Goal: Task Accomplishment & Management: Use online tool/utility

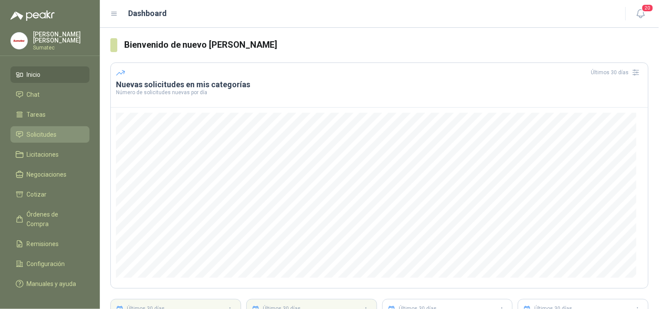
click at [34, 139] on span "Solicitudes" at bounding box center [42, 135] width 30 height 10
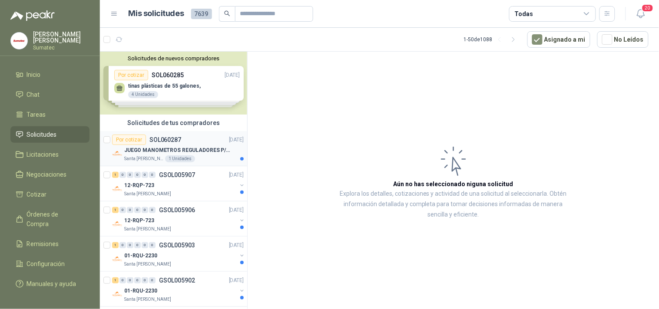
click at [202, 158] on div "Santa Anita Napoles 1 Unidades" at bounding box center [184, 159] width 120 height 7
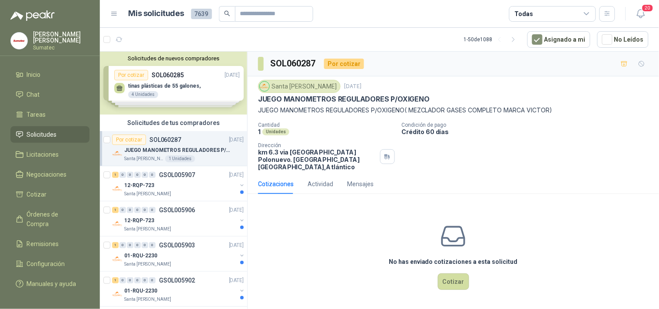
click at [363, 112] on p "JUEGO MANOMETROS REGULADORES P/OXIGENO( MEZCLADOR GASES COMPLETO MARCA VICTOR)" at bounding box center [453, 111] width 391 height 10
click at [363, 111] on p "JUEGO MANOMETROS REGULADORES P/OXIGENO( MEZCLADOR GASES COMPLETO MARCA VICTOR)" at bounding box center [453, 111] width 391 height 10
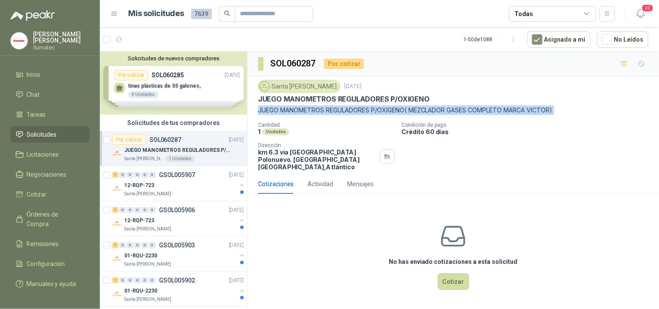
click at [363, 111] on p "JUEGO MANOMETROS REGULADORES P/OXIGENO( MEZCLADOR GASES COMPLETO MARCA VICTOR)" at bounding box center [453, 111] width 391 height 10
copy p "JUEGO MANOMETROS REGULADORES P/OXIGENO( MEZCLADOR GASES COMPLETO MARCA VICTOR)"
click at [455, 274] on button "Cotizar" at bounding box center [453, 282] width 31 height 17
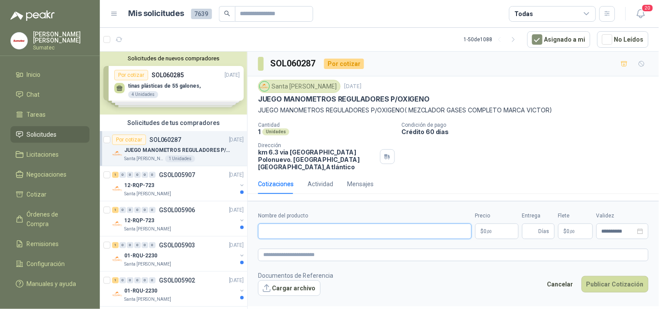
click at [335, 224] on input "Nombre del producto" at bounding box center [365, 232] width 214 height 16
paste input "**********"
click at [283, 224] on input "**********" at bounding box center [365, 232] width 214 height 16
type input "**********"
click at [484, 229] on p "$ 0 ,00" at bounding box center [496, 232] width 43 height 16
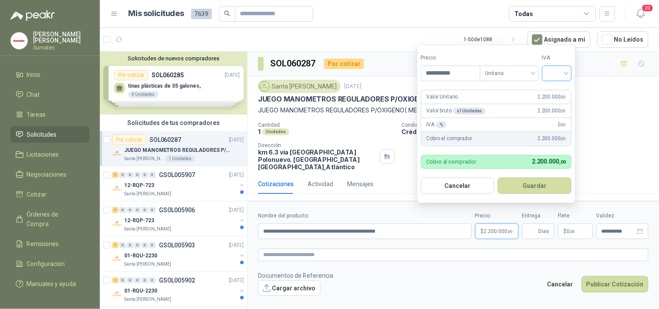
type input "**********"
click at [552, 68] on input "search" at bounding box center [557, 72] width 19 height 13
click at [554, 87] on div "19%" at bounding box center [559, 91] width 16 height 10
click at [547, 183] on button "Guardar" at bounding box center [536, 186] width 75 height 17
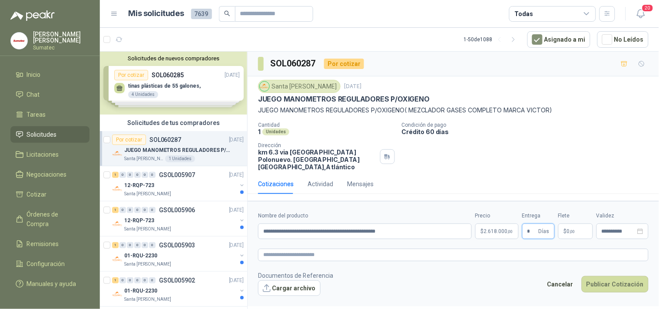
type input "*"
click at [574, 229] on span ",00" at bounding box center [572, 231] width 5 height 5
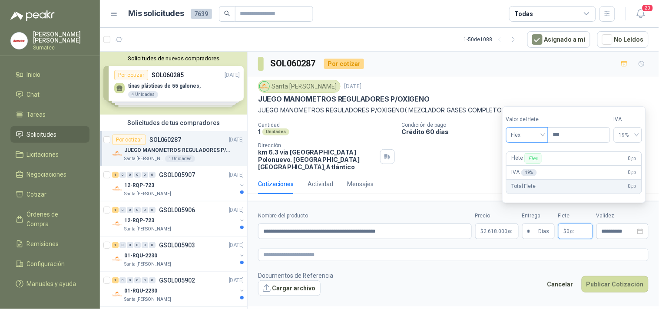
click at [524, 136] on span "Flex" at bounding box center [527, 135] width 32 height 13
click at [525, 168] on div "Incluido" at bounding box center [528, 167] width 30 height 10
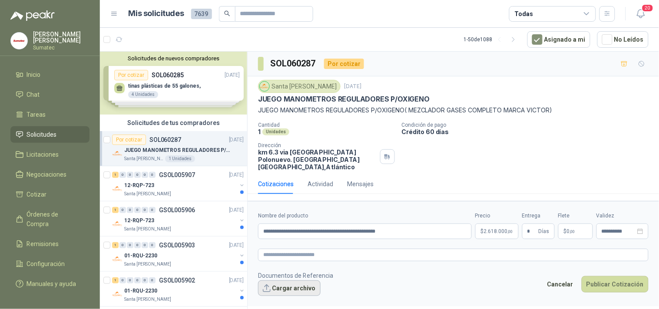
click at [296, 281] on button "Cargar archivo" at bounding box center [289, 289] width 63 height 16
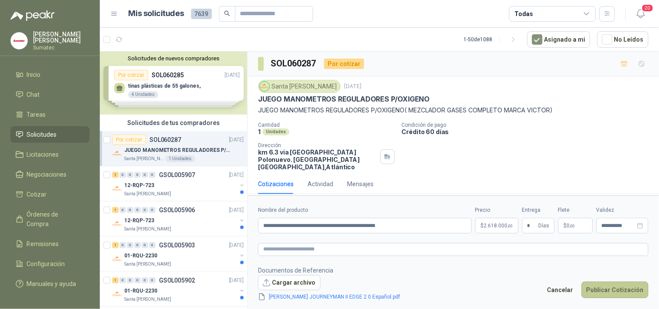
click at [611, 296] on button "Publicar Cotización" at bounding box center [615, 290] width 67 height 17
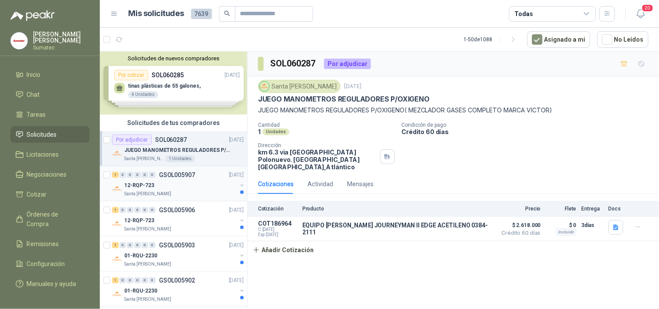
click at [199, 198] on div "1 0 0 0 0 0 GSOL005907 06/10/25 12-RQP-723 Santa Anita Napoles" at bounding box center [173, 183] width 147 height 35
click at [193, 190] on div "12-RQP-723" at bounding box center [180, 185] width 113 height 10
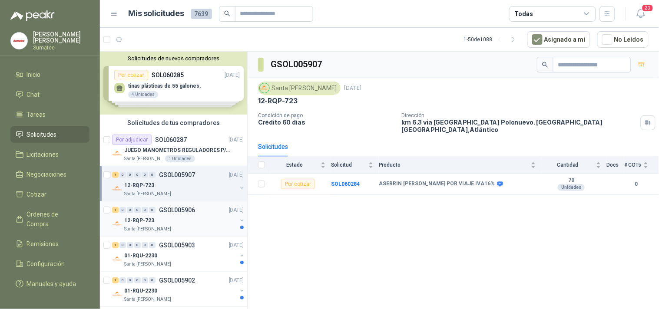
click at [190, 211] on p "GSOL005906" at bounding box center [177, 210] width 36 height 6
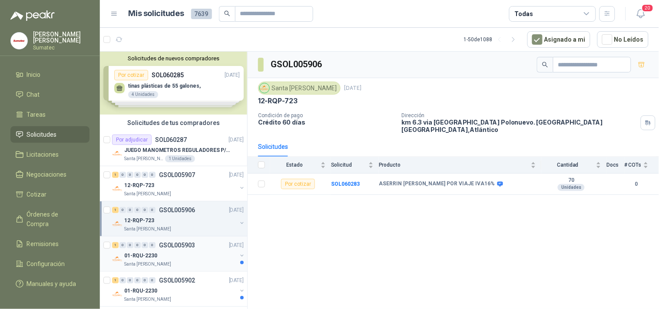
click at [183, 253] on div "01-RQU-2230" at bounding box center [180, 256] width 113 height 10
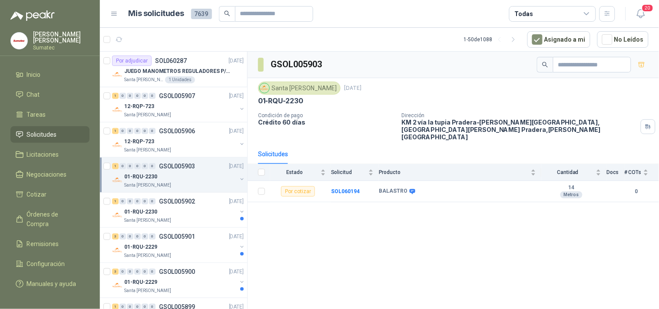
scroll to position [96, 0]
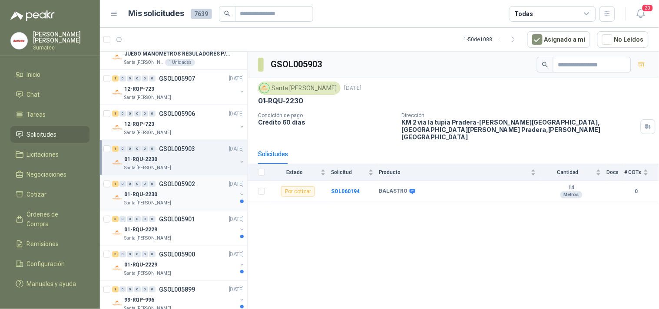
click at [183, 203] on div "Santa [PERSON_NAME]" at bounding box center [180, 203] width 113 height 7
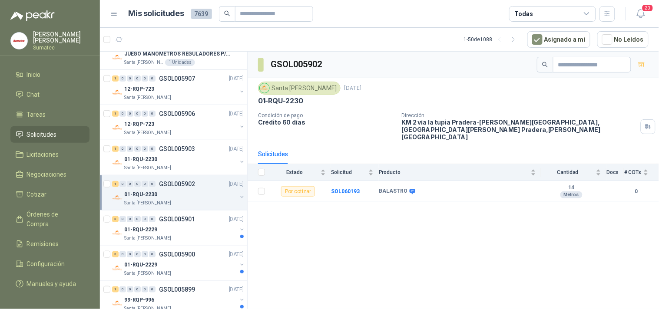
scroll to position [145, 0]
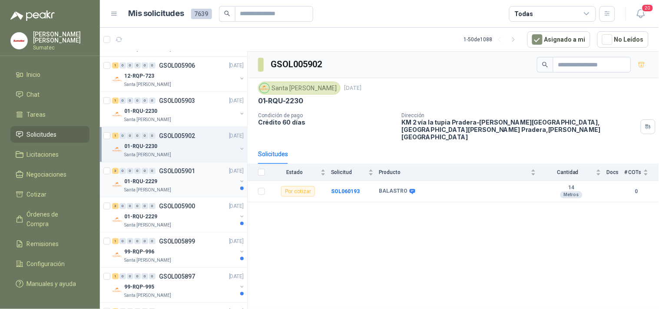
click at [185, 189] on div "Santa [PERSON_NAME]" at bounding box center [180, 190] width 113 height 7
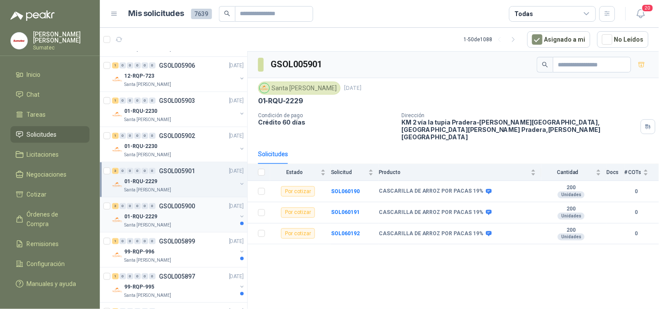
click at [185, 215] on div "01-RQU-2229" at bounding box center [180, 217] width 113 height 10
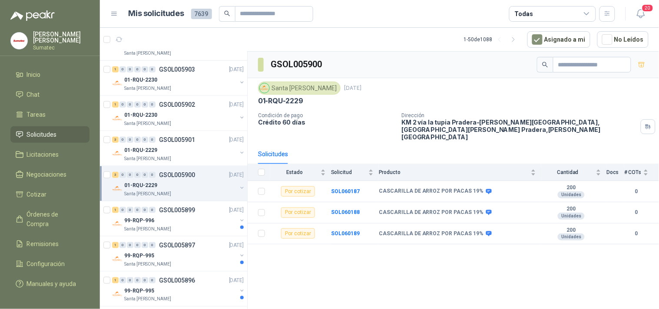
scroll to position [193, 0]
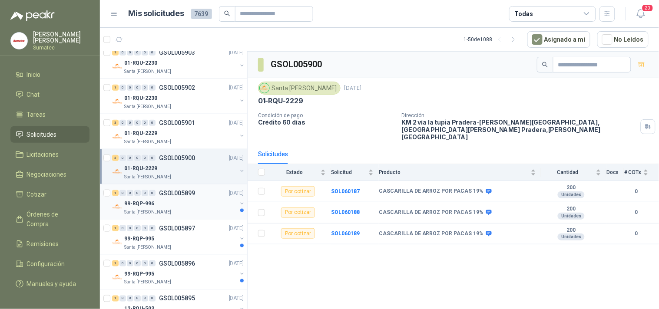
click at [187, 212] on div "Santa [PERSON_NAME]" at bounding box center [180, 212] width 113 height 7
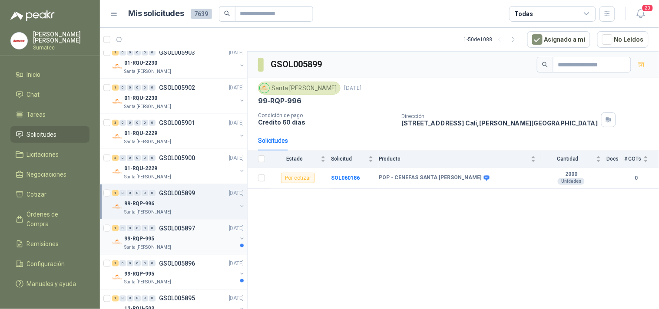
click at [179, 241] on div "99-RQP-995" at bounding box center [180, 239] width 113 height 10
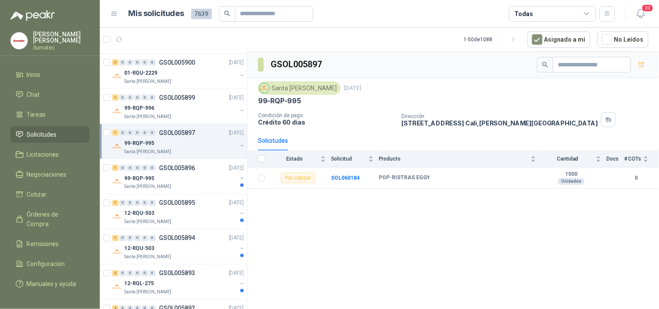
scroll to position [289, 0]
click at [188, 183] on div "Santa [PERSON_NAME]" at bounding box center [180, 186] width 113 height 7
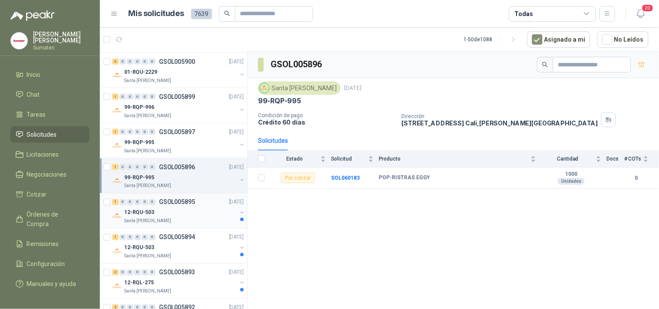
click at [184, 212] on div "12-RQU-503" at bounding box center [180, 213] width 113 height 10
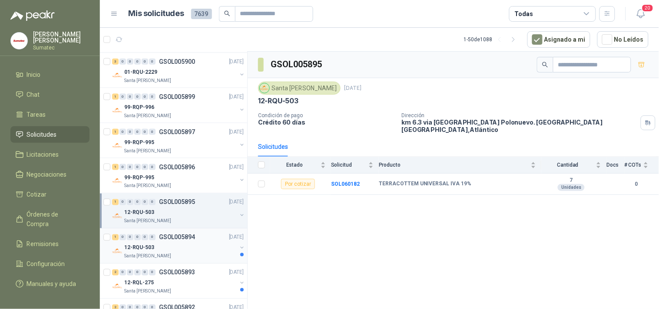
click at [184, 246] on div "12-RQU-503" at bounding box center [180, 248] width 113 height 10
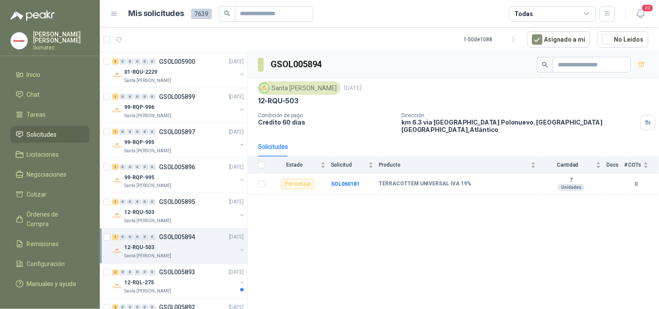
scroll to position [338, 0]
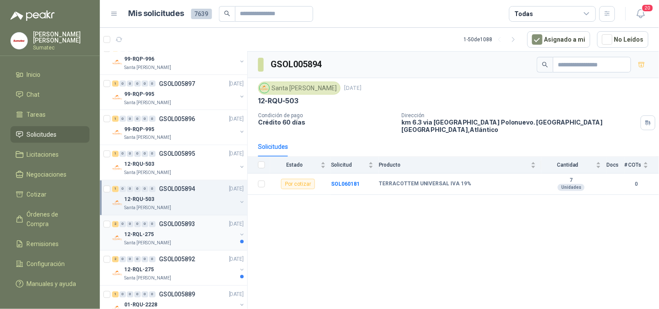
click at [184, 246] on div "Santa [PERSON_NAME]" at bounding box center [180, 243] width 113 height 7
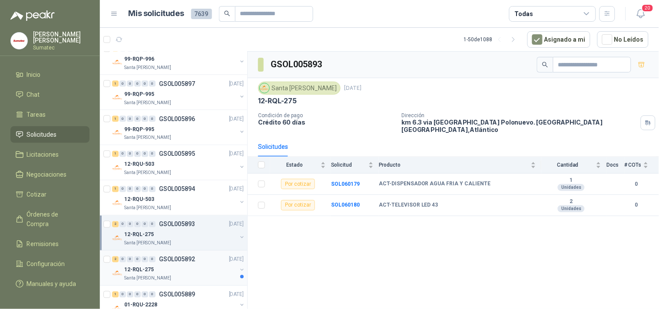
click at [186, 259] on p "GSOL005892" at bounding box center [177, 260] width 36 height 6
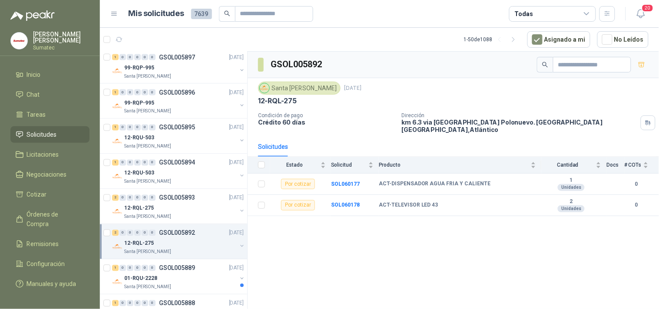
scroll to position [386, 0]
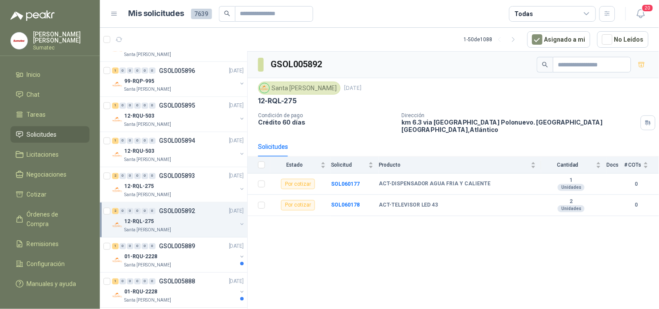
click at [186, 259] on div "01-RQU-2228" at bounding box center [180, 257] width 113 height 10
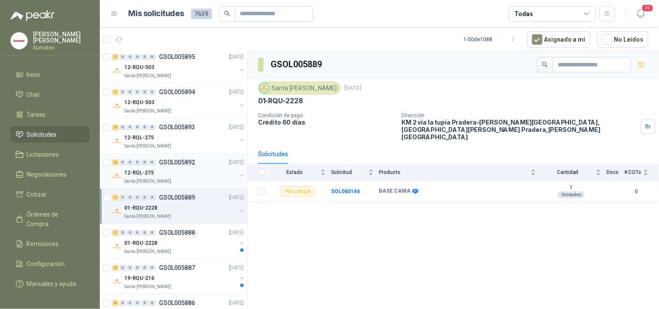
scroll to position [483, 0]
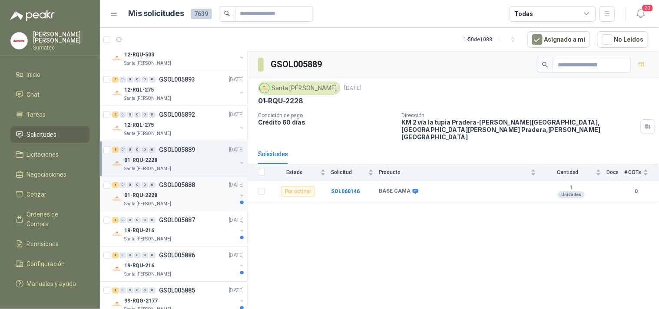
click at [197, 196] on div "01-RQU-2228" at bounding box center [180, 195] width 113 height 10
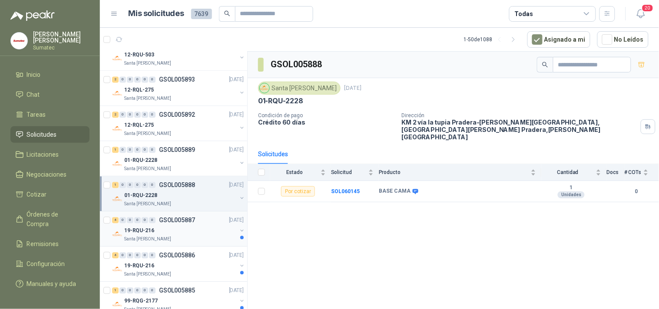
click at [181, 225] on div "4 0 0 0 0 0 GSOL005887 06/10/25" at bounding box center [178, 220] width 133 height 10
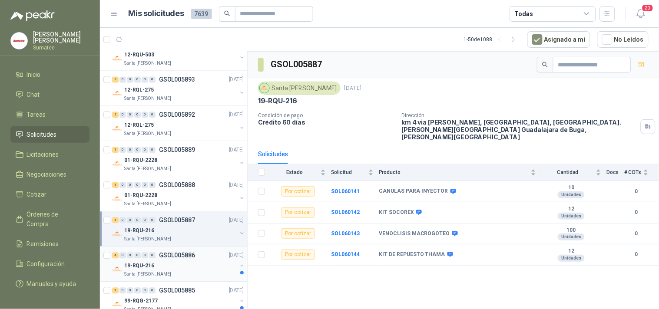
click at [179, 253] on p "GSOL005886" at bounding box center [177, 255] width 36 height 6
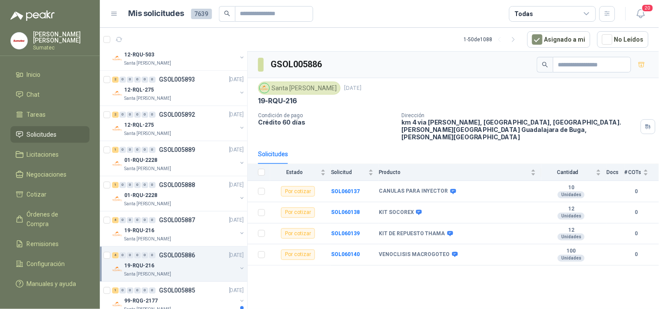
scroll to position [531, 0]
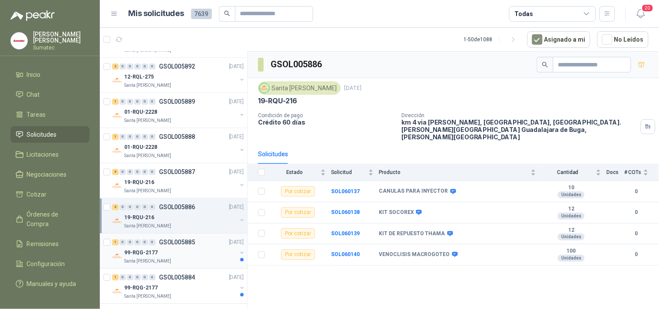
click at [179, 253] on div "99-RQG-2177" at bounding box center [180, 253] width 113 height 10
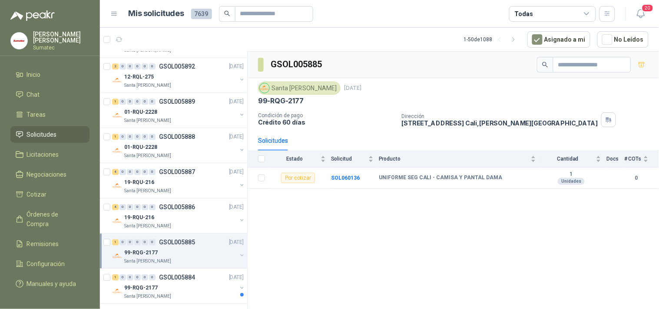
scroll to position [579, 0]
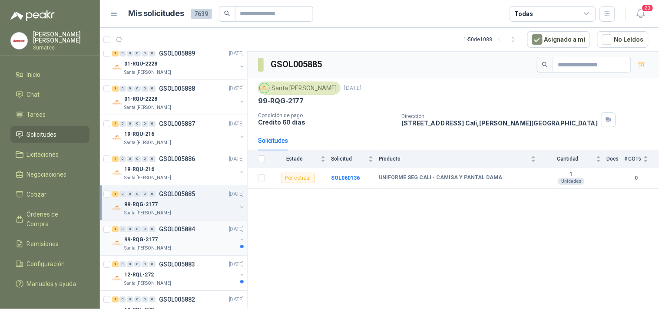
click at [181, 250] on div "Santa [PERSON_NAME]" at bounding box center [180, 248] width 113 height 7
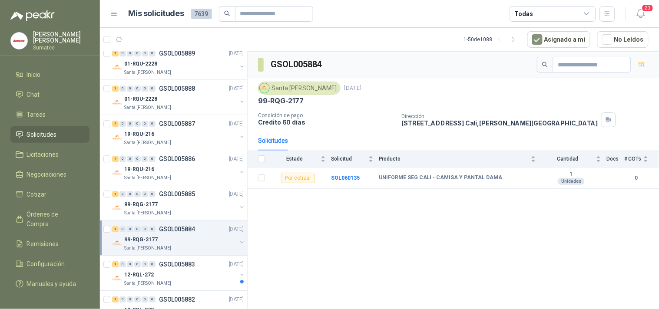
scroll to position [676, 0]
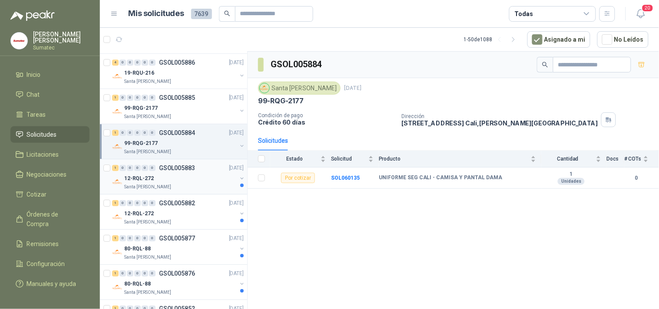
click at [186, 181] on div "12-RQL-272" at bounding box center [180, 178] width 113 height 10
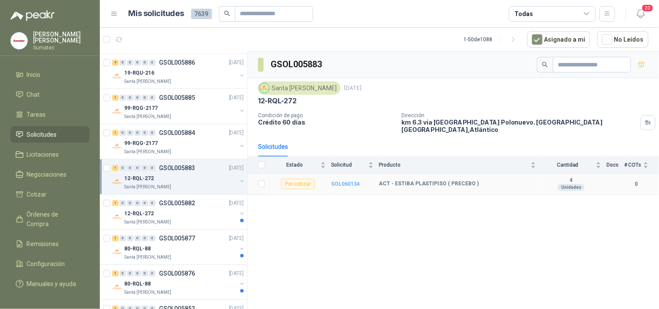
click at [339, 181] on b "SOL060134" at bounding box center [345, 184] width 29 height 6
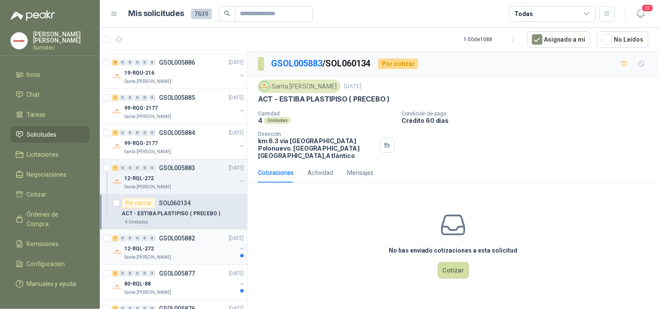
click at [172, 242] on div "1 0 0 0 0 0 GSOL005882 06/10/25" at bounding box center [178, 238] width 133 height 10
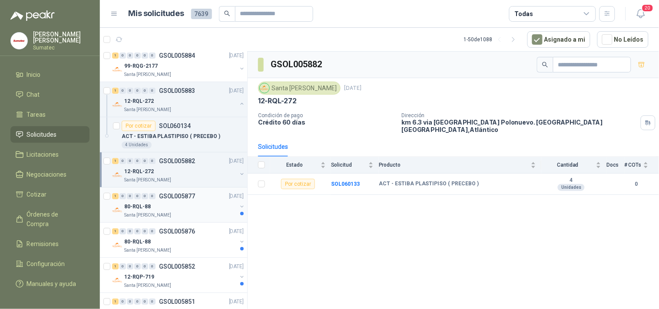
scroll to position [772, 0]
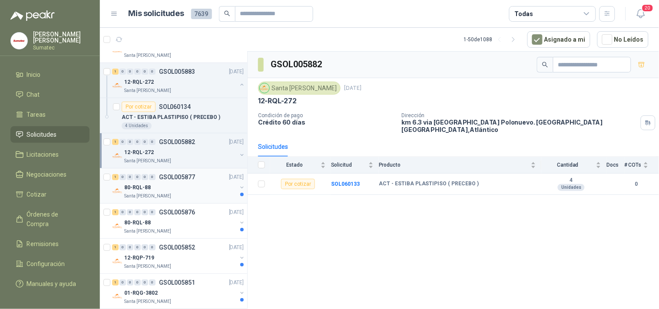
click at [177, 187] on div "80-RQL-88" at bounding box center [180, 188] width 113 height 10
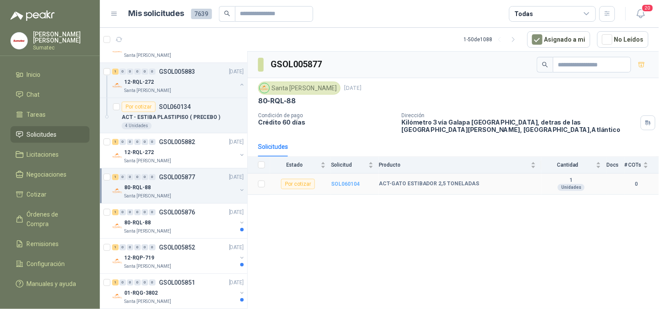
click at [345, 186] on b "SOL060104" at bounding box center [345, 184] width 29 height 6
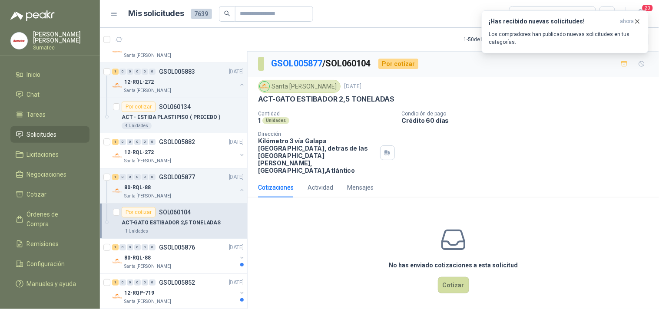
click at [328, 101] on p "ACT-GATO ESTIBADOR 2,5 TONELADAS" at bounding box center [326, 99] width 136 height 9
click at [328, 100] on p "ACT-GATO ESTIBADOR 2,5 TONELADAS" at bounding box center [326, 99] width 136 height 9
copy p "ACT-GATO ESTIBADOR 2,5 TONELADAS"
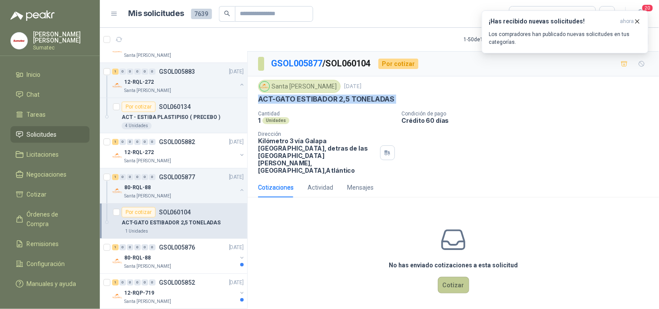
click at [448, 281] on button "Cotizar" at bounding box center [453, 285] width 31 height 17
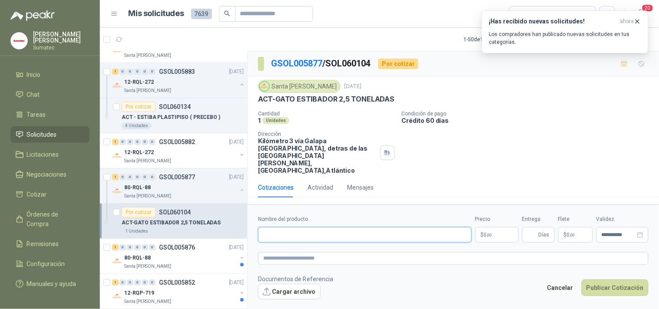
click at [332, 227] on input "Nombre del producto" at bounding box center [365, 235] width 214 height 16
paste input "**********"
type input "**********"
click at [296, 284] on button "Cargar archivo" at bounding box center [289, 292] width 63 height 16
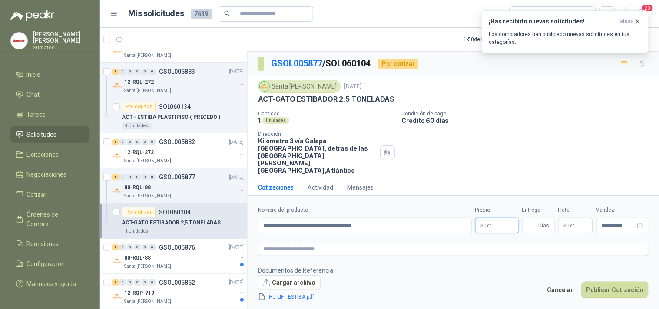
click at [500, 222] on p "$ 0 ,00" at bounding box center [496, 226] width 43 height 16
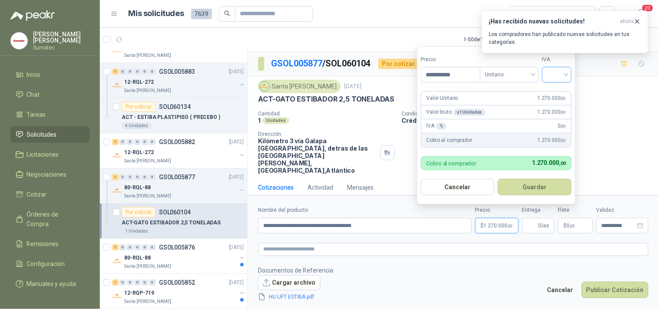
type input "**********"
click at [559, 68] on input "search" at bounding box center [557, 73] width 19 height 13
click at [559, 88] on div "19%" at bounding box center [559, 93] width 16 height 10
click at [535, 184] on button "Guardar" at bounding box center [536, 187] width 75 height 17
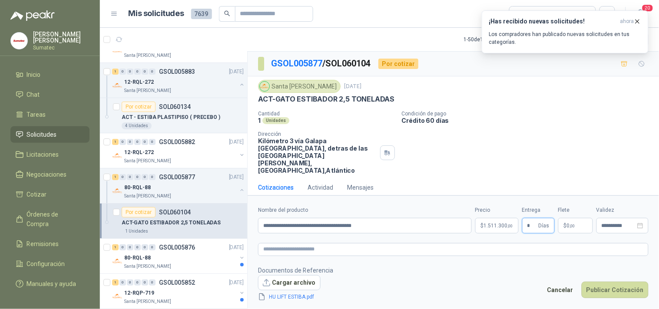
type input "*"
click at [580, 224] on p "$ 0 ,00" at bounding box center [575, 226] width 35 height 16
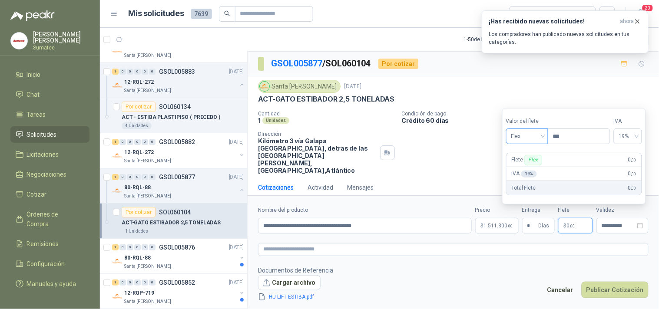
click at [533, 131] on span "Flex" at bounding box center [527, 136] width 32 height 13
click at [527, 164] on div "Incluido" at bounding box center [528, 169] width 30 height 10
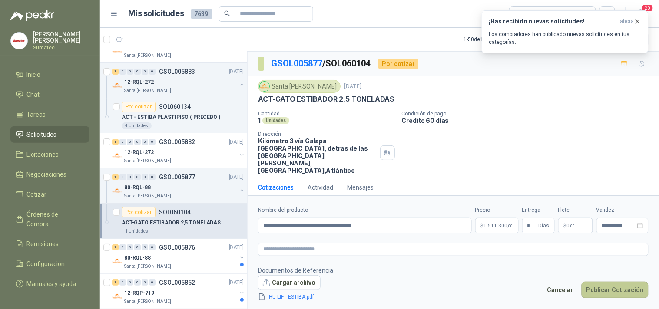
click at [623, 294] on button "Publicar Cotización" at bounding box center [615, 290] width 67 height 17
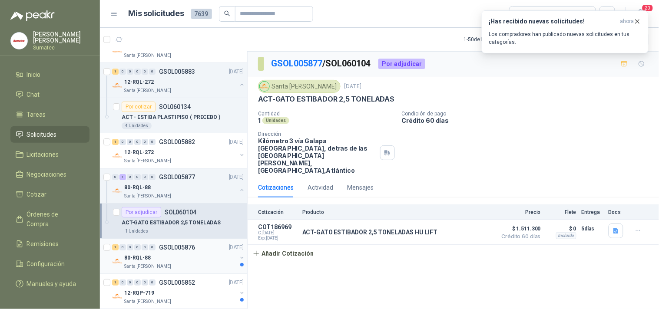
click at [159, 246] on p "GSOL005876" at bounding box center [177, 248] width 36 height 6
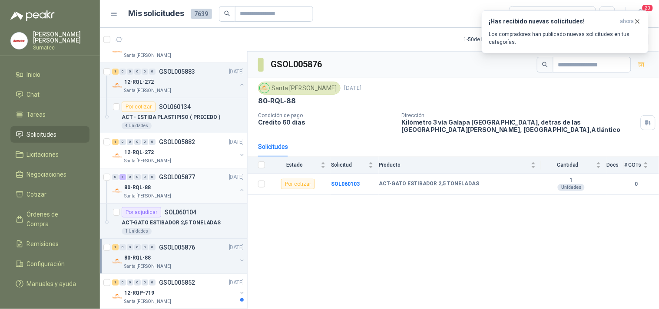
click at [183, 197] on div "Santa [PERSON_NAME]" at bounding box center [180, 196] width 113 height 7
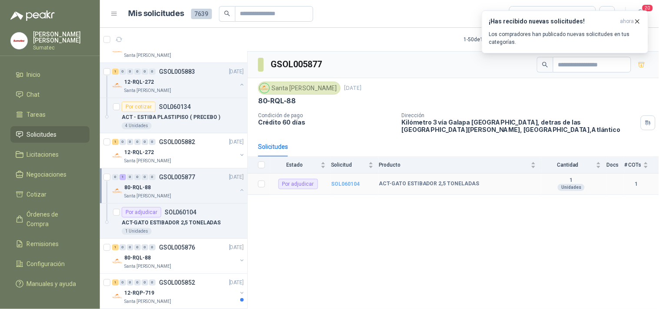
click at [355, 181] on b "SOL060104" at bounding box center [345, 184] width 29 height 6
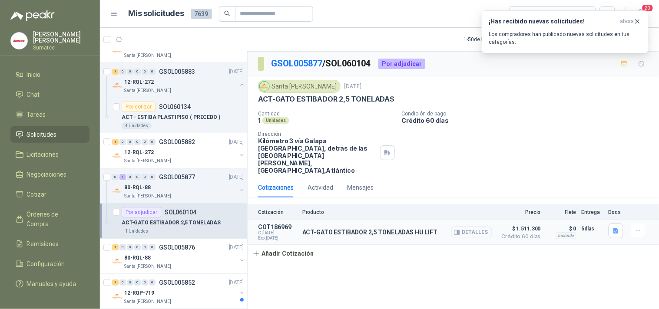
click at [479, 227] on button "Detalles" at bounding box center [472, 233] width 41 height 12
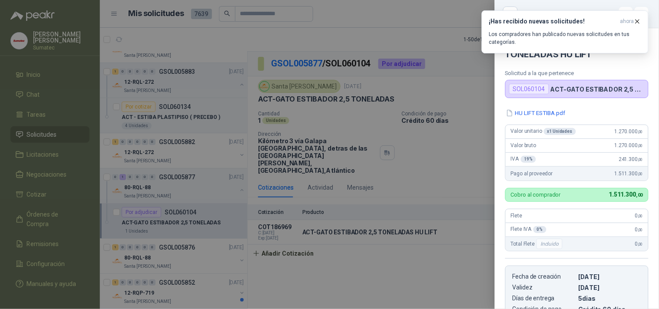
click at [317, 224] on div at bounding box center [329, 154] width 659 height 309
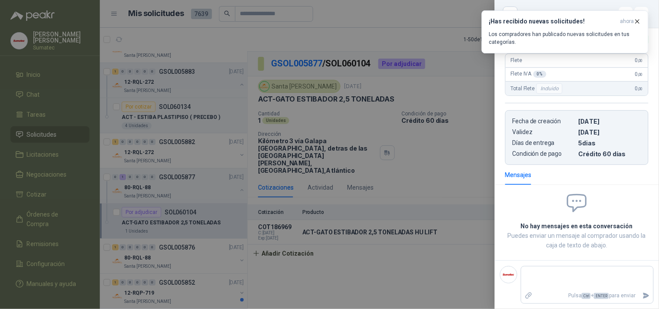
drag, startPoint x: 317, startPoint y: 223, endPoint x: 322, endPoint y: 224, distance: 4.9
click at [318, 223] on div at bounding box center [329, 154] width 659 height 309
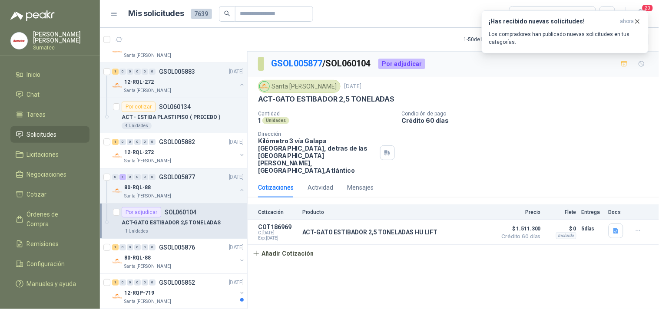
click at [322, 229] on p "ACT-GATO ESTIBADOR 2,5 TONELADAS HU LIFT" at bounding box center [369, 232] width 135 height 7
copy div "ACT-GATO ESTIBADOR 2,5 TONELADAS HU LIFT"
click at [165, 252] on div "1 0 0 0 0 0 GSOL005876 06/10/25" at bounding box center [178, 247] width 133 height 10
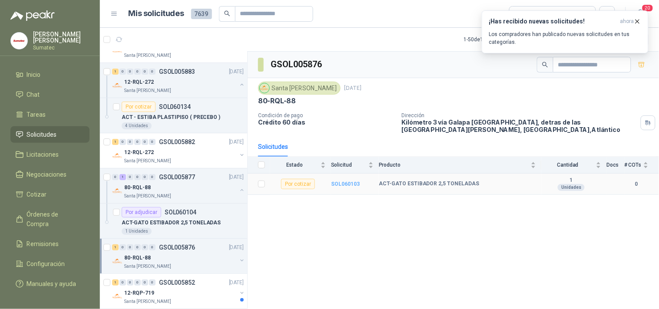
click at [349, 184] on b "SOL060103" at bounding box center [345, 184] width 29 height 6
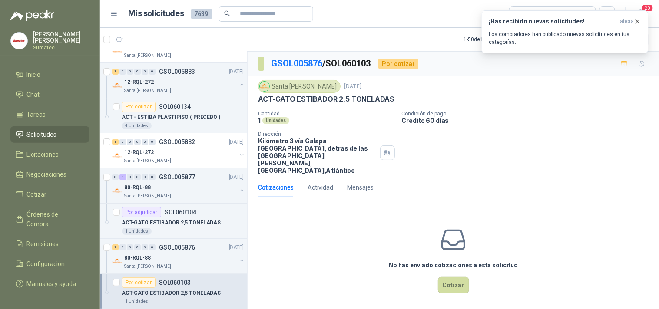
click at [472, 276] on div "No has enviado cotizaciones a esta solicitud Cotizar" at bounding box center [454, 260] width 412 height 111
click at [451, 277] on button "Cotizar" at bounding box center [453, 285] width 31 height 17
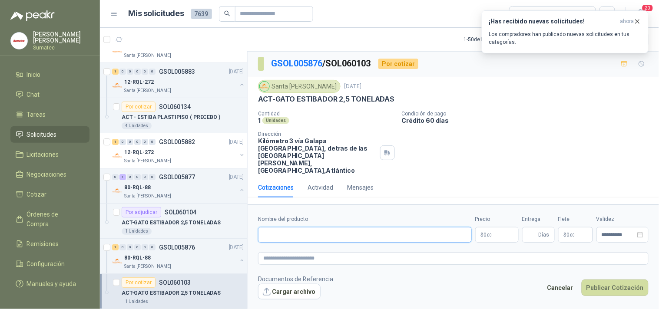
click at [389, 234] on input "Nombre del producto" at bounding box center [365, 235] width 214 height 16
paste input "**********"
type input "**********"
click at [492, 227] on p "$ 0 ,00" at bounding box center [496, 235] width 43 height 16
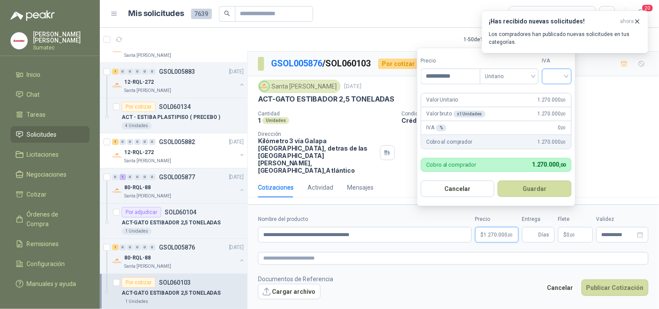
type input "**********"
click at [558, 81] on input "search" at bounding box center [557, 75] width 19 height 13
click at [559, 97] on div "19%" at bounding box center [559, 95] width 16 height 10
click at [544, 189] on button "Guardar" at bounding box center [536, 189] width 75 height 17
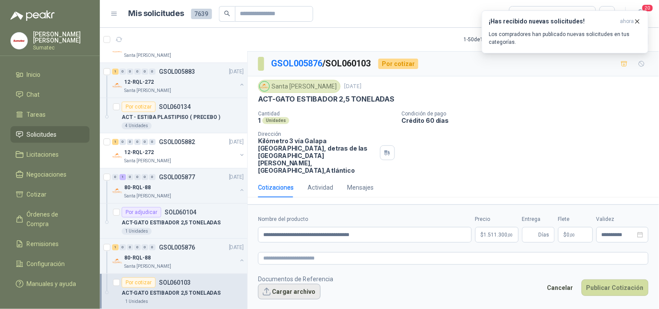
click at [302, 286] on button "Cargar archivo" at bounding box center [289, 292] width 63 height 16
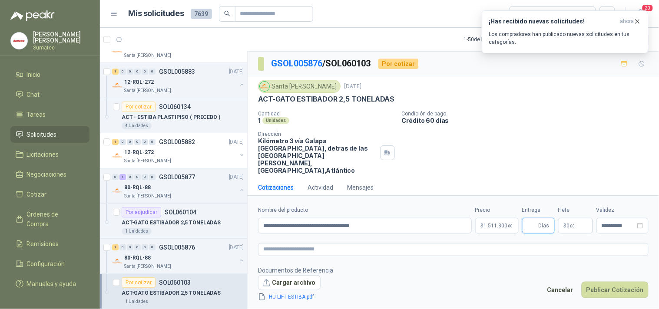
click at [534, 222] on input "Entrega" at bounding box center [533, 226] width 10 height 15
type input "*"
click at [586, 231] on p "$ 0 ,00" at bounding box center [575, 226] width 35 height 16
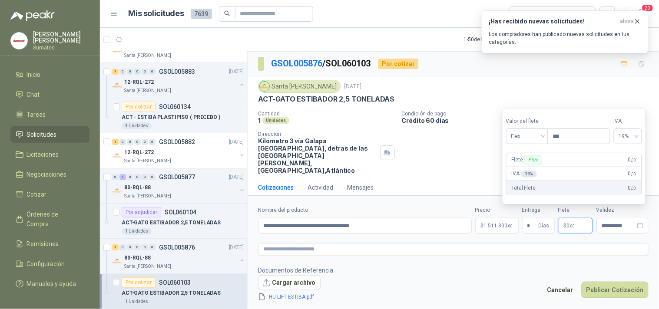
click at [532, 145] on section "Valor del flete Flex Precio *** IVA 19% Flete Flex 0 ,00 IVA 19 % 0 ,00 Total F…" at bounding box center [574, 156] width 144 height 97
click at [529, 139] on span "Flex" at bounding box center [527, 136] width 32 height 13
click at [522, 166] on div "Incluido" at bounding box center [528, 169] width 30 height 10
click at [615, 289] on button "Publicar Cotización" at bounding box center [615, 290] width 67 height 17
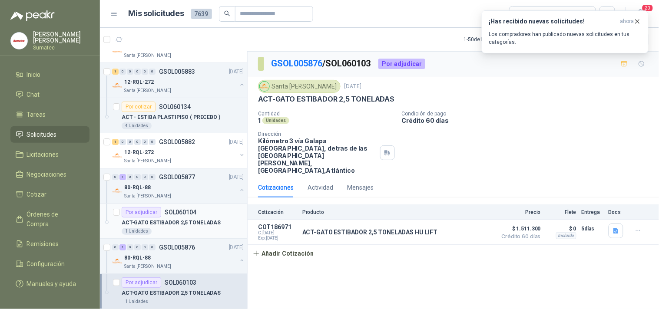
scroll to position [820, 0]
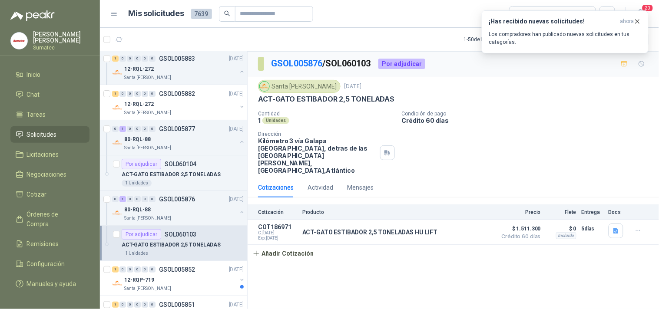
click at [189, 240] on div "ACT-GATO ESTIBADOR 2,5 TONELADAS" at bounding box center [183, 245] width 122 height 10
click at [193, 222] on div "0 1 0 0 0 0 GSOL005876 [DATE] 80-RQL-88 Santa [PERSON_NAME]" at bounding box center [173, 208] width 147 height 35
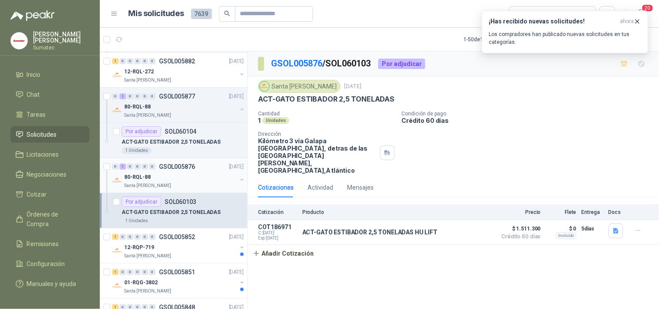
scroll to position [869, 0]
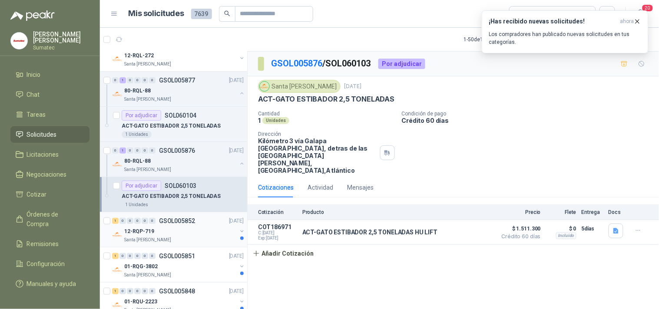
click at [197, 230] on div "12-RQP-719" at bounding box center [180, 231] width 113 height 10
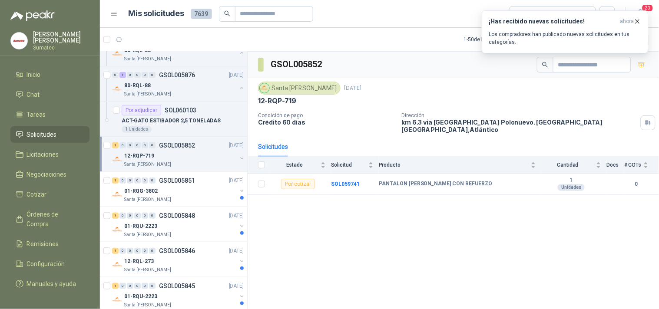
scroll to position [966, 0]
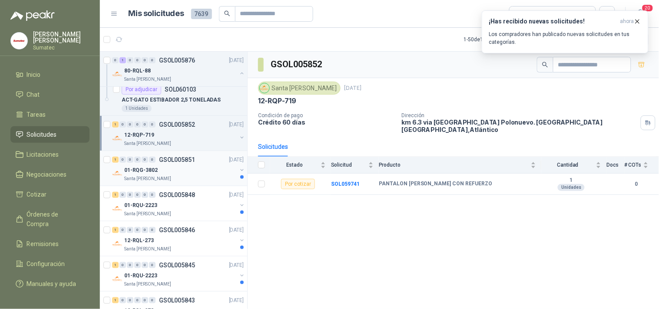
click at [199, 182] on div "Santa [PERSON_NAME]" at bounding box center [180, 179] width 113 height 7
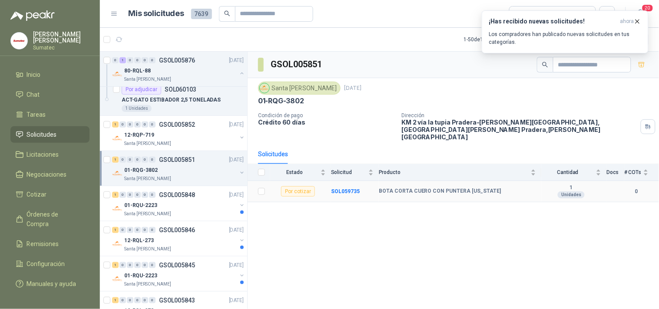
click at [342, 189] on td "SOL059735" at bounding box center [355, 191] width 48 height 21
click at [343, 189] on b "SOL059735" at bounding box center [345, 192] width 29 height 6
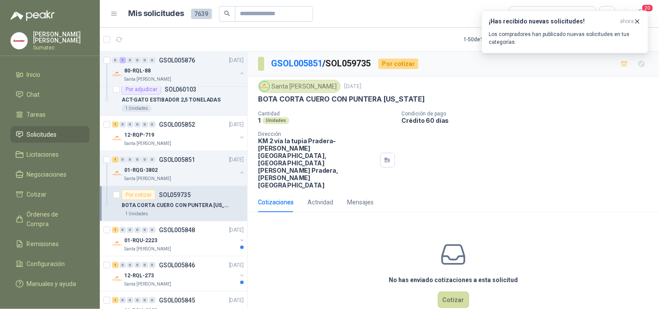
click at [370, 99] on p "BOTA CORTA CUERO CON PUNTERA [US_STATE]" at bounding box center [341, 99] width 167 height 9
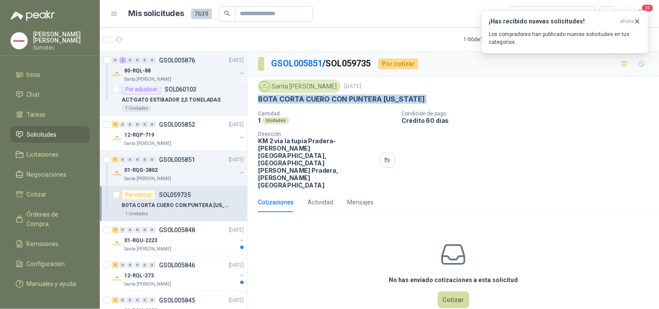
click at [370, 99] on p "BOTA CORTA CUERO CON PUNTERA [US_STATE]" at bounding box center [341, 99] width 167 height 9
copy p "BOTA CORTA CUERO CON PUNTERA [US_STATE]"
click at [454, 292] on button "Cotizar" at bounding box center [453, 300] width 31 height 17
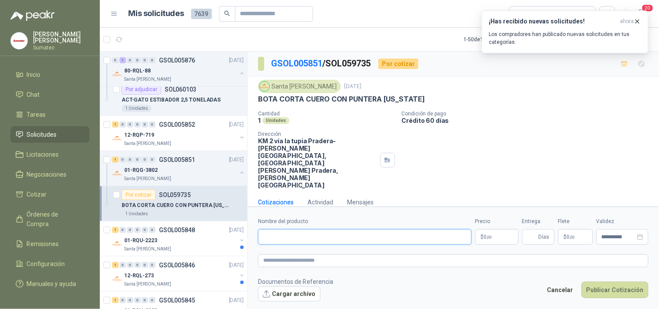
click at [318, 229] on input "Nombre del producto" at bounding box center [365, 237] width 214 height 16
paste input "**********"
type input "**********"
click at [487, 229] on p "$ 0 ,00" at bounding box center [496, 237] width 43 height 16
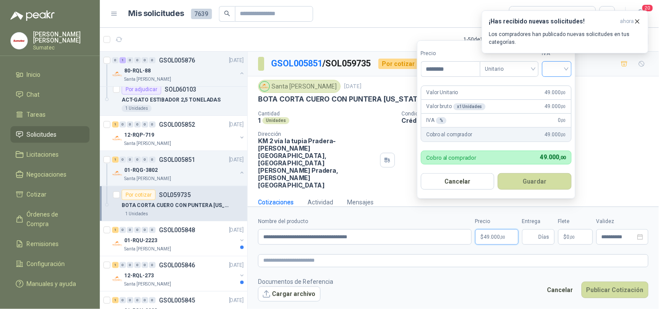
type input "********"
click at [558, 73] on input "search" at bounding box center [557, 68] width 19 height 13
click at [560, 86] on div "19%" at bounding box center [559, 87] width 16 height 10
click at [537, 178] on button "Guardar" at bounding box center [536, 181] width 75 height 17
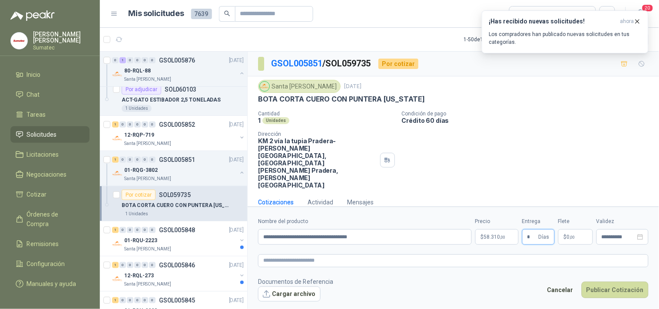
type input "*"
click at [572, 235] on span ",00" at bounding box center [572, 237] width 5 height 5
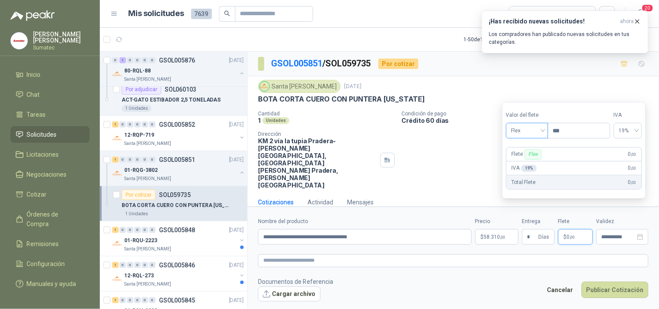
click at [535, 133] on span "Flex" at bounding box center [527, 130] width 32 height 13
click at [528, 161] on div "Incluido" at bounding box center [528, 163] width 30 height 10
click at [304, 287] on button "Cargar archivo" at bounding box center [289, 295] width 63 height 16
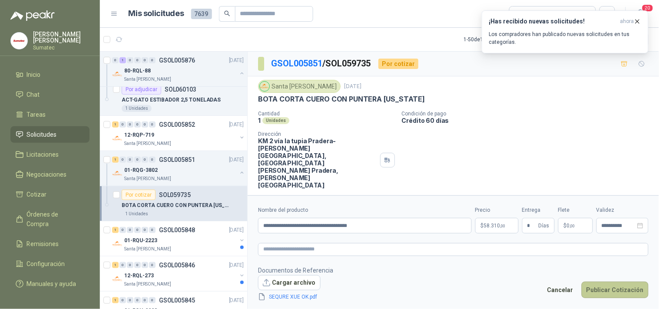
click at [602, 282] on button "Publicar Cotización" at bounding box center [615, 290] width 67 height 17
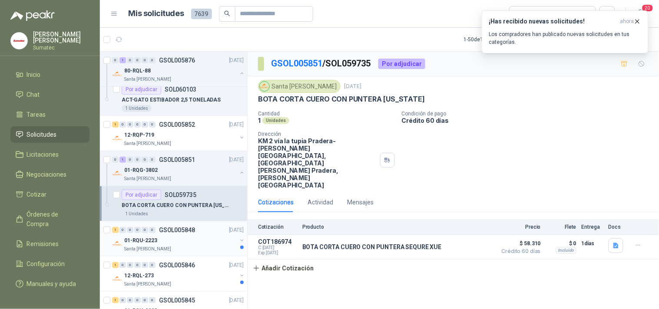
click at [173, 232] on p "GSOL005848" at bounding box center [177, 230] width 36 height 6
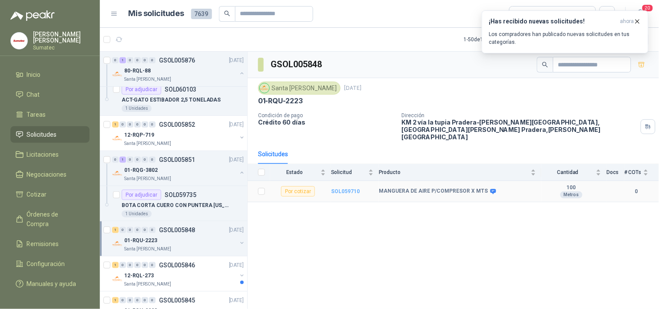
click at [346, 189] on b "SOL059710" at bounding box center [345, 192] width 29 height 6
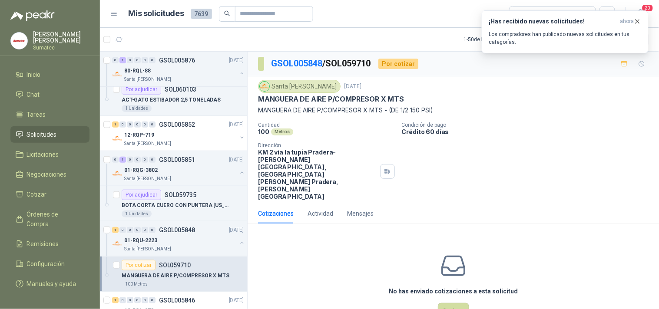
click at [297, 109] on p "MANGUERA DE AIRE P/COMPRESOR X MTS - (DE 1/2 150 PSI)" at bounding box center [453, 111] width 391 height 10
copy p "MANGUERA DE AIRE P/COMPRESOR X MTS - (DE 1/2 150 PSI)"
click at [453, 303] on button "Cotizar" at bounding box center [453, 311] width 31 height 17
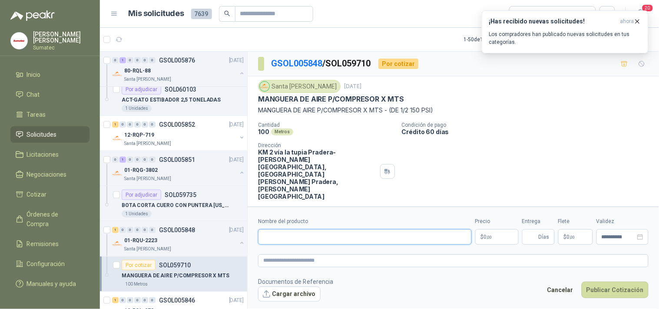
click at [319, 230] on input "Nombre del producto" at bounding box center [365, 237] width 214 height 16
paste input "**********"
type input "**********"
click at [463, 156] on div "Cantidad 100 Metros Condición de pago Crédito 60 días Dirección KM 2 vía la tup…" at bounding box center [453, 161] width 391 height 78
click at [511, 233] on p "$ 0 ,00" at bounding box center [496, 237] width 43 height 16
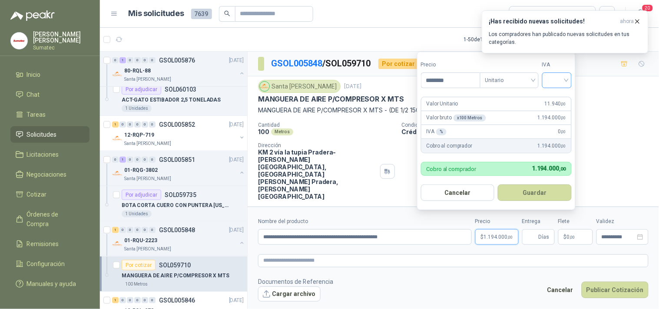
type input "********"
click at [561, 78] on input "search" at bounding box center [557, 79] width 19 height 13
click at [561, 93] on div "19%" at bounding box center [559, 98] width 16 height 10
click at [543, 191] on button "Guardar" at bounding box center [536, 193] width 75 height 17
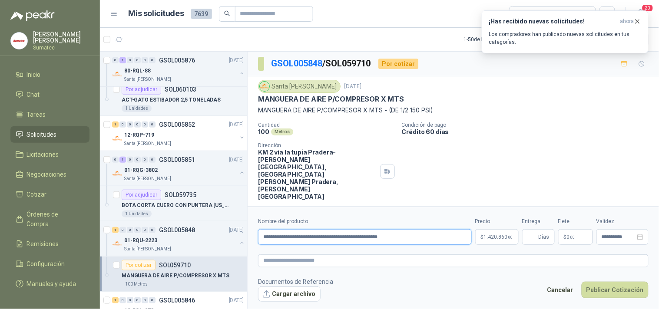
click at [425, 229] on input "**********" at bounding box center [365, 237] width 214 height 16
click at [311, 229] on input "**********" at bounding box center [365, 237] width 214 height 16
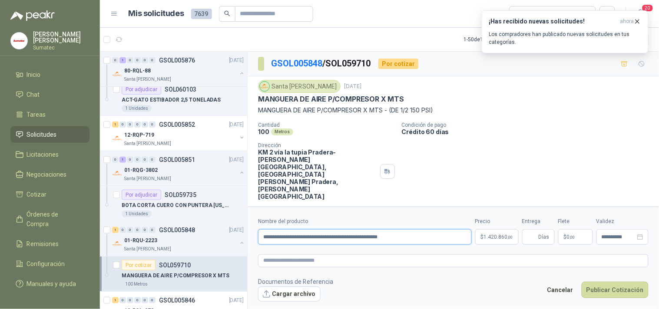
paste input "text"
click at [306, 232] on input "**********" at bounding box center [365, 237] width 214 height 16
type input "**********"
click at [535, 230] on input "Entrega" at bounding box center [533, 237] width 10 height 15
type input "*"
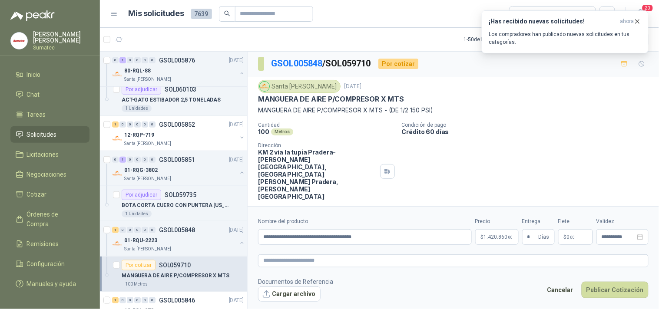
click at [582, 229] on p "$ 0 ,00" at bounding box center [575, 237] width 35 height 16
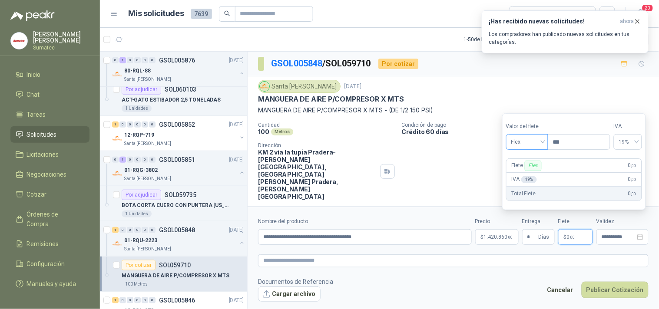
click at [537, 145] on span "Flex" at bounding box center [527, 142] width 32 height 13
click at [528, 179] on div "Incluido" at bounding box center [528, 174] width 40 height 14
click at [530, 268] on form "**********" at bounding box center [454, 260] width 412 height 106
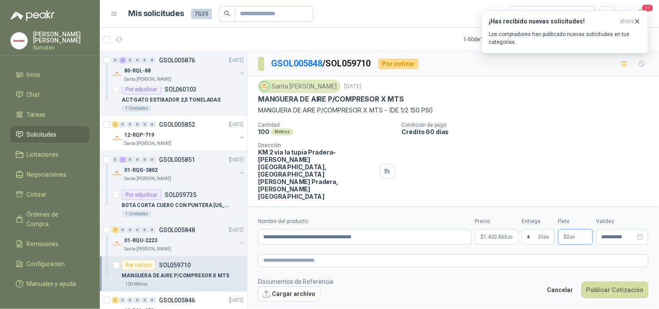
click at [580, 229] on p "$ 0 ,00" at bounding box center [575, 237] width 35 height 16
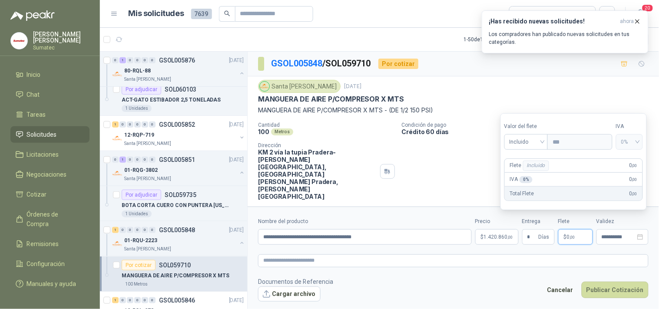
click at [603, 266] on form "**********" at bounding box center [454, 260] width 412 height 106
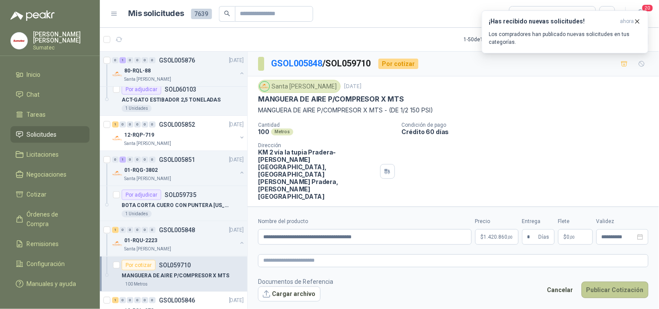
click at [609, 284] on button "Publicar Cotización" at bounding box center [615, 290] width 67 height 17
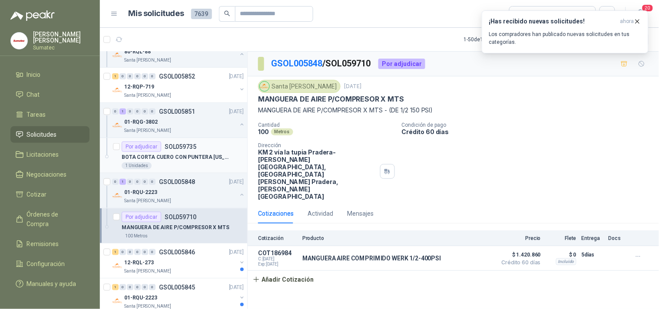
scroll to position [1062, 0]
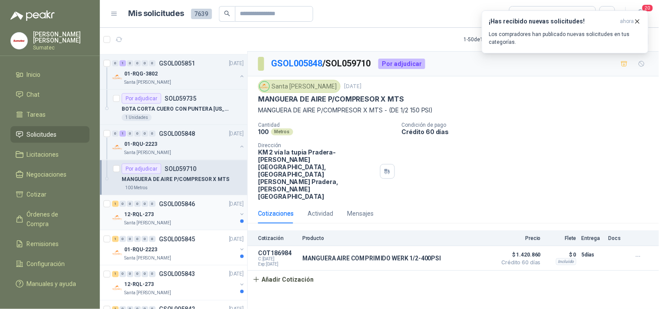
click at [208, 207] on div "1 0 0 0 0 0 GSOL005846 06/10/25" at bounding box center [178, 204] width 133 height 10
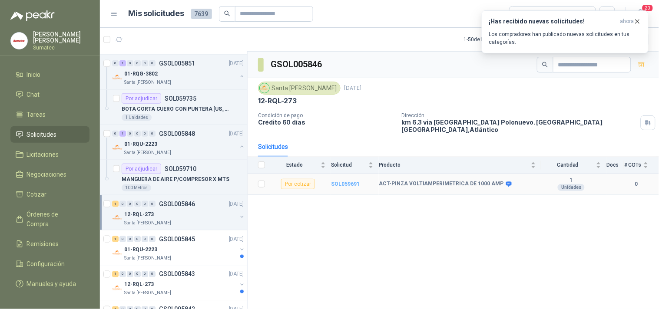
click at [338, 181] on b "SOL059691" at bounding box center [345, 184] width 29 height 6
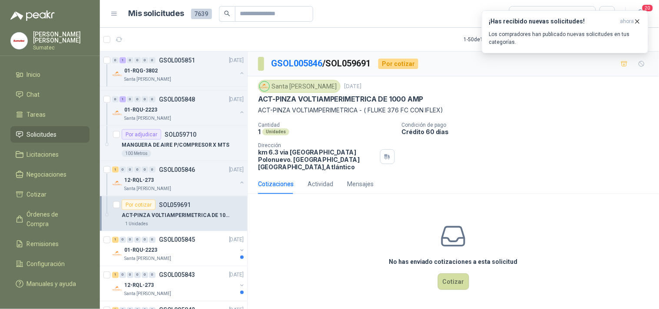
scroll to position [1110, 0]
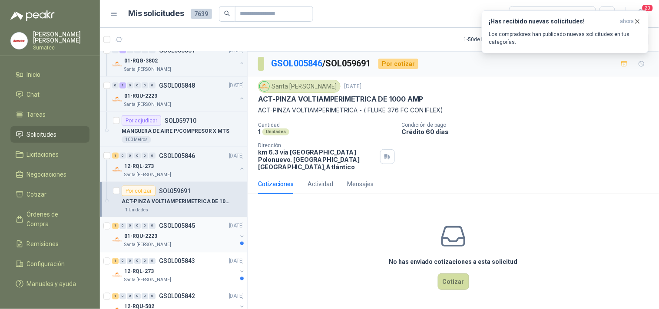
click at [177, 238] on div "01-RQU-2223" at bounding box center [180, 237] width 113 height 10
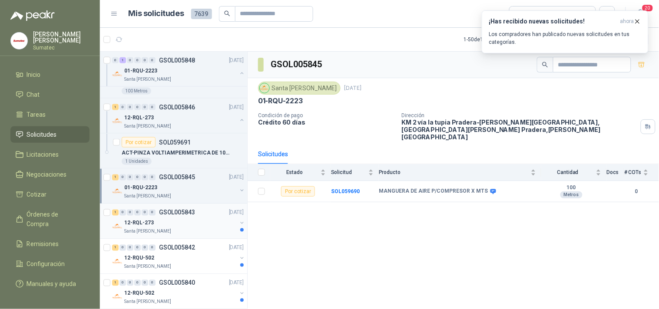
scroll to position [1207, 0]
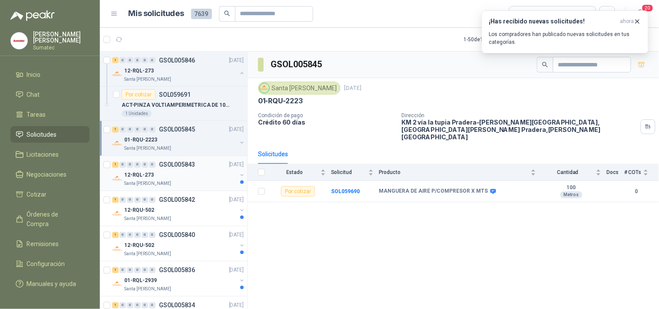
click at [183, 186] on div "Santa [PERSON_NAME]" at bounding box center [180, 184] width 113 height 7
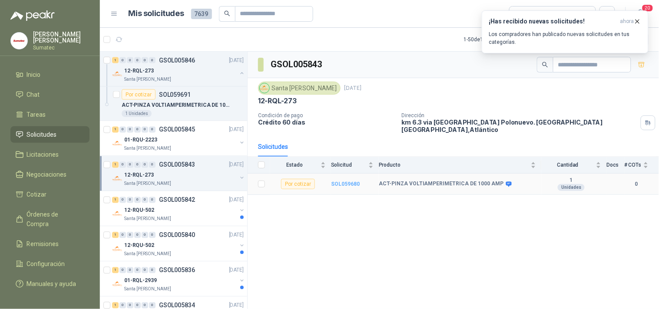
click at [342, 181] on b "SOL059680" at bounding box center [345, 184] width 29 height 6
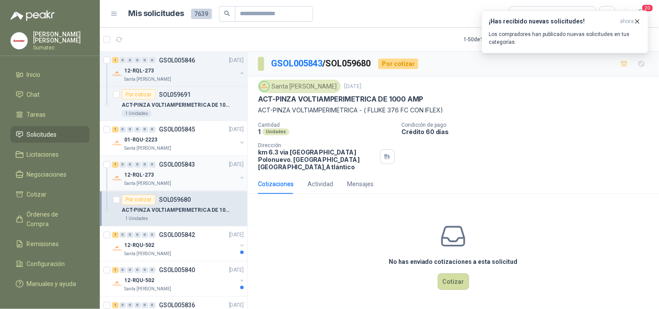
click at [177, 182] on div "Santa [PERSON_NAME]" at bounding box center [180, 184] width 113 height 7
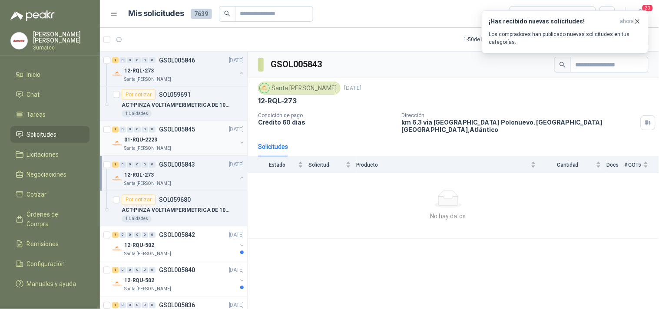
click at [150, 140] on p "01-RQU-2223" at bounding box center [140, 140] width 33 height 8
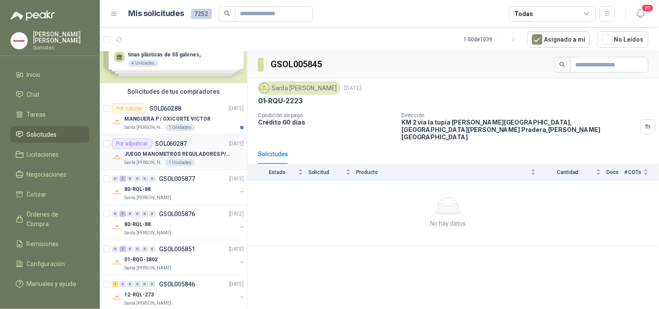
scroll to position [48, 0]
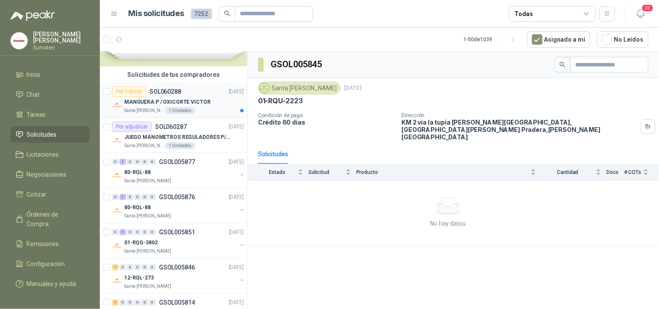
click at [196, 104] on p "MANGUERA P / OXICORTE VICTOR" at bounding box center [167, 102] width 86 height 8
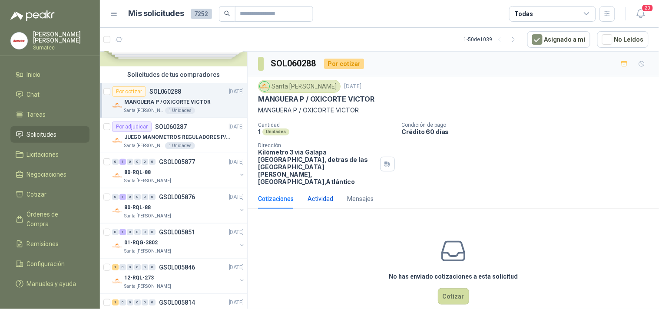
click at [315, 194] on div "Actividad" at bounding box center [321, 199] width 26 height 10
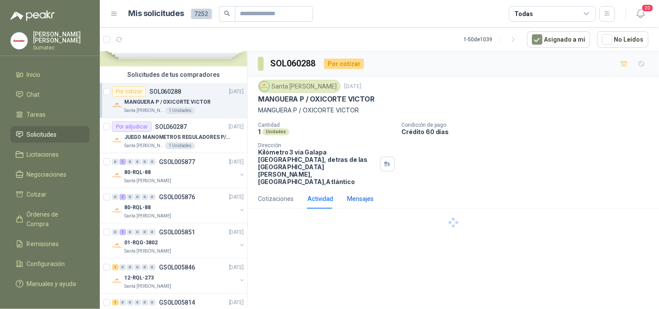
click at [365, 194] on div "Mensajes" at bounding box center [360, 199] width 27 height 10
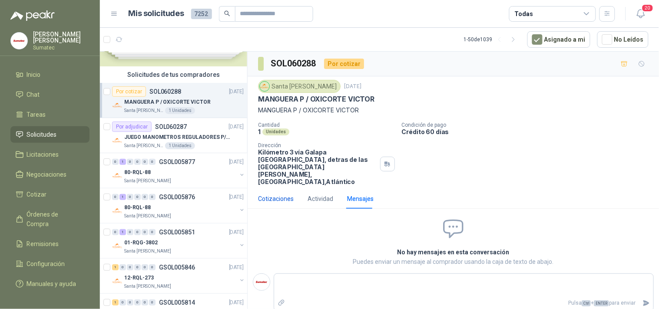
click at [287, 194] on div "Cotizaciones" at bounding box center [276, 199] width 36 height 10
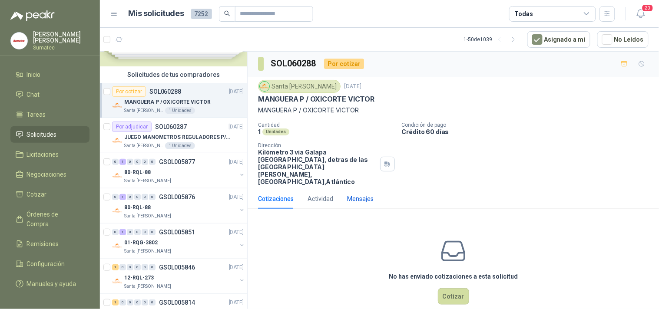
click at [352, 194] on div "Mensajes" at bounding box center [360, 199] width 27 height 10
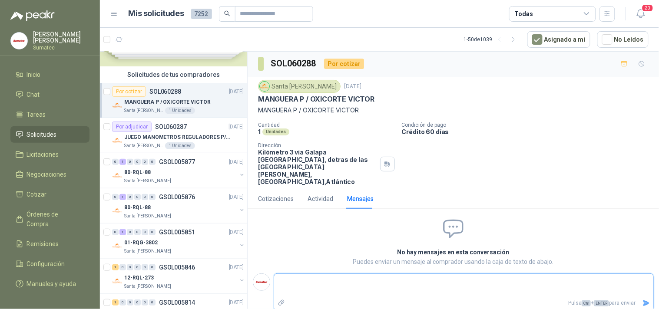
click at [337, 276] on textarea at bounding box center [463, 286] width 379 height 20
type textarea "*"
type textarea "**"
type textarea "***"
type textarea "****"
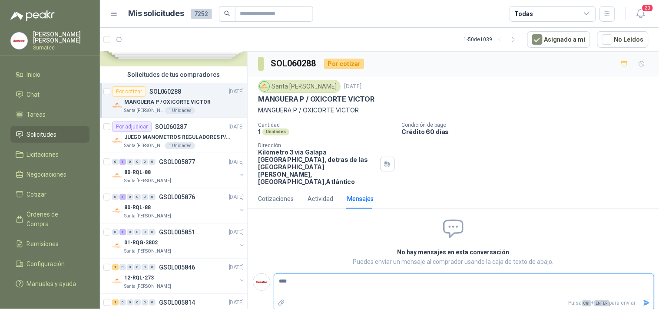
type textarea "****"
type textarea "******"
type textarea "*******"
type textarea "********"
type textarea "*********"
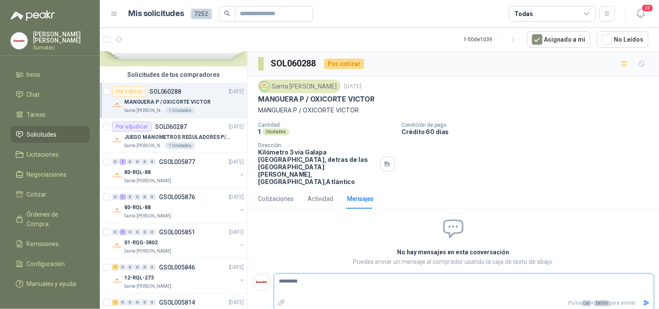
type textarea "**********"
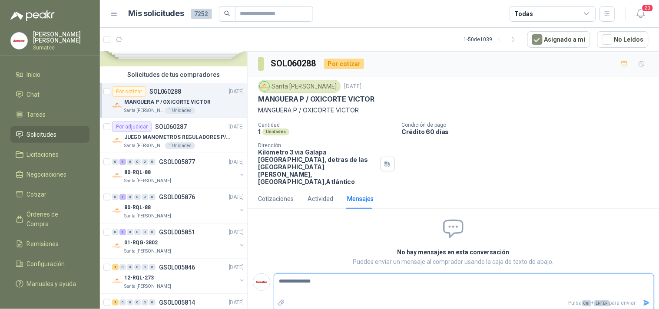
type textarea "**********"
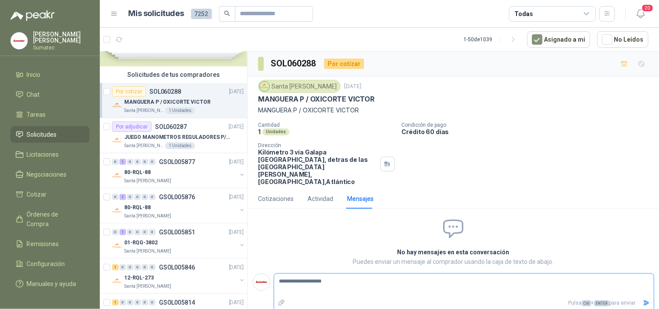
type textarea "**********"
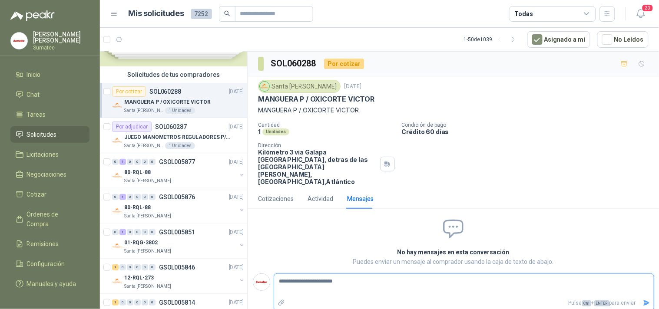
type textarea "**********"
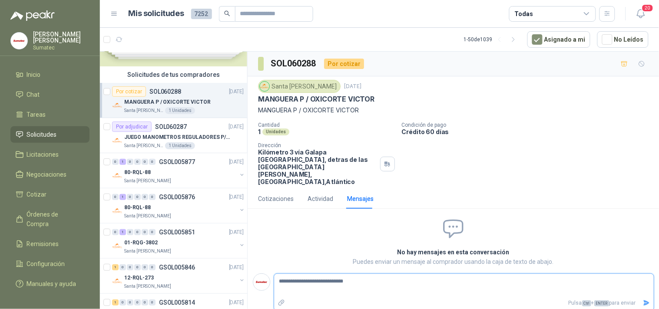
type textarea "**********"
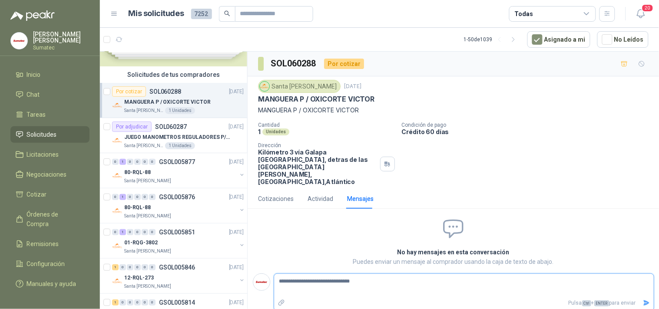
type textarea "**********"
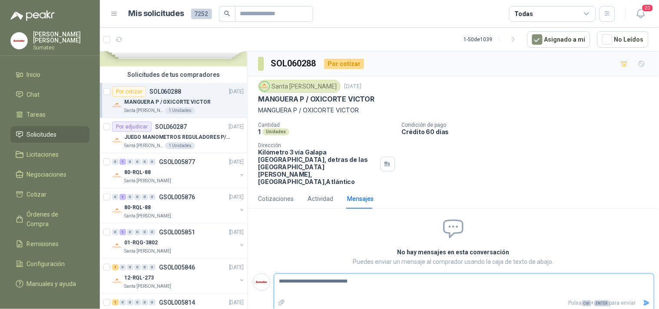
type textarea "**********"
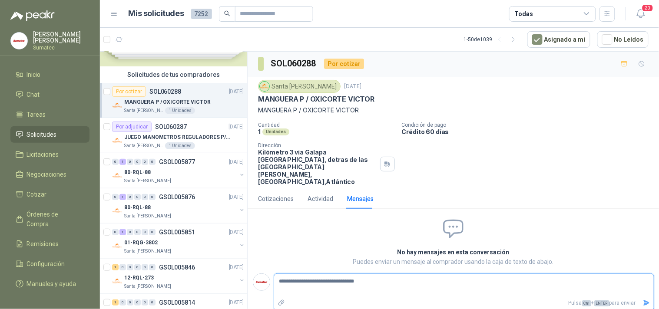
type textarea "**********"
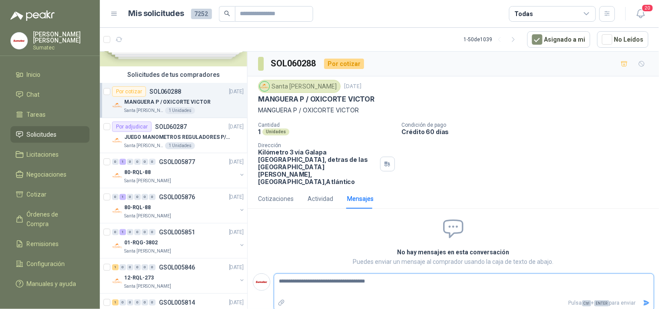
type textarea "**********"
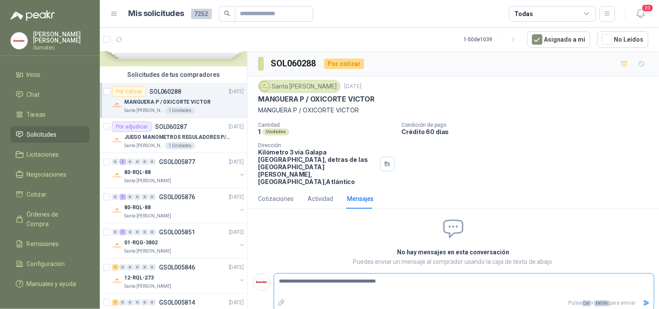
type textarea "**********"
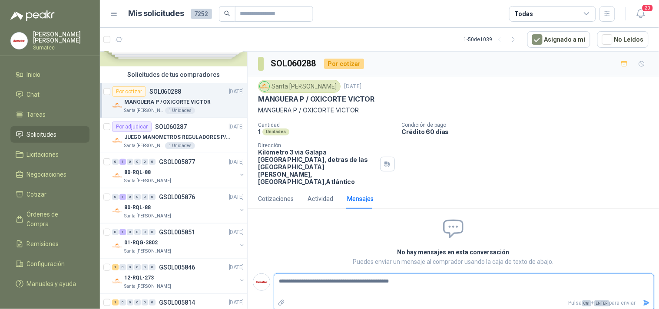
type textarea "**********"
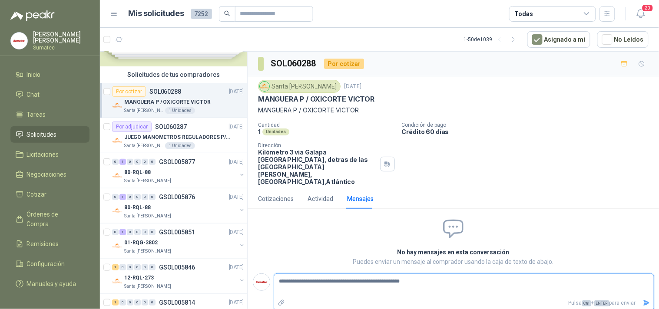
type textarea "**********"
click at [646, 301] on icon "Enviar" at bounding box center [647, 304] width 6 height 6
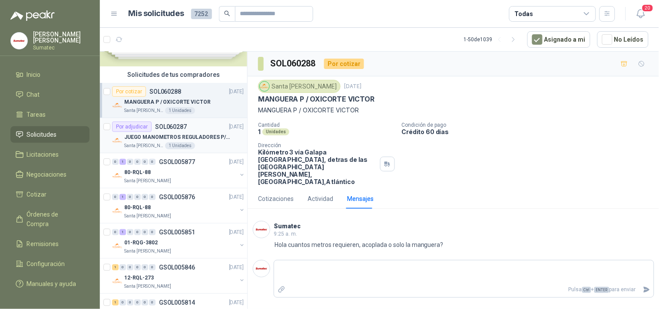
click at [173, 138] on p "JUEGO MANOMETROS REGULADORES P/OXIGENO" at bounding box center [178, 137] width 108 height 8
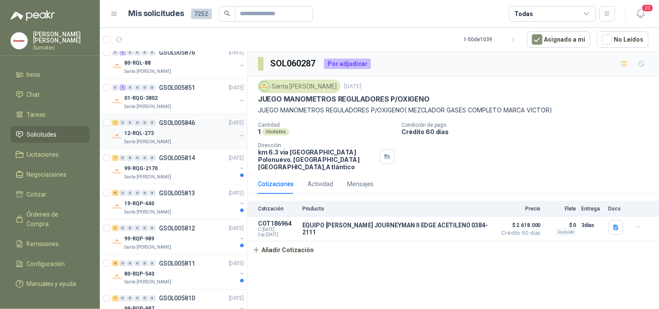
scroll to position [145, 0]
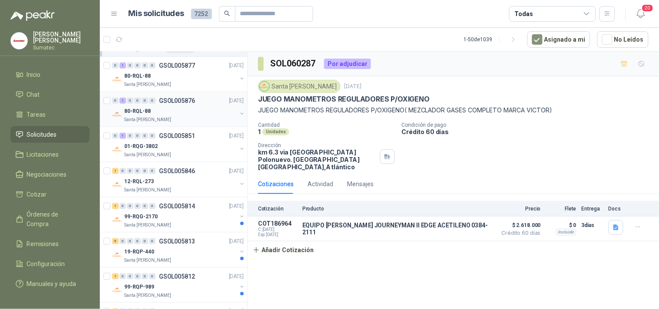
click at [175, 118] on div "Santa [PERSON_NAME]" at bounding box center [180, 119] width 113 height 7
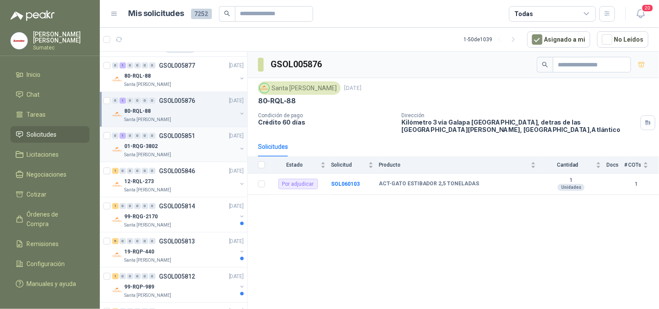
click at [171, 145] on div "01-RQG-3802" at bounding box center [180, 146] width 113 height 10
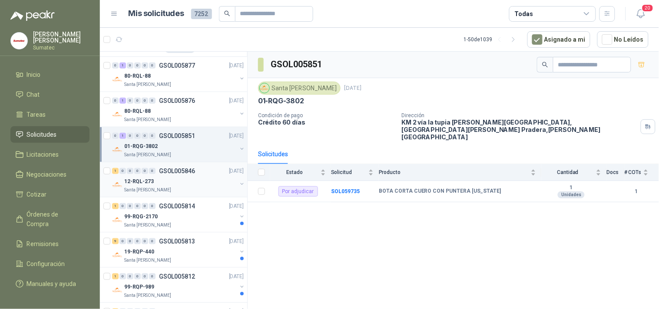
click at [176, 184] on div "12-RQL-273" at bounding box center [180, 181] width 113 height 10
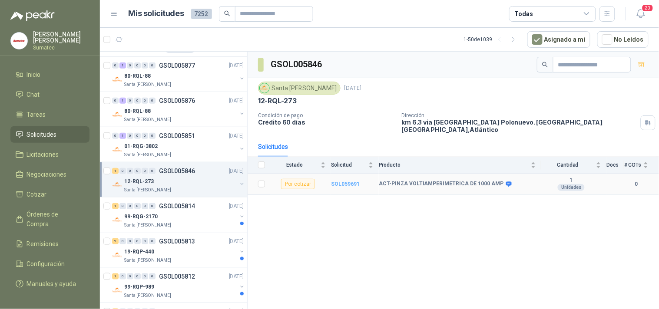
click at [345, 181] on b "SOL059691" at bounding box center [345, 184] width 29 height 6
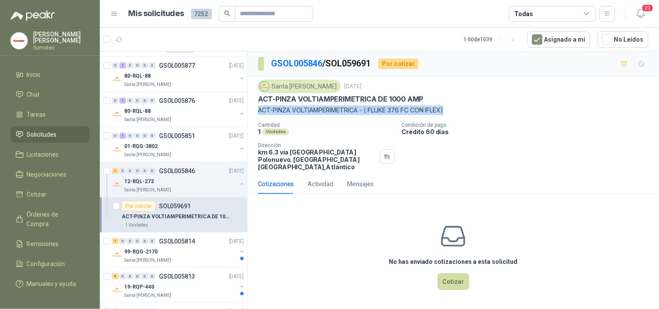
drag, startPoint x: 259, startPoint y: 111, endPoint x: 454, endPoint y: 115, distance: 195.6
click at [454, 115] on p "ACT-PINZA VOLTIAMPERIMETRICA - ( FLUKE 376 FC CON IFLEX)" at bounding box center [453, 111] width 391 height 10
copy p "ACT-PINZA VOLTIAMPERIMETRICA - ( FLUKE 376 FC CON IFLEX)"
click at [450, 274] on button "Cotizar" at bounding box center [453, 282] width 31 height 17
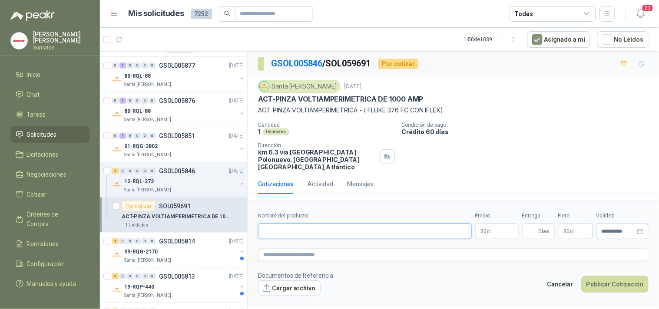
click at [328, 229] on input "Nombre del producto" at bounding box center [365, 232] width 214 height 16
paste input "**********"
type input "**********"
click at [484, 226] on p "$ 0 ,00" at bounding box center [496, 232] width 43 height 16
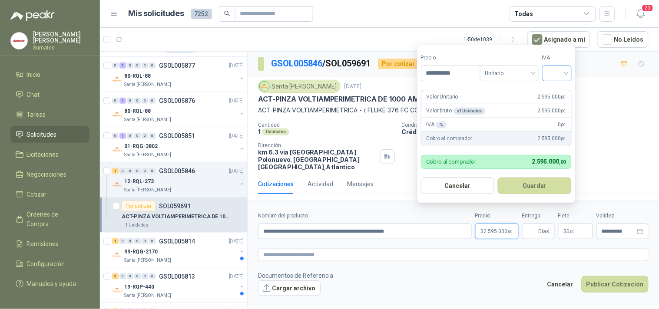
type input "**********"
click at [558, 72] on input "search" at bounding box center [557, 72] width 19 height 13
click at [561, 90] on div "19%" at bounding box center [559, 91] width 16 height 10
click at [552, 182] on button "Guardar" at bounding box center [536, 186] width 75 height 17
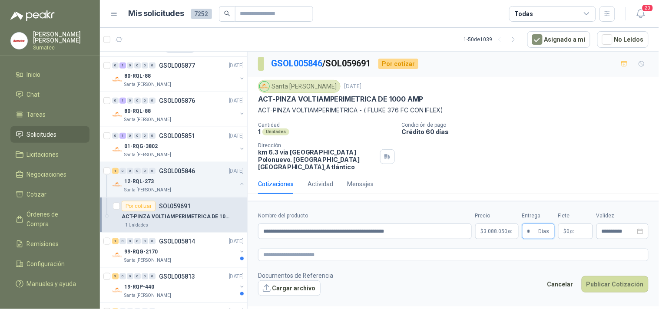
type input "*"
click at [568, 224] on p "$ 0 ,00" at bounding box center [575, 232] width 35 height 16
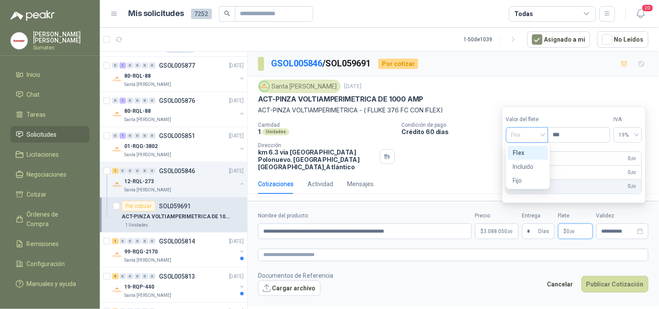
click at [532, 136] on span "Flex" at bounding box center [527, 135] width 32 height 13
click at [534, 170] on div "Incluido" at bounding box center [528, 167] width 30 height 10
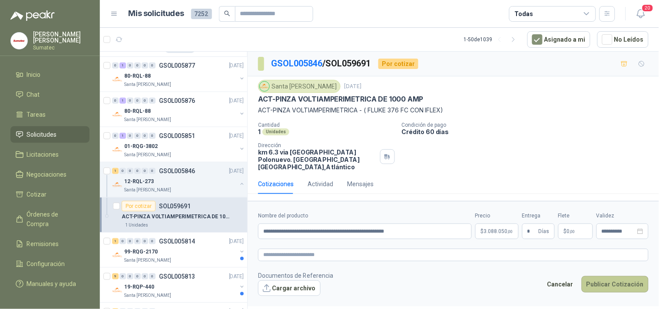
click at [608, 279] on button "Publicar Cotización" at bounding box center [615, 284] width 67 height 17
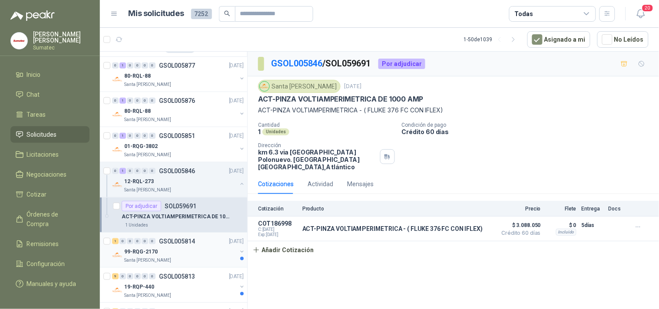
click at [177, 246] on div "1 0 0 0 0 0 GSOL005814 [DATE]" at bounding box center [178, 241] width 133 height 10
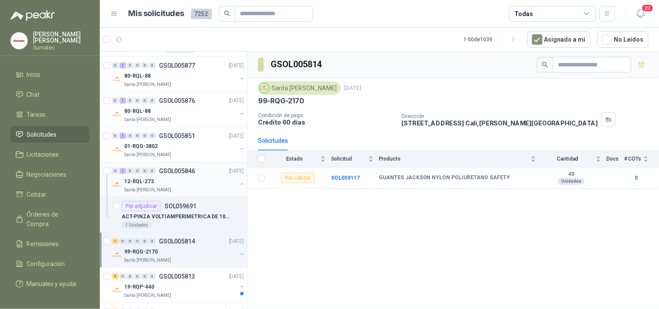
click at [184, 179] on div "12-RQL-273" at bounding box center [180, 181] width 113 height 10
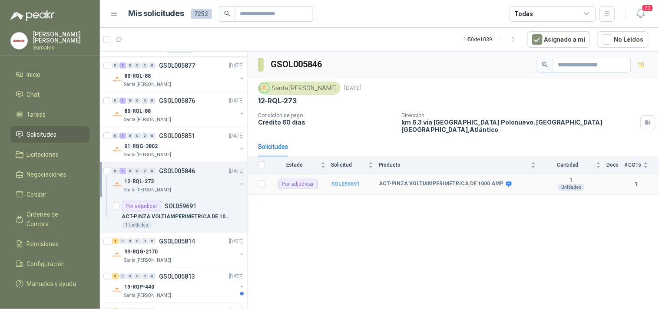
click at [352, 181] on b "SOL059691" at bounding box center [345, 184] width 29 height 6
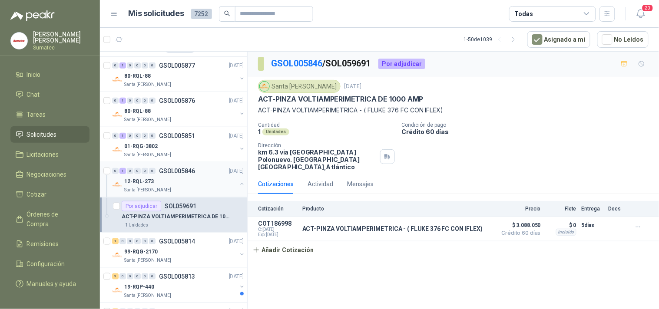
click at [189, 179] on div "12-RQL-273" at bounding box center [180, 181] width 113 height 10
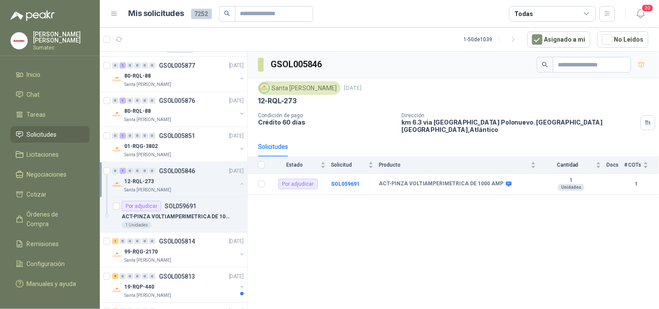
click at [190, 180] on div "12-RQL-273" at bounding box center [180, 181] width 113 height 10
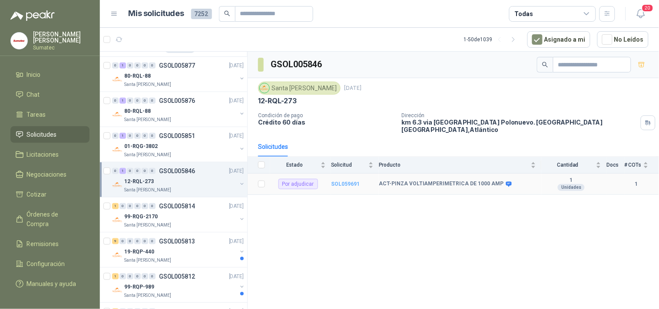
click at [351, 181] on b "SOL059691" at bounding box center [345, 184] width 29 height 6
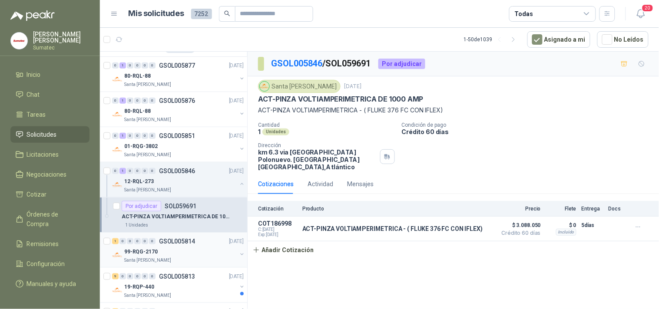
click at [185, 243] on p "GSOL005814" at bounding box center [177, 242] width 36 height 6
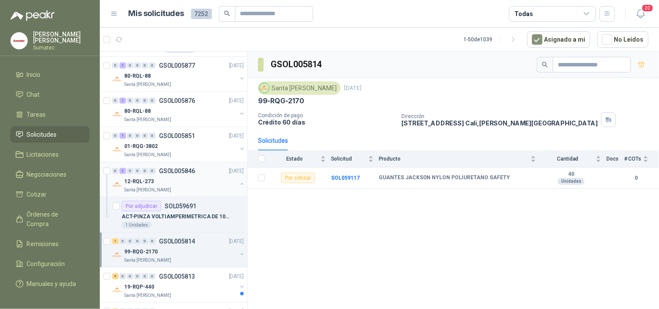
click at [183, 189] on div "Santa [PERSON_NAME]" at bounding box center [180, 190] width 113 height 7
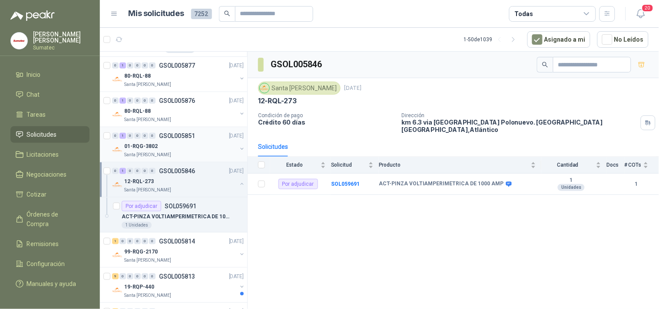
click at [184, 157] on div "Santa [PERSON_NAME]" at bounding box center [180, 155] width 113 height 7
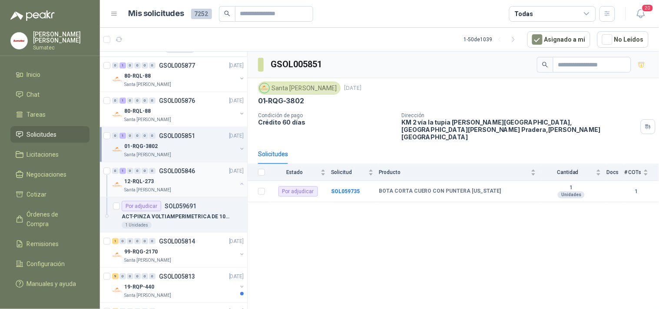
click at [190, 177] on div "12-RQL-273" at bounding box center [180, 181] width 113 height 10
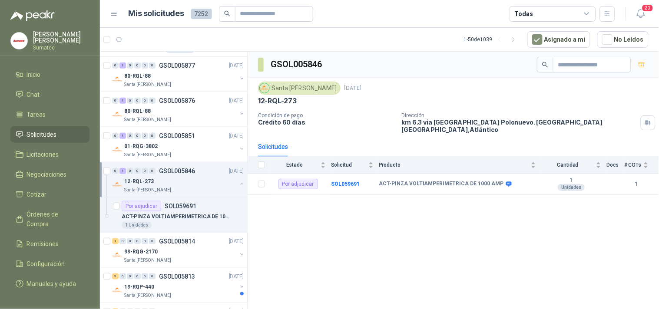
click at [180, 182] on div "12-RQL-273" at bounding box center [180, 181] width 113 height 10
click at [176, 221] on div "99-RQG-2170" at bounding box center [180, 217] width 113 height 10
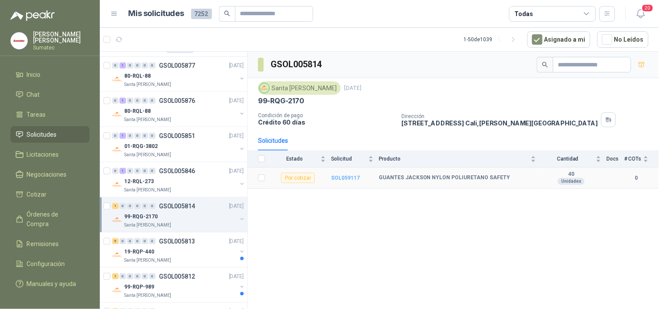
click at [344, 177] on b "SOL059117" at bounding box center [345, 178] width 29 height 6
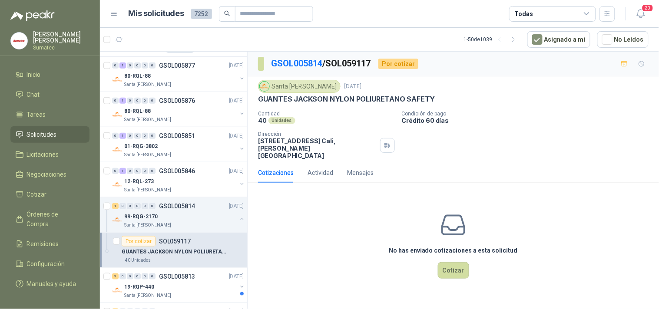
click at [361, 100] on p "GUANTES JACKSON NYLON POLIURETANO SAFETY" at bounding box center [346, 99] width 177 height 9
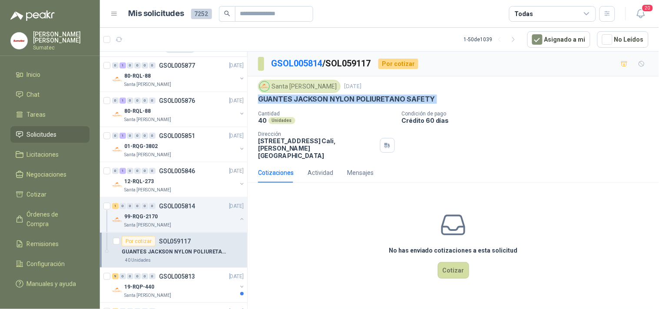
click at [361, 100] on p "GUANTES JACKSON NYLON POLIURETANO SAFETY" at bounding box center [346, 99] width 177 height 9
copy p "GUANTES JACKSON NYLON POLIURETANO SAFETY"
click at [453, 262] on button "Cotizar" at bounding box center [453, 270] width 31 height 17
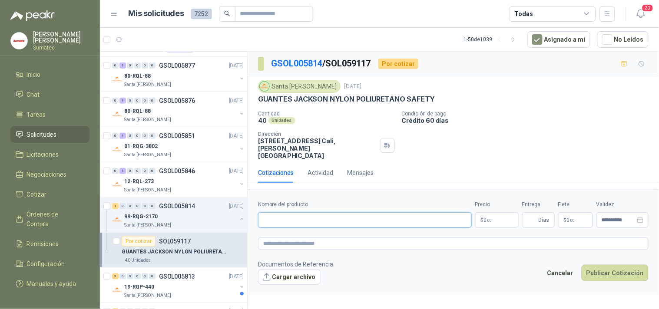
click at [346, 213] on input "Nombre del producto" at bounding box center [365, 221] width 214 height 16
paste input "**********"
type input "**********"
click at [484, 213] on p "$ 0 ,00" at bounding box center [496, 221] width 43 height 16
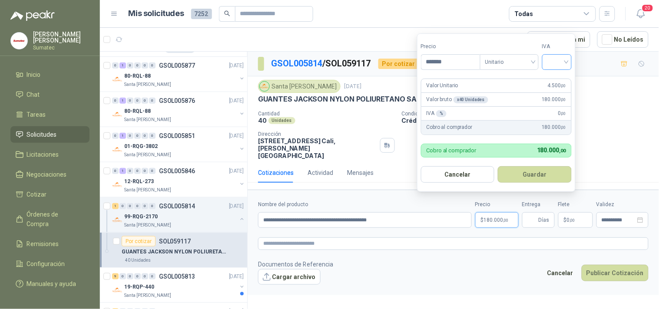
type input "*******"
click at [566, 63] on input "search" at bounding box center [557, 61] width 19 height 13
click at [550, 84] on div "19%" at bounding box center [559, 80] width 27 height 14
click at [546, 175] on button "Guardar" at bounding box center [536, 174] width 75 height 17
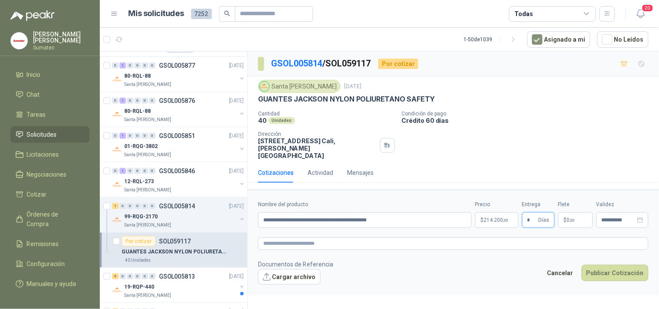
type input "*"
click at [567, 218] on span "$" at bounding box center [565, 220] width 3 height 5
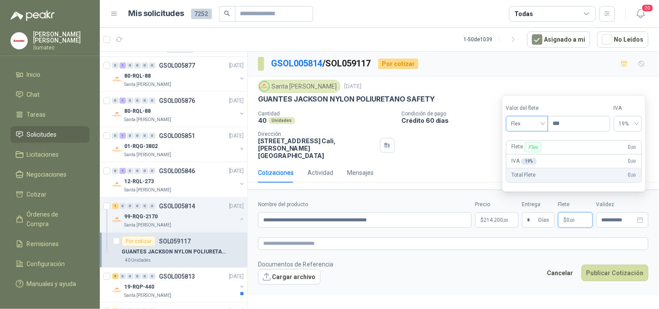
click at [542, 130] on div "Flex" at bounding box center [527, 124] width 42 height 16
click at [526, 161] on div "Incluido" at bounding box center [528, 156] width 40 height 14
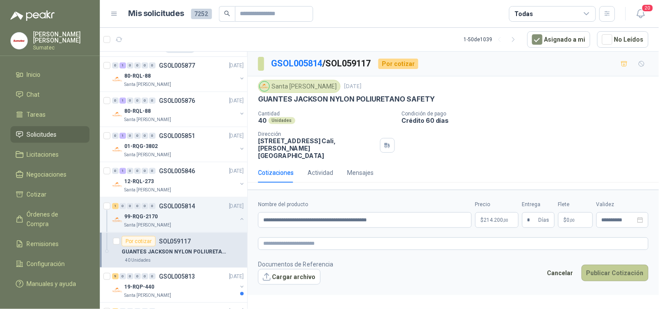
click at [607, 265] on button "Publicar Cotización" at bounding box center [615, 273] width 67 height 17
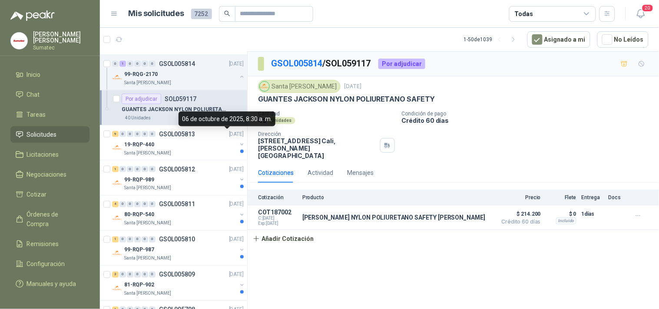
scroll to position [289, 0]
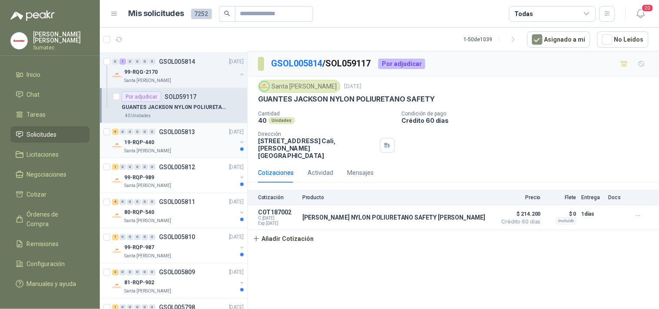
click at [203, 151] on div "Santa [PERSON_NAME]" at bounding box center [180, 151] width 113 height 7
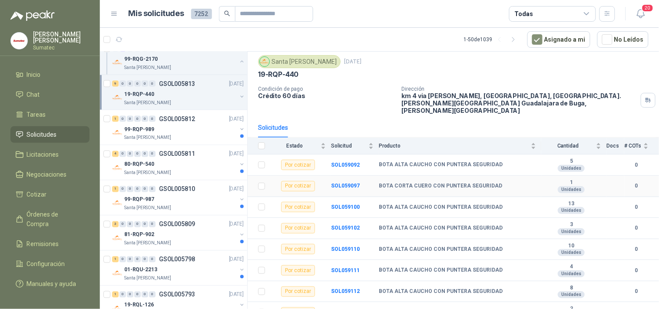
scroll to position [48, 0]
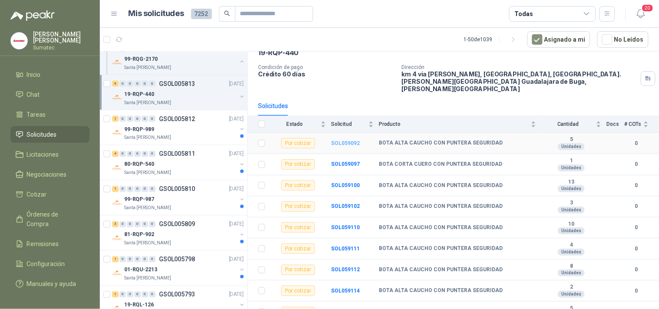
click at [342, 140] on b "SOL059092" at bounding box center [345, 143] width 29 height 6
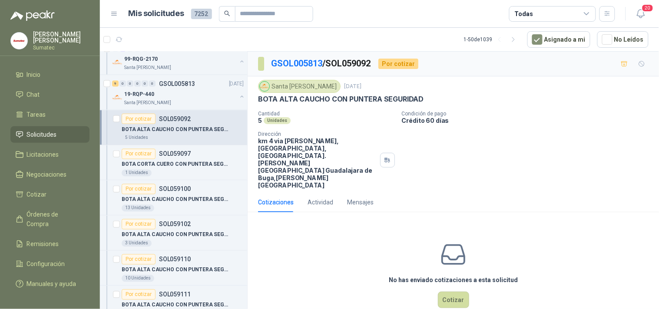
click at [355, 98] on p "BOTA ALTA CAUCHO CON PUNTERA SEGURIDAD" at bounding box center [341, 99] width 166 height 9
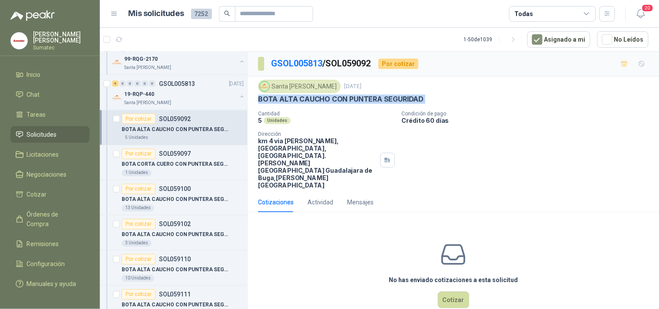
click at [355, 98] on p "BOTA ALTA CAUCHO CON PUNTERA SEGURIDAD" at bounding box center [341, 99] width 166 height 9
copy p "BOTA ALTA CAUCHO CON PUNTERA SEGURIDAD"
click at [453, 292] on button "Cotizar" at bounding box center [453, 300] width 31 height 17
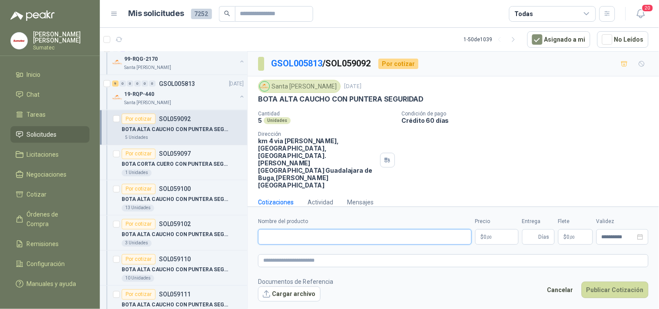
click at [411, 229] on input "Nombre del producto" at bounding box center [365, 237] width 214 height 16
paste input "**********"
type input "**********"
click at [501, 233] on p "$ 0 ,00" at bounding box center [496, 237] width 43 height 16
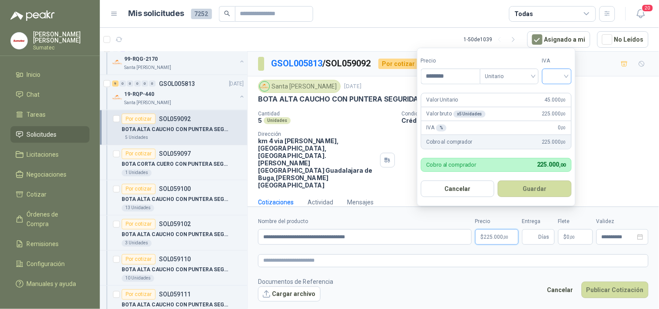
type input "********"
click at [556, 77] on input "search" at bounding box center [557, 75] width 19 height 13
click at [560, 90] on div "19%" at bounding box center [559, 95] width 16 height 10
click at [541, 191] on button "Guardar" at bounding box center [536, 189] width 75 height 17
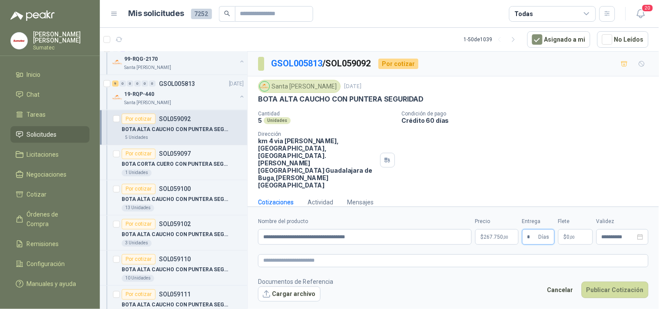
type input "*"
click at [568, 235] on span "0 ,00" at bounding box center [571, 237] width 8 height 5
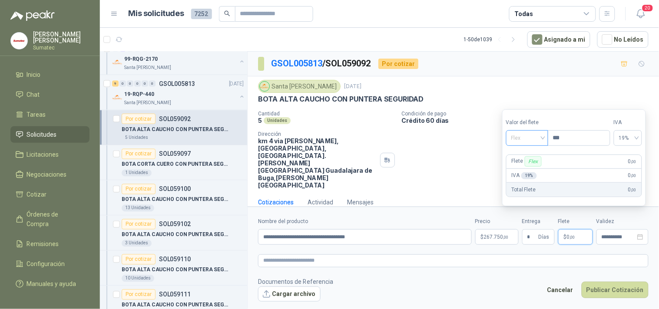
click at [537, 139] on span "Flex" at bounding box center [527, 138] width 32 height 13
click at [531, 169] on div "Incluido" at bounding box center [528, 171] width 30 height 10
click at [618, 282] on button "Publicar Cotización" at bounding box center [615, 290] width 67 height 17
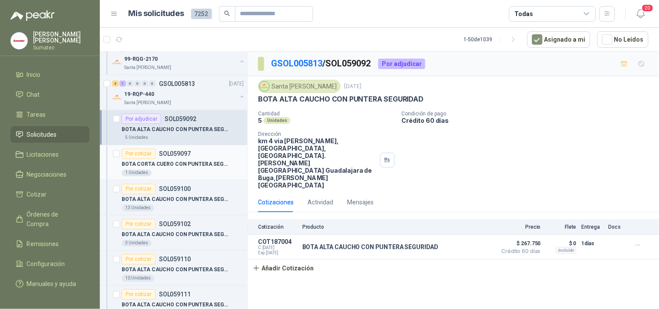
click at [190, 161] on p "BOTA CORTA CUERO CON PUNTERA SEGURIDAD" at bounding box center [176, 165] width 108 height 8
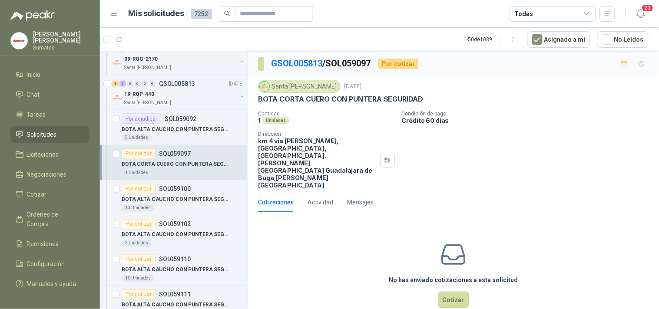
click at [375, 100] on p "BOTA CORTA CUERO CON PUNTERA SEGURIDAD" at bounding box center [340, 99] width 165 height 9
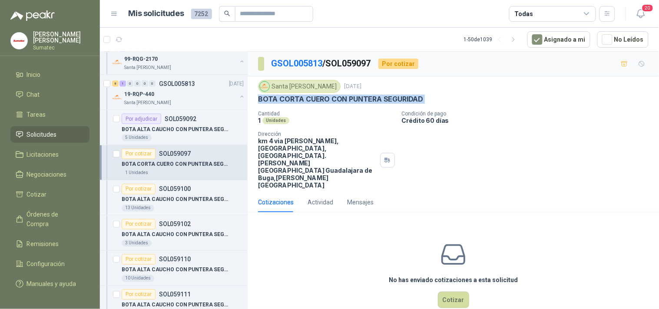
click at [375, 100] on p "BOTA CORTA CUERO CON PUNTERA SEGURIDAD" at bounding box center [340, 99] width 165 height 9
copy p "BOTA CORTA CUERO CON PUNTERA SEGURIDAD"
click at [451, 292] on button "Cotizar" at bounding box center [453, 300] width 31 height 17
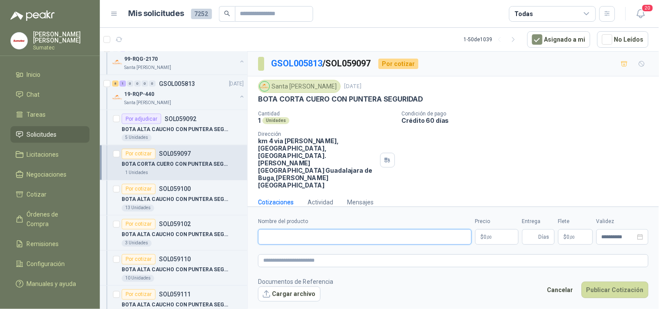
click at [418, 229] on input "Nombre del producto" at bounding box center [365, 237] width 214 height 16
paste input "**********"
type input "**********"
click at [485, 231] on p "$ 0 ,00" at bounding box center [496, 237] width 43 height 16
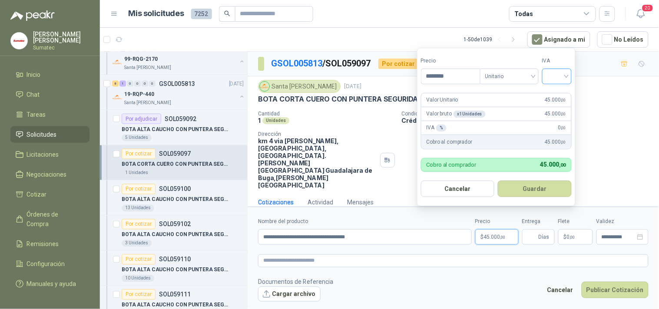
click at [545, 73] on div at bounding box center [557, 77] width 30 height 16
type input "********"
click at [550, 94] on div "19%" at bounding box center [559, 94] width 27 height 14
click at [546, 193] on button "Guardar" at bounding box center [536, 189] width 75 height 17
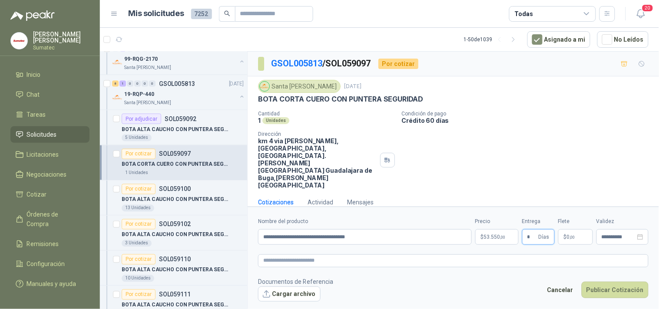
type input "*"
click at [576, 229] on p "$ 0 ,00" at bounding box center [575, 237] width 35 height 16
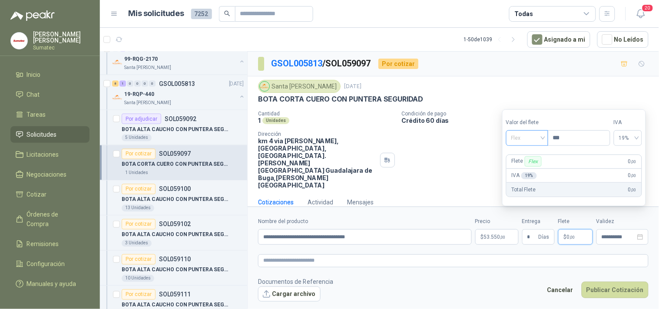
click at [540, 137] on span "Flex" at bounding box center [527, 138] width 32 height 13
click at [528, 169] on div "Incluido" at bounding box center [528, 171] width 30 height 10
click at [615, 285] on button "Publicar Cotización" at bounding box center [615, 290] width 67 height 17
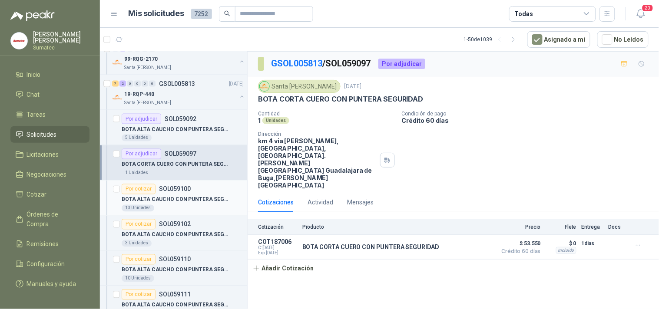
click at [189, 202] on p "BOTA ALTA CAUCHO CON PUNTERA SEGURIDAD" at bounding box center [176, 200] width 108 height 8
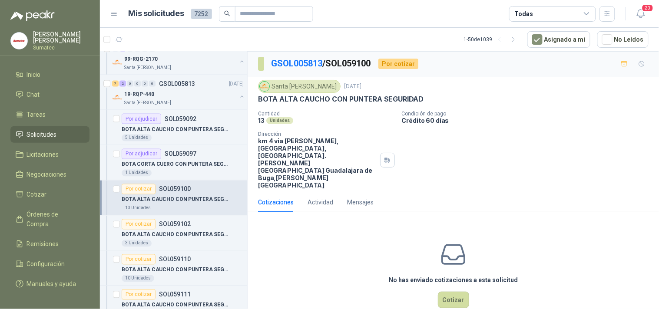
click at [368, 101] on p "BOTA ALTA CAUCHO CON PUNTERA SEGURIDAD" at bounding box center [341, 99] width 166 height 9
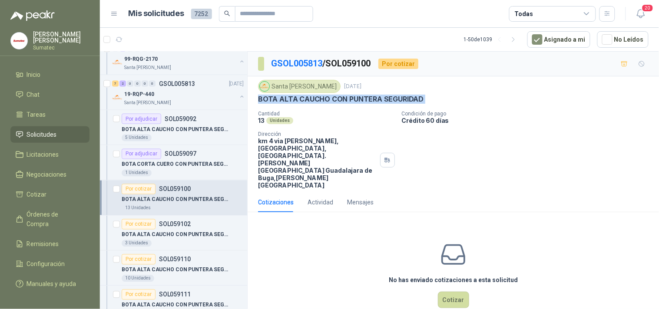
click at [368, 101] on p "BOTA ALTA CAUCHO CON PUNTERA SEGURIDAD" at bounding box center [341, 99] width 166 height 9
copy p "BOTA ALTA CAUCHO CON PUNTERA SEGURIDAD"
click at [444, 292] on button "Cotizar" at bounding box center [453, 300] width 31 height 17
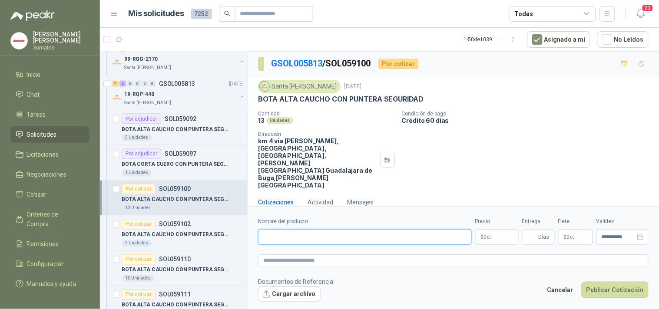
click at [402, 232] on input "Nombre del producto" at bounding box center [365, 237] width 214 height 16
paste input "**********"
type input "**********"
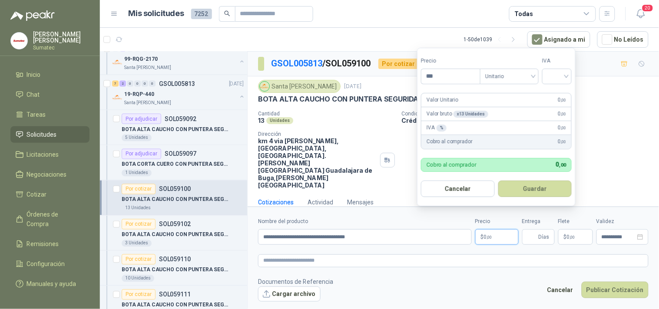
click at [490, 235] on span ",00" at bounding box center [489, 237] width 5 height 5
type input "********"
click at [552, 76] on input "search" at bounding box center [557, 75] width 19 height 13
click at [554, 95] on div "19%" at bounding box center [559, 95] width 16 height 10
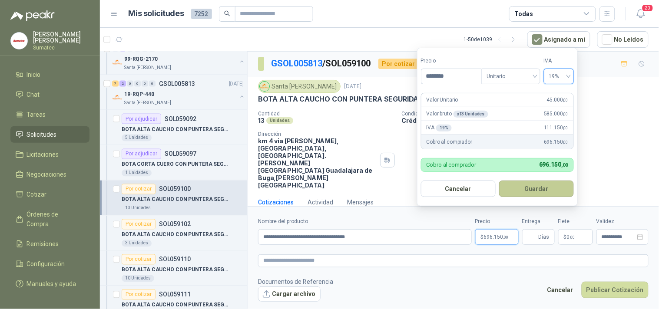
click at [544, 189] on button "Guardar" at bounding box center [536, 189] width 75 height 17
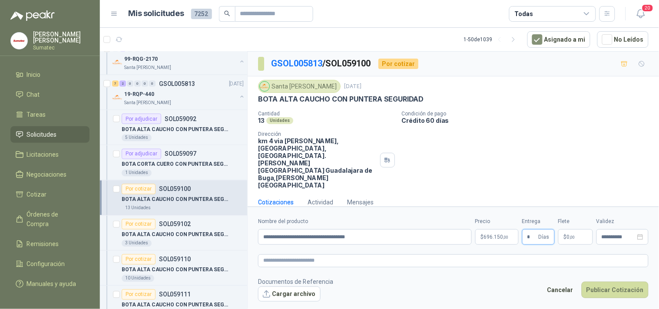
type input "*"
click at [566, 235] on span "$" at bounding box center [565, 237] width 3 height 5
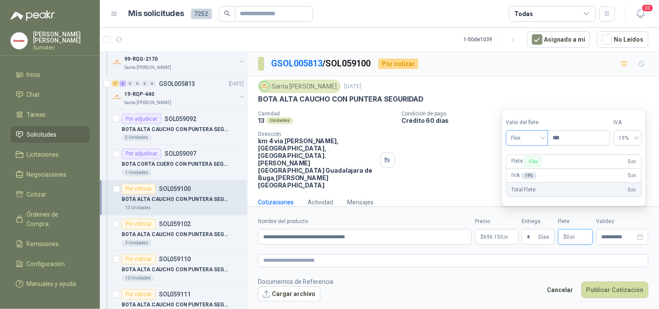
click at [532, 144] on div "Flex" at bounding box center [527, 138] width 42 height 16
click at [529, 169] on div "Incluido" at bounding box center [528, 171] width 30 height 10
click at [609, 282] on button "Publicar Cotización" at bounding box center [615, 290] width 67 height 17
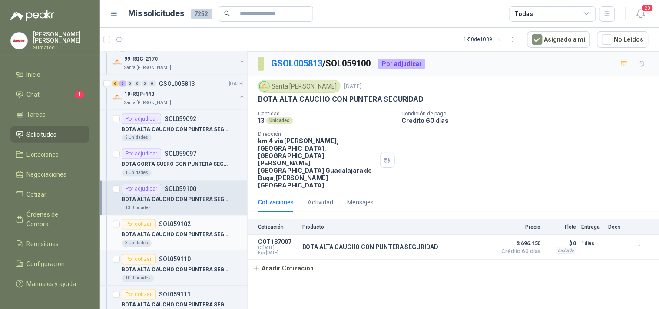
click at [181, 230] on div "BOTA ALTA CAUCHO CON PUNTERA SEGURIDAD" at bounding box center [183, 235] width 122 height 10
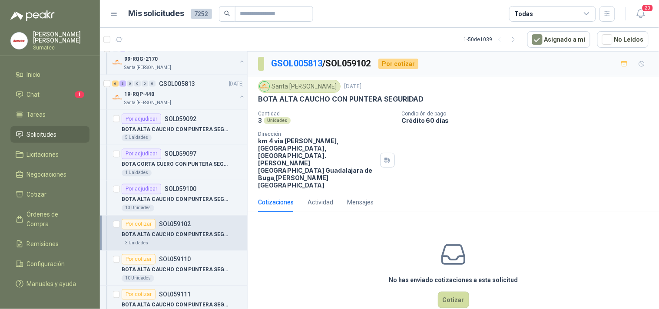
click at [363, 98] on p "BOTA ALTA CAUCHO CON PUNTERA SEGURIDAD" at bounding box center [341, 99] width 166 height 9
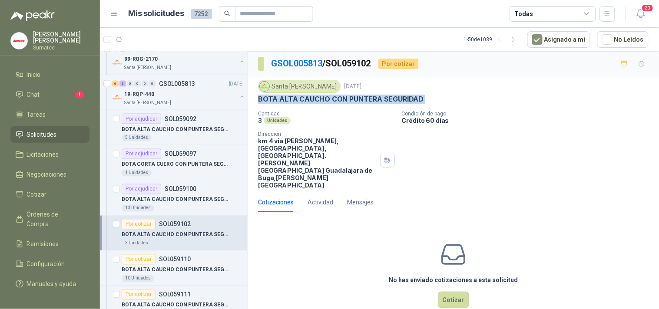
click at [363, 98] on p "BOTA ALTA CAUCHO CON PUNTERA SEGURIDAD" at bounding box center [341, 99] width 166 height 9
copy p "BOTA ALTA CAUCHO CON PUNTERA SEGURIDAD"
click at [449, 292] on button "Cotizar" at bounding box center [453, 300] width 31 height 17
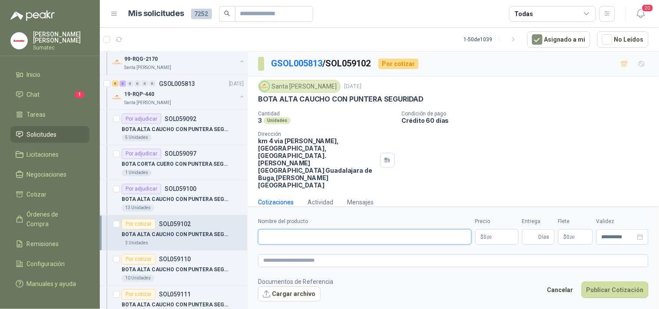
click at [409, 229] on input "Nombre del producto" at bounding box center [365, 237] width 214 height 16
paste input "**********"
type input "**********"
click at [494, 230] on p "$ 0 ,00" at bounding box center [496, 237] width 43 height 16
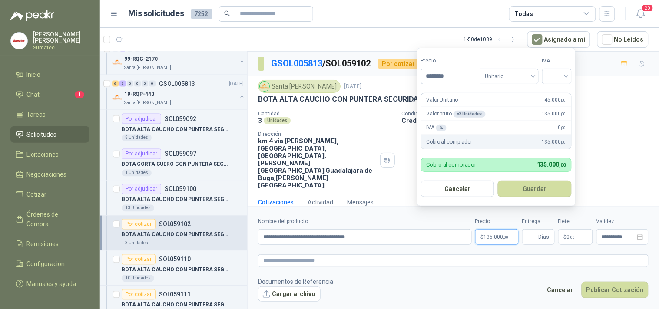
type input "********"
click at [559, 85] on form "Precio ******** Tipo Unitario IVA Valor Unitario 45.000 ,00 Valor bruto x 3 Uni…" at bounding box center [496, 127] width 159 height 159
click at [559, 80] on input "search" at bounding box center [557, 75] width 19 height 13
click at [558, 92] on div "19%" at bounding box center [559, 95] width 16 height 10
click at [538, 183] on button "Guardar" at bounding box center [536, 189] width 75 height 17
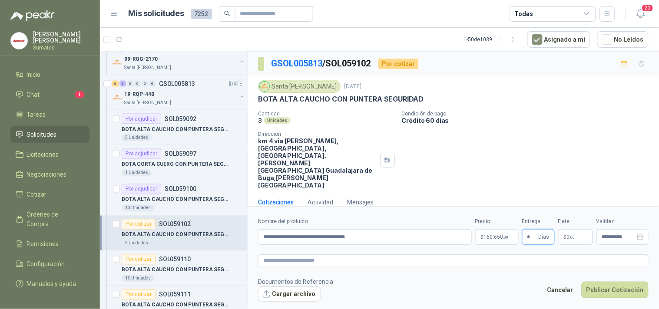
type input "*"
click at [574, 229] on p "$ 0 ,00" at bounding box center [575, 237] width 35 height 16
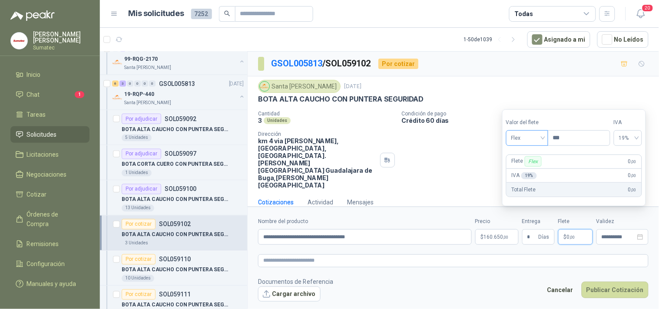
click at [537, 140] on span "Flex" at bounding box center [527, 138] width 32 height 13
click at [533, 170] on div "Incluido" at bounding box center [528, 171] width 30 height 10
click at [600, 282] on button "Publicar Cotización" at bounding box center [615, 290] width 67 height 17
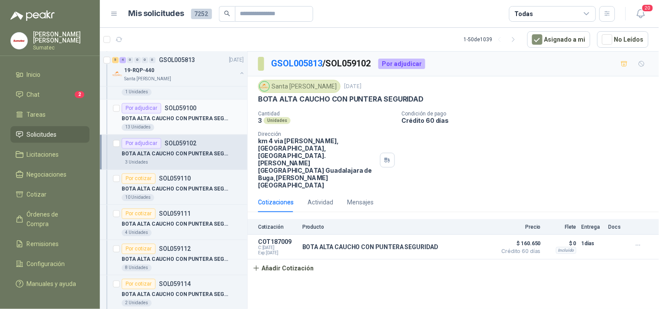
scroll to position [435, 0]
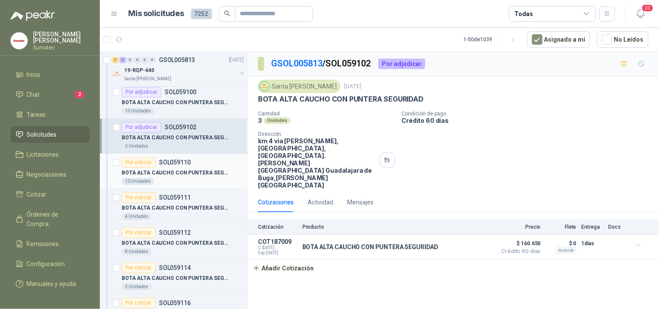
click at [189, 165] on p "SOL059110" at bounding box center [175, 163] width 32 height 6
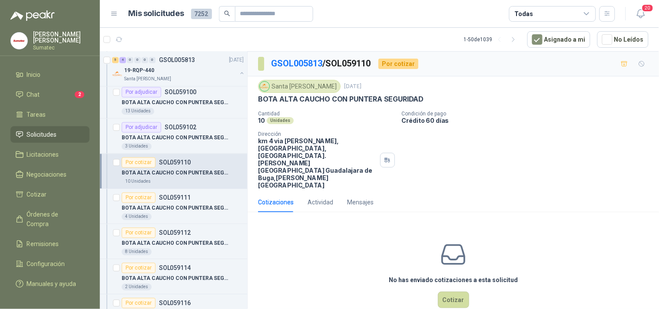
click at [362, 97] on p "BOTA ALTA CAUCHO CON PUNTERA SEGURIDAD" at bounding box center [341, 99] width 166 height 9
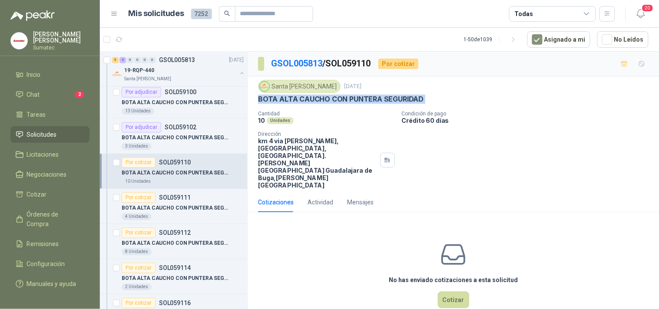
click at [362, 97] on p "BOTA ALTA CAUCHO CON PUNTERA SEGURIDAD" at bounding box center [341, 99] width 166 height 9
copy p "BOTA ALTA CAUCHO CON PUNTERA SEGURIDAD"
click at [450, 292] on button "Cotizar" at bounding box center [453, 300] width 31 height 17
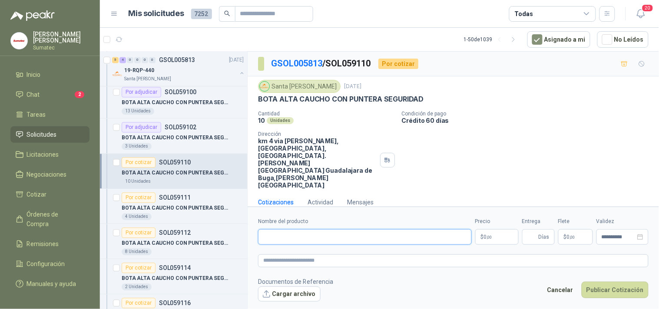
click at [419, 229] on input "Nombre del producto" at bounding box center [365, 237] width 214 height 16
paste input "**********"
type input "**********"
click at [490, 232] on p "$ 0 ,00" at bounding box center [496, 237] width 43 height 16
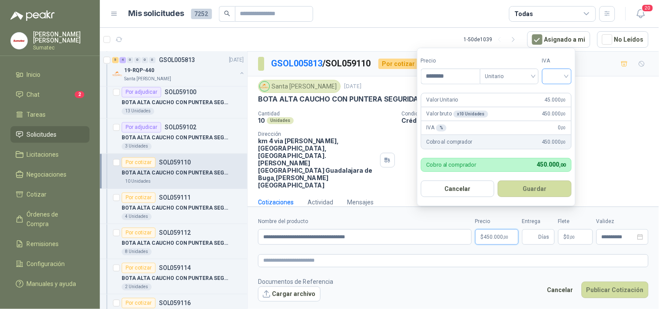
click at [548, 79] on div at bounding box center [557, 77] width 30 height 16
type input "********"
click at [558, 92] on div "19%" at bounding box center [559, 95] width 16 height 10
click at [545, 193] on button "Guardar" at bounding box center [536, 189] width 75 height 17
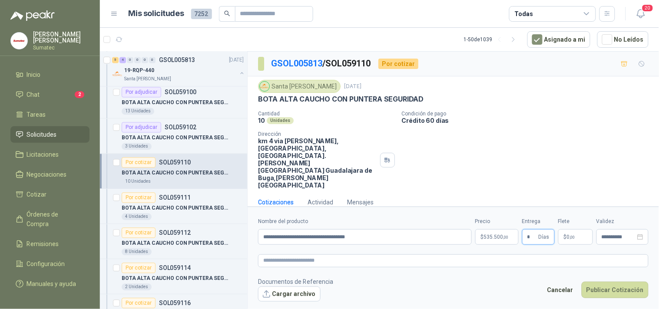
type input "*"
click at [573, 235] on span ",00" at bounding box center [572, 237] width 5 height 5
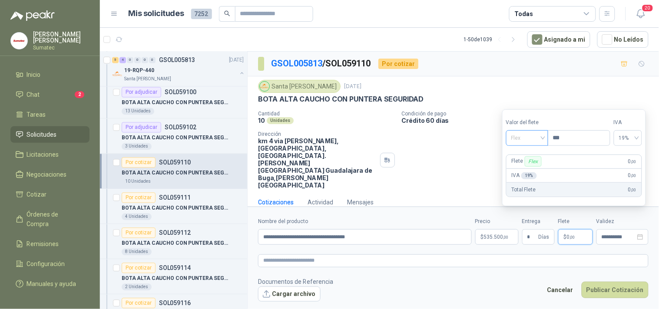
click at [536, 140] on span "Flex" at bounding box center [527, 138] width 32 height 13
click at [530, 172] on div "Incluido" at bounding box center [528, 171] width 30 height 10
click at [608, 282] on button "Publicar Cotización" at bounding box center [615, 290] width 67 height 17
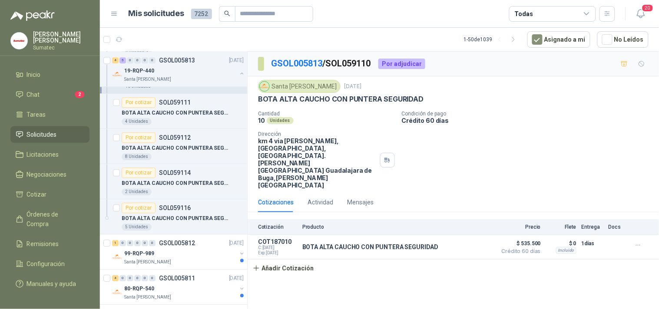
scroll to position [579, 0]
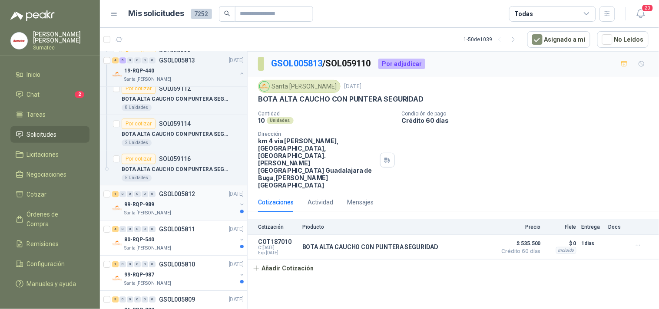
click at [193, 203] on div "99-RQP-989" at bounding box center [180, 204] width 113 height 10
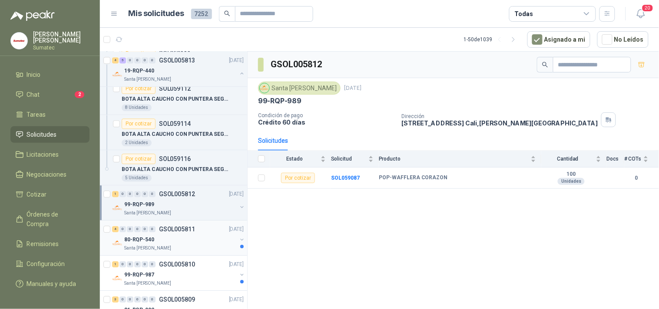
click at [176, 226] on p "GSOL005811" at bounding box center [177, 229] width 36 height 6
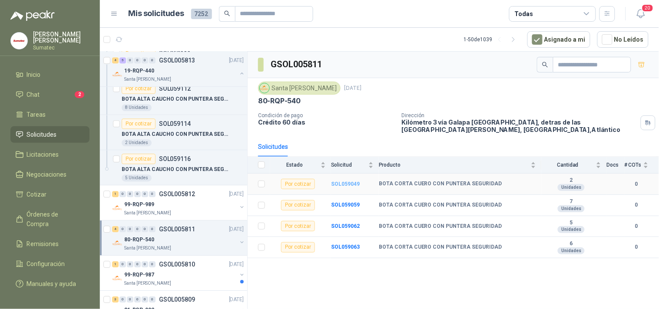
click at [343, 185] on b "SOL059049" at bounding box center [345, 184] width 29 height 6
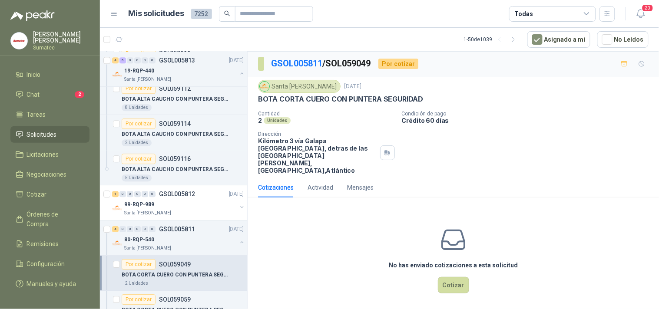
click at [347, 99] on p "BOTA CORTA CUERO CON PUNTERA SEGURIDAD" at bounding box center [340, 99] width 165 height 9
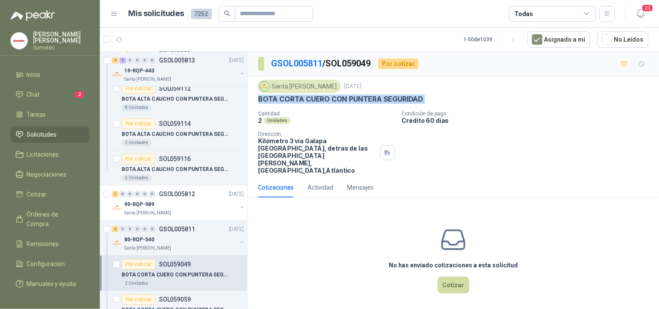
click at [347, 98] on p "BOTA CORTA CUERO CON PUNTERA SEGURIDAD" at bounding box center [340, 99] width 165 height 9
copy p "BOTA CORTA CUERO CON PUNTERA SEGURIDAD"
click at [453, 277] on button "Cotizar" at bounding box center [453, 285] width 31 height 17
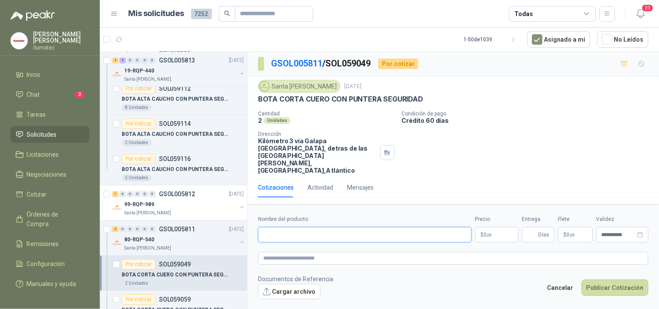
click at [402, 227] on input "Nombre del producto" at bounding box center [365, 235] width 214 height 16
paste input "**********"
type input "**********"
click at [482, 230] on p "$ 0 ,00" at bounding box center [496, 235] width 43 height 16
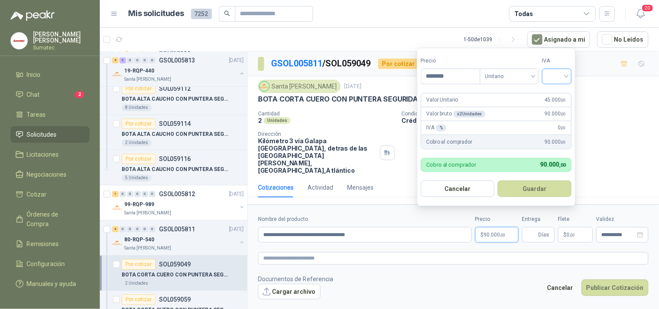
type input "********"
click at [558, 77] on input "search" at bounding box center [557, 75] width 19 height 13
click at [555, 90] on div "19%" at bounding box center [559, 95] width 16 height 10
click at [545, 183] on button "Guardar" at bounding box center [536, 189] width 75 height 17
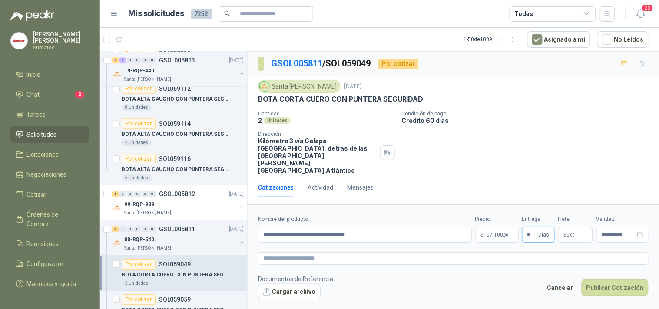
type input "*"
click at [570, 227] on p "$ 0 ,00" at bounding box center [575, 235] width 35 height 16
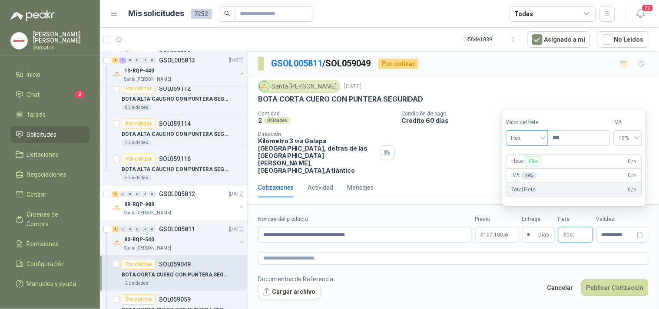
click at [527, 138] on span "Flex" at bounding box center [527, 138] width 32 height 13
click at [529, 168] on div "Incluido" at bounding box center [528, 171] width 30 height 10
click at [612, 280] on button "Publicar Cotización" at bounding box center [615, 288] width 67 height 17
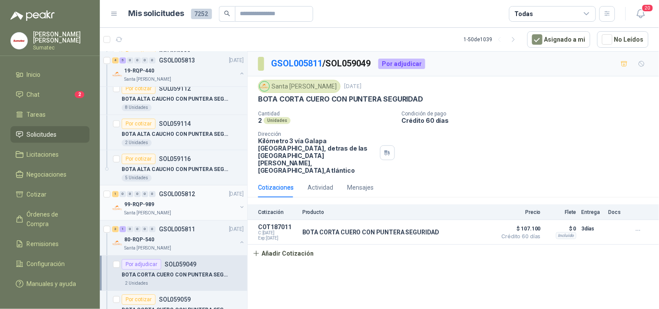
scroll to position [628, 0]
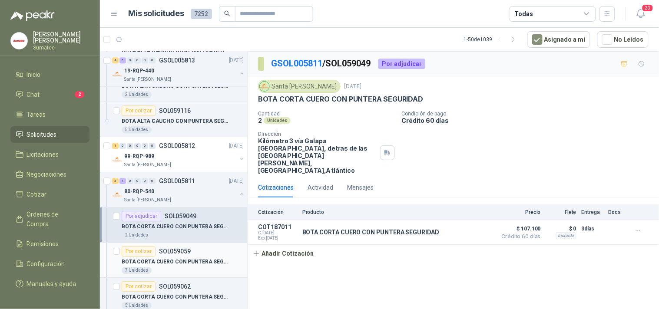
click at [186, 255] on div "Por cotizar SOL059059" at bounding box center [156, 251] width 69 height 10
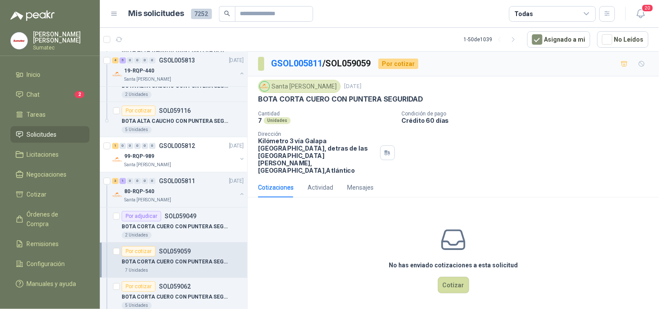
click at [374, 99] on p "BOTA CORTA CUERO CON PUNTERA SEGURIDAD" at bounding box center [340, 99] width 165 height 9
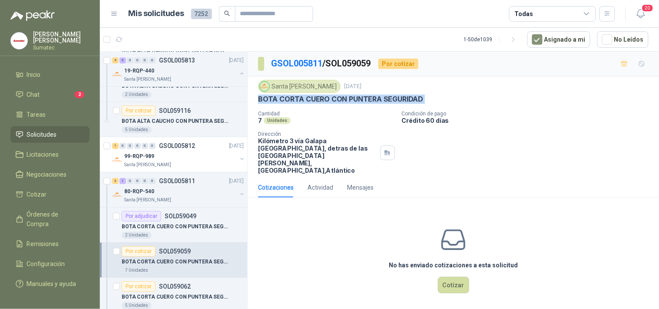
click at [374, 98] on p "BOTA CORTA CUERO CON PUNTERA SEGURIDAD" at bounding box center [340, 99] width 165 height 9
copy p "BOTA CORTA CUERO CON PUNTERA SEGURIDAD"
click at [455, 277] on button "Cotizar" at bounding box center [453, 285] width 31 height 17
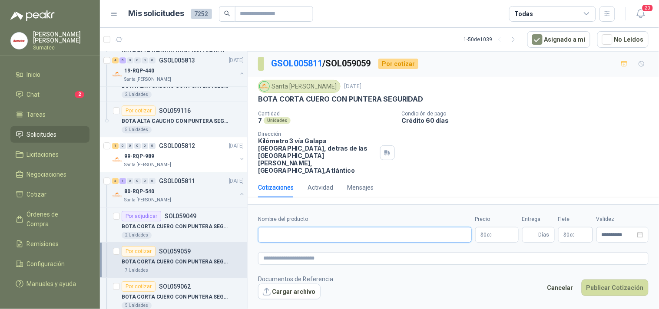
click at [362, 227] on input "Nombre del producto" at bounding box center [365, 235] width 214 height 16
paste input "**********"
type input "**********"
click at [497, 232] on p "$ 0 ,00" at bounding box center [496, 235] width 43 height 16
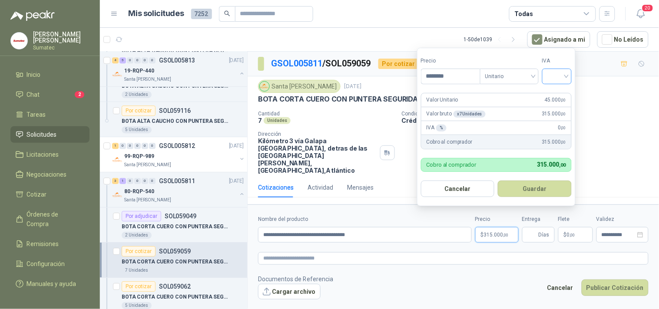
type input "********"
click at [561, 76] on input "search" at bounding box center [557, 75] width 19 height 13
click at [551, 92] on div "19%" at bounding box center [559, 95] width 16 height 10
click at [557, 192] on button "Guardar" at bounding box center [536, 189] width 75 height 17
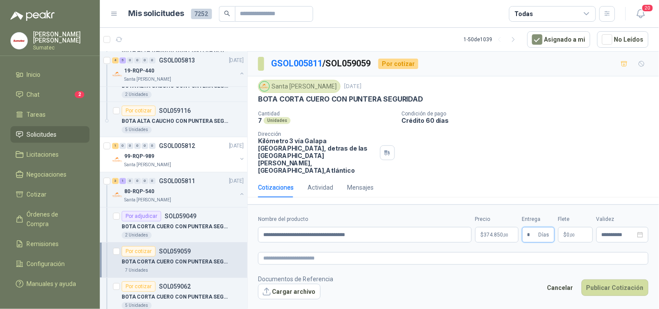
type input "*"
click at [566, 216] on label "Flete" at bounding box center [575, 220] width 35 height 8
click at [569, 232] on span "0 ,00" at bounding box center [571, 234] width 8 height 5
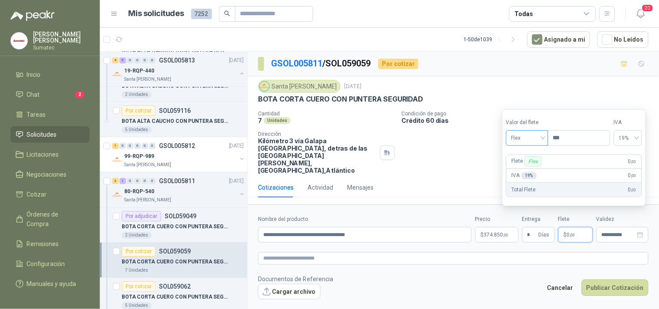
click at [537, 143] on span "Flex" at bounding box center [527, 138] width 32 height 13
click at [531, 172] on div "Incluido" at bounding box center [528, 171] width 30 height 10
click at [610, 280] on button "Publicar Cotización" at bounding box center [615, 288] width 67 height 17
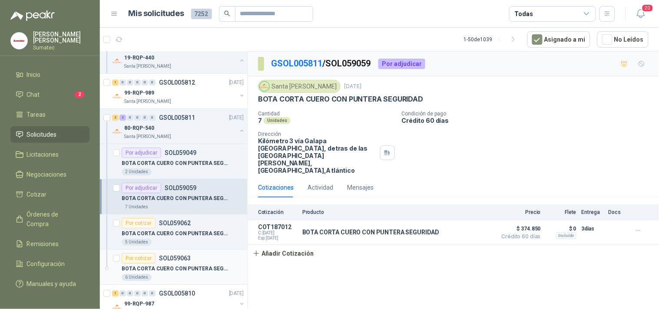
scroll to position [676, 0]
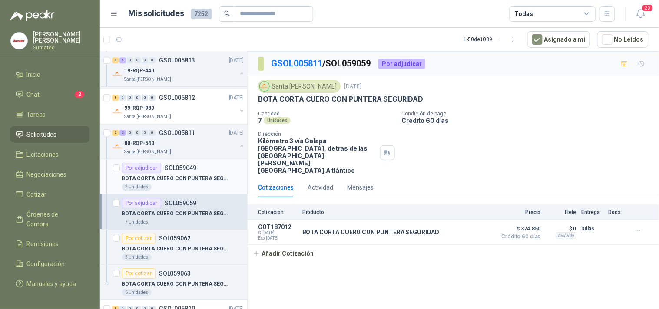
click at [168, 184] on div "2 Unidades" at bounding box center [183, 187] width 122 height 7
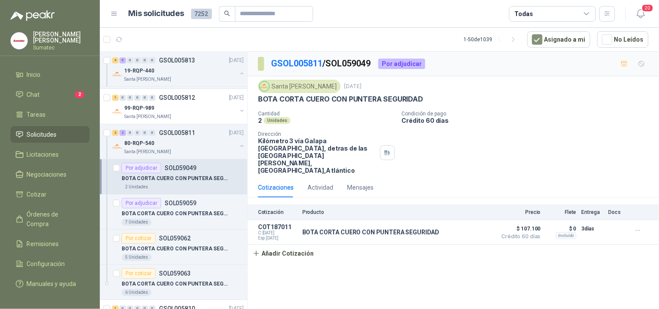
click at [196, 174] on div "BOTA CORTA CUERO CON PUNTERA SEGURIDAD" at bounding box center [183, 178] width 122 height 10
click at [302, 246] on button "Añadir Cotización" at bounding box center [283, 253] width 71 height 17
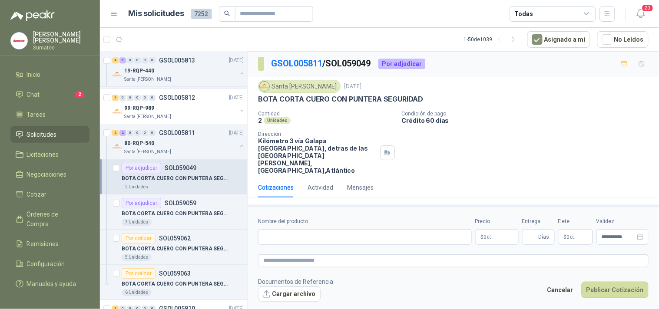
click at [325, 102] on p "BOTA CORTA CUERO CON PUNTERA SEGURIDAD" at bounding box center [340, 99] width 165 height 9
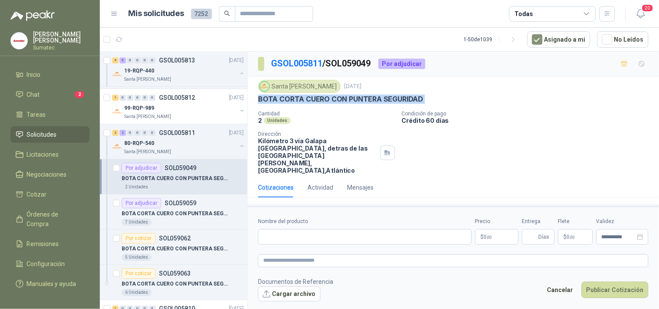
click at [325, 102] on p "BOTA CORTA CUERO CON PUNTERA SEGURIDAD" at bounding box center [340, 99] width 165 height 9
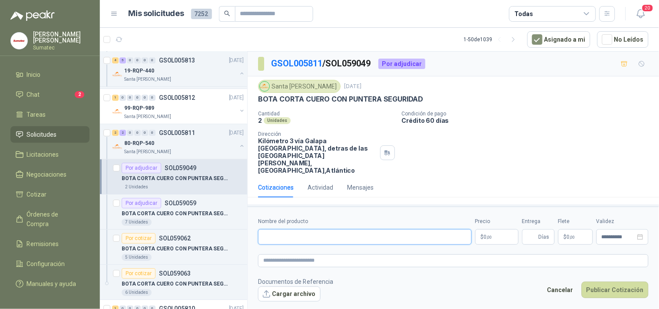
click at [325, 238] on input "Nombre del producto" at bounding box center [365, 237] width 214 height 16
paste input "**********"
type input "**********"
click at [506, 233] on p "$ 0 ,00" at bounding box center [496, 237] width 43 height 16
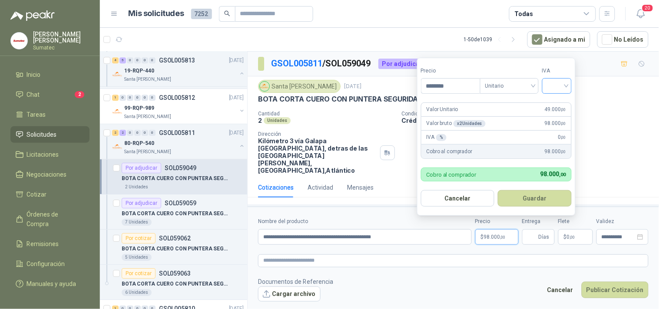
type input "********"
click at [561, 88] on input "search" at bounding box center [557, 85] width 19 height 13
click at [559, 98] on div "19%" at bounding box center [559, 104] width 27 height 14
click at [545, 190] on button "Guardar" at bounding box center [536, 198] width 75 height 17
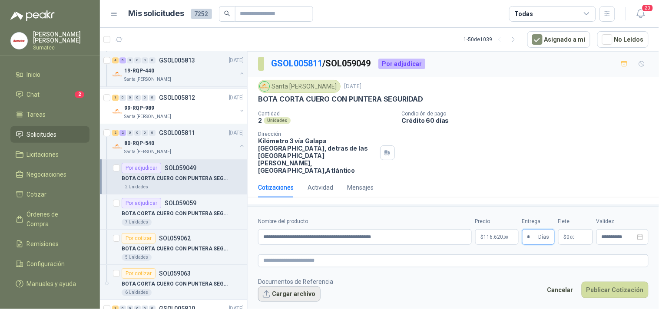
type input "*"
click at [296, 287] on button "Cargar archivo" at bounding box center [289, 295] width 63 height 16
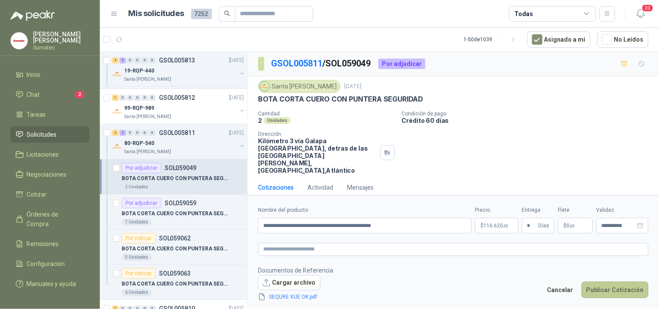
click at [602, 288] on button "Publicar Cotización" at bounding box center [615, 290] width 67 height 17
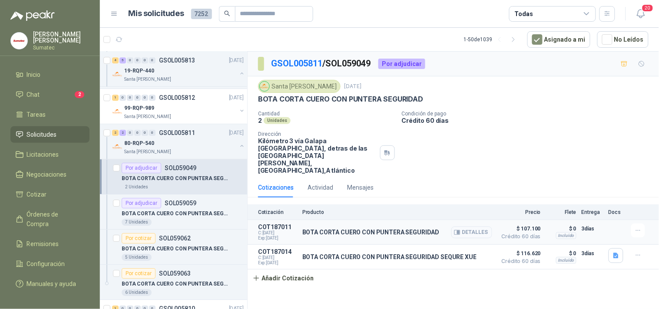
click at [471, 227] on button "Detalles" at bounding box center [472, 233] width 41 height 12
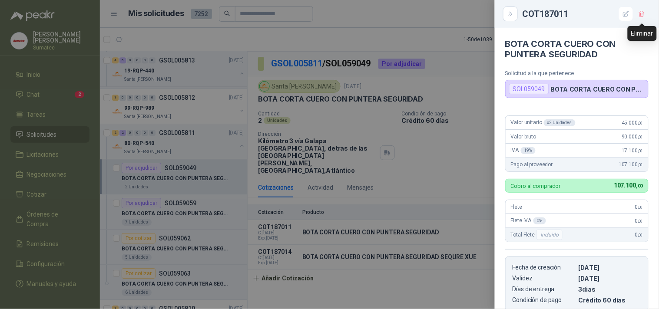
click at [640, 13] on icon "button" at bounding box center [641, 13] width 7 height 7
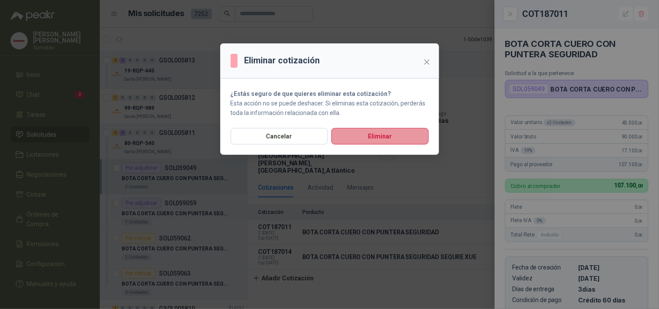
click at [422, 138] on button "Eliminar" at bounding box center [380, 136] width 97 height 17
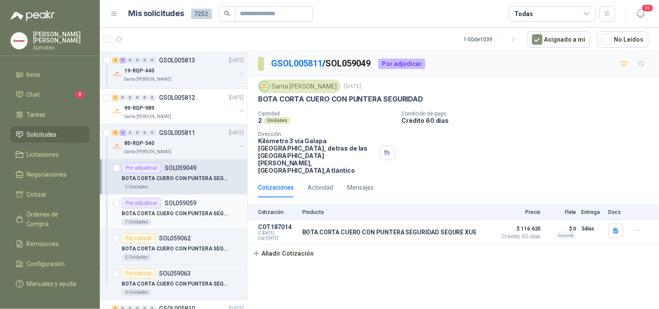
click at [197, 212] on p "BOTA CORTA CUERO CON PUNTERA SEGURIDAD" at bounding box center [176, 214] width 108 height 8
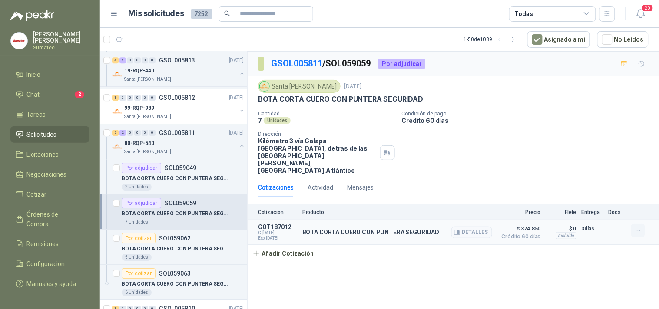
click at [635, 227] on icon "button" at bounding box center [638, 230] width 7 height 7
click at [611, 203] on button "Eliminar" at bounding box center [621, 204] width 70 height 14
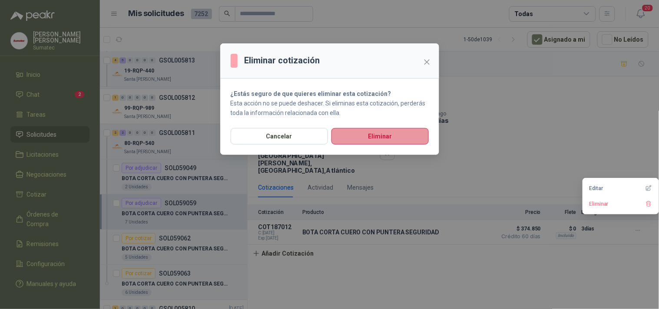
click at [402, 133] on button "Eliminar" at bounding box center [380, 136] width 97 height 17
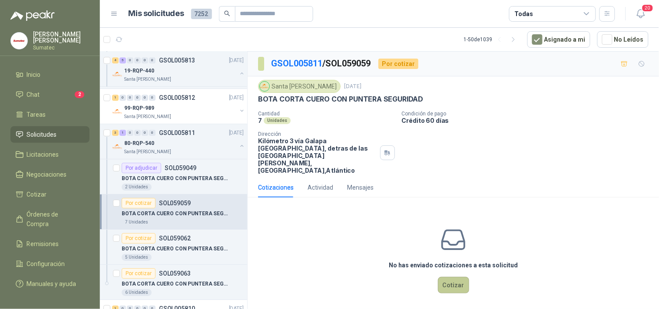
click at [462, 277] on button "Cotizar" at bounding box center [453, 285] width 31 height 17
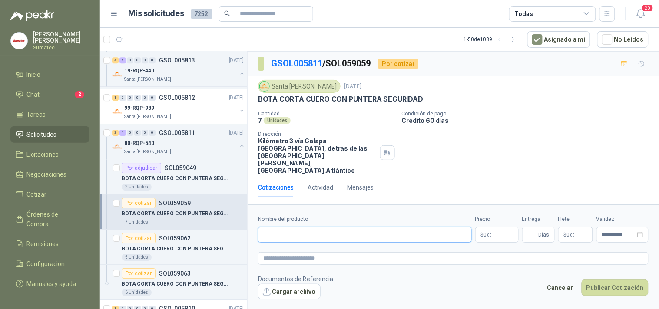
click at [373, 227] on input "Nombre del producto" at bounding box center [365, 235] width 214 height 16
paste input "**********"
type input "**********"
click at [488, 233] on span ",00" at bounding box center [489, 235] width 5 height 5
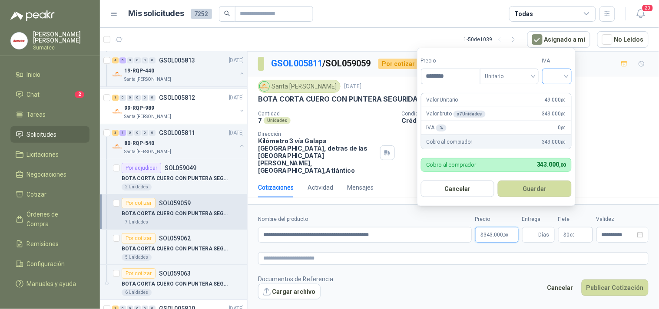
type input "********"
click at [555, 74] on input "search" at bounding box center [557, 75] width 19 height 13
click at [558, 93] on div "19%" at bounding box center [559, 95] width 16 height 10
click at [544, 193] on button "Guardar" at bounding box center [536, 189] width 75 height 17
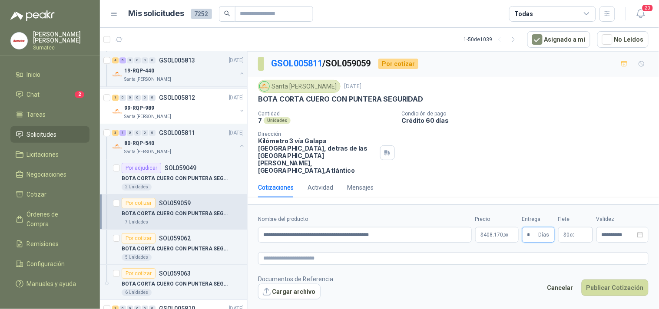
type input "*"
click at [568, 232] on span "0 ,00" at bounding box center [571, 234] width 8 height 5
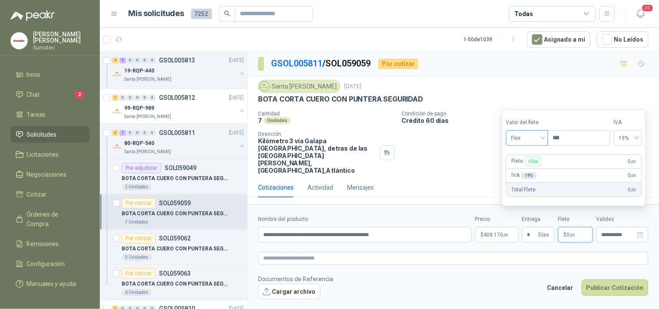
click at [541, 140] on span "Flex" at bounding box center [527, 138] width 32 height 13
click at [535, 169] on div "Incluido" at bounding box center [528, 171] width 30 height 10
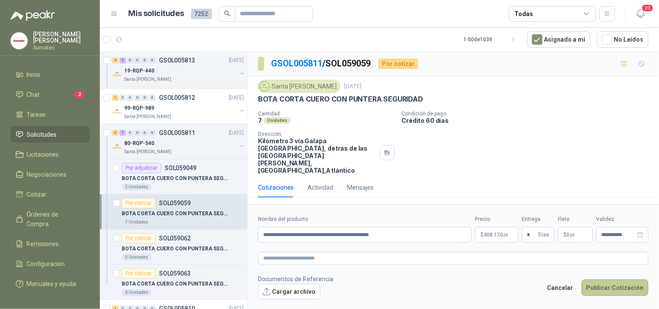
click at [603, 280] on button "Publicar Cotización" at bounding box center [615, 288] width 67 height 17
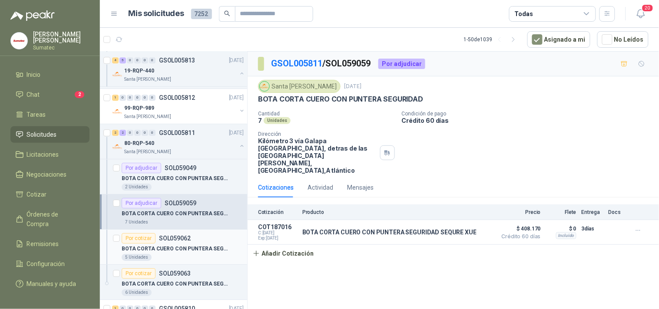
click at [216, 245] on div "BOTA CORTA CUERO CON PUNTERA SEGURIDAD" at bounding box center [183, 249] width 122 height 10
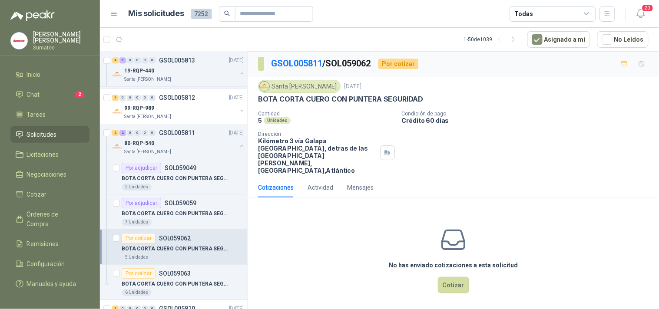
click at [390, 101] on p "BOTA CORTA CUERO CON PUNTERA SEGURIDAD" at bounding box center [340, 99] width 165 height 9
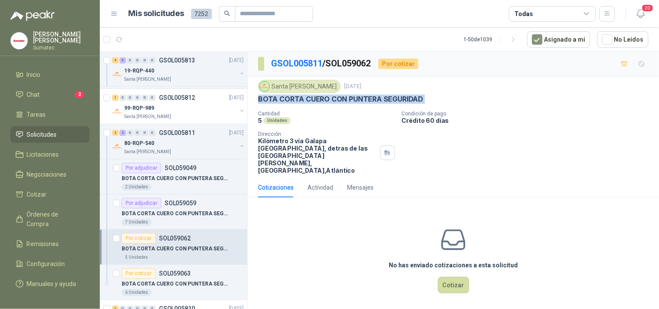
click at [390, 101] on p "BOTA CORTA CUERO CON PUNTERA SEGURIDAD" at bounding box center [340, 99] width 165 height 9
copy p "BOTA CORTA CUERO CON PUNTERA SEGURIDAD"
click at [457, 279] on button "Cotizar" at bounding box center [453, 285] width 31 height 17
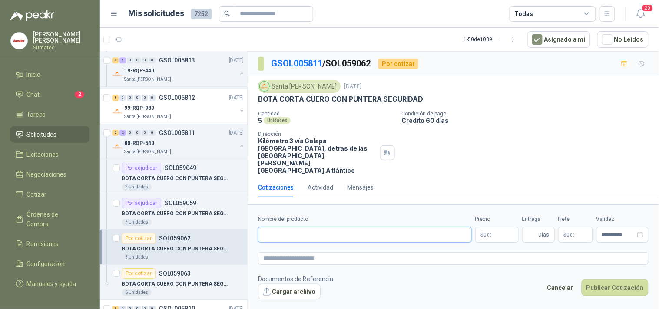
click at [411, 227] on input "Nombre del producto" at bounding box center [365, 235] width 214 height 16
paste input "**********"
type input "**********"
click at [498, 227] on p "$ 0 ,00" at bounding box center [496, 235] width 43 height 16
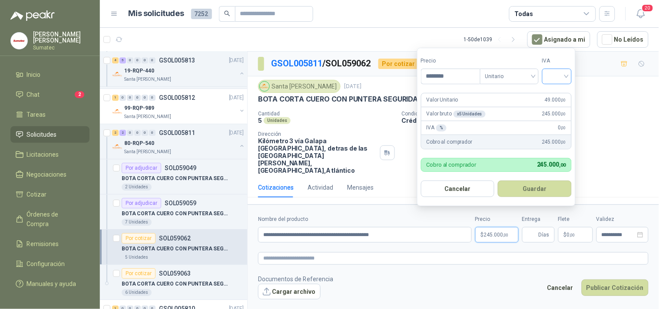
type input "********"
click at [561, 72] on input "search" at bounding box center [557, 75] width 19 height 13
click at [559, 93] on div "19%" at bounding box center [559, 95] width 16 height 10
click at [551, 186] on button "Guardar" at bounding box center [536, 189] width 75 height 17
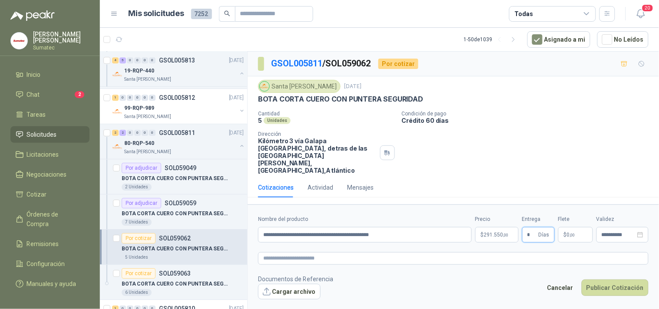
type input "*"
click at [575, 233] on span ",00" at bounding box center [572, 235] width 5 height 5
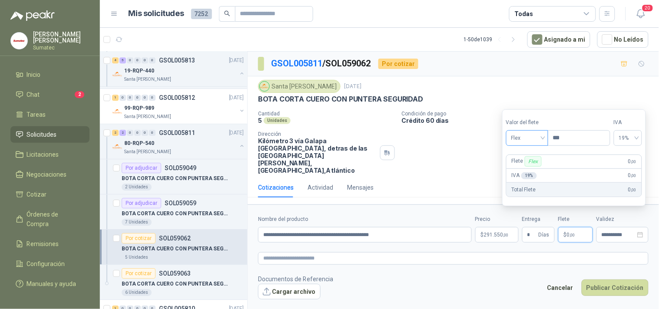
click at [532, 144] on div "Flex" at bounding box center [527, 138] width 42 height 16
click at [528, 171] on div "Incluido" at bounding box center [528, 171] width 30 height 10
click at [610, 280] on button "Publicar Cotización" at bounding box center [615, 288] width 67 height 17
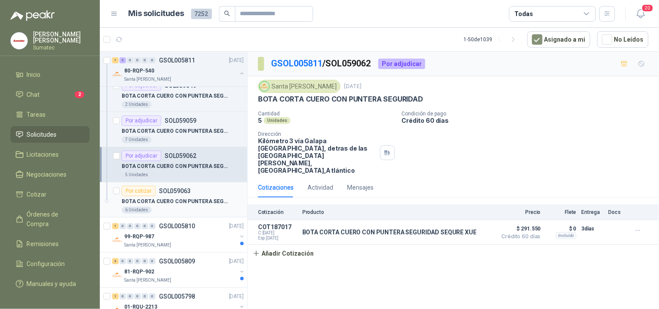
scroll to position [772, 0]
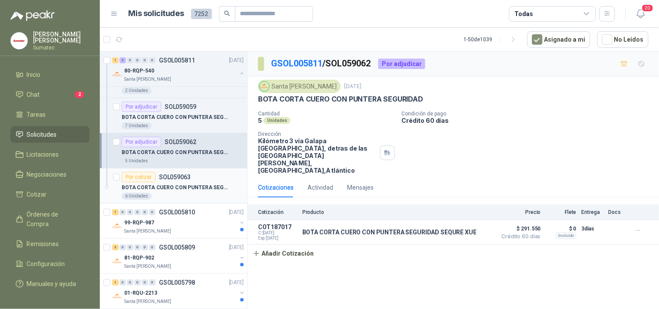
click at [202, 189] on p "BOTA CORTA CUERO CON PUNTERA SEGURIDAD" at bounding box center [176, 188] width 108 height 8
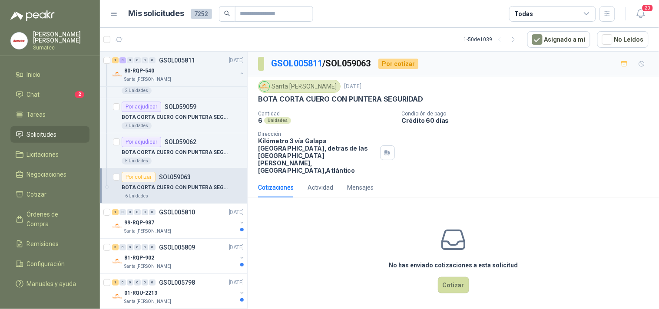
click at [364, 101] on p "BOTA CORTA CUERO CON PUNTERA SEGURIDAD" at bounding box center [340, 99] width 165 height 9
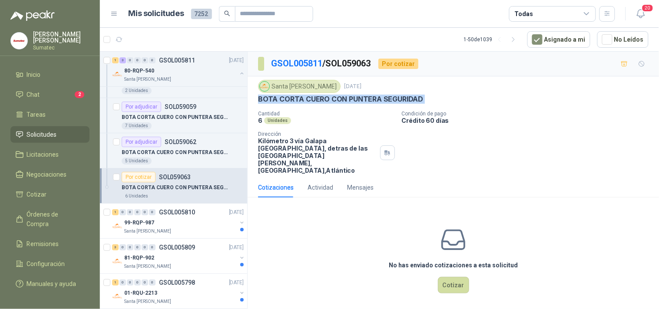
click at [364, 101] on p "BOTA CORTA CUERO CON PUNTERA SEGURIDAD" at bounding box center [340, 99] width 165 height 9
click at [446, 277] on button "Cotizar" at bounding box center [453, 285] width 31 height 17
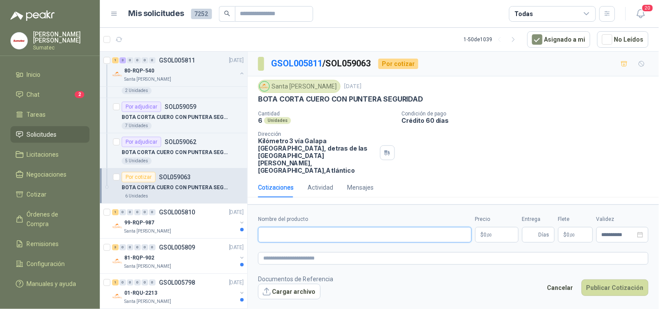
click at [380, 227] on input "Nombre del producto" at bounding box center [365, 235] width 214 height 16
paste input "**********"
type input "**********"
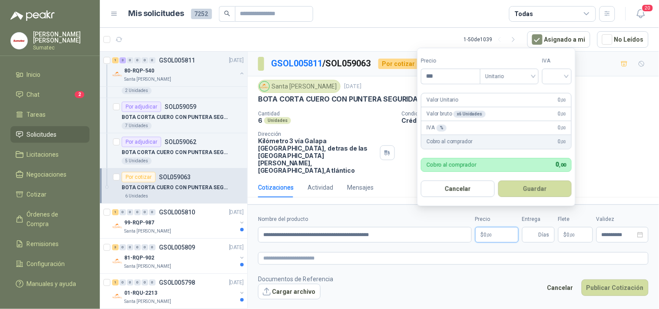
click at [511, 227] on p "$ 0 ,00" at bounding box center [496, 235] width 43 height 16
type input "********"
click at [557, 76] on input "search" at bounding box center [557, 75] width 19 height 13
click at [554, 93] on div "19%" at bounding box center [559, 95] width 16 height 10
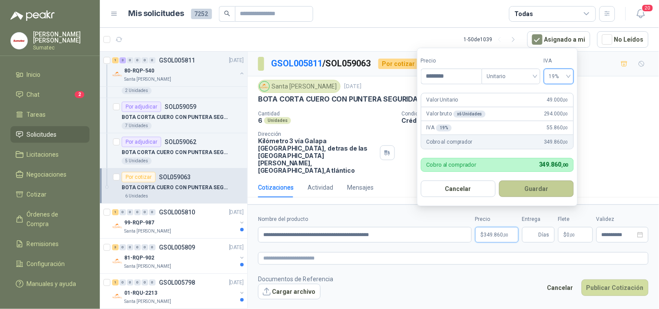
click at [542, 192] on button "Guardar" at bounding box center [536, 189] width 75 height 17
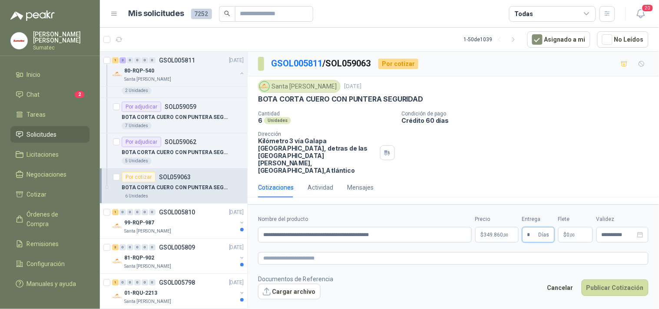
type input "*"
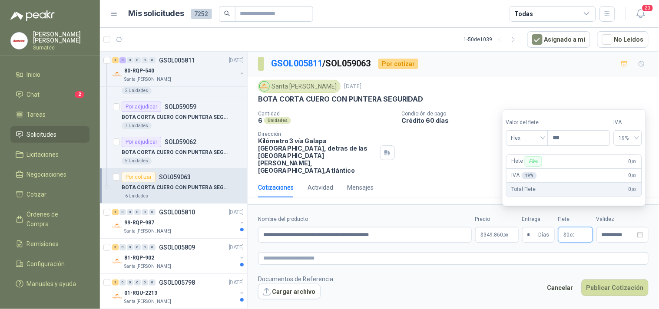
click at [574, 233] on span ",00" at bounding box center [572, 235] width 5 height 5
click at [537, 136] on span "Flex" at bounding box center [527, 138] width 32 height 13
click at [523, 167] on div "Incluido" at bounding box center [528, 171] width 30 height 10
click at [611, 280] on button "Publicar Cotización" at bounding box center [615, 288] width 67 height 17
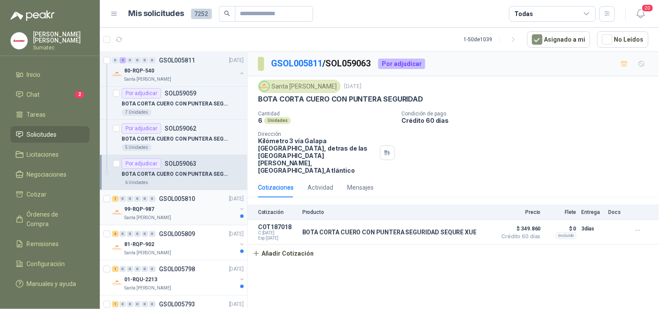
scroll to position [820, 0]
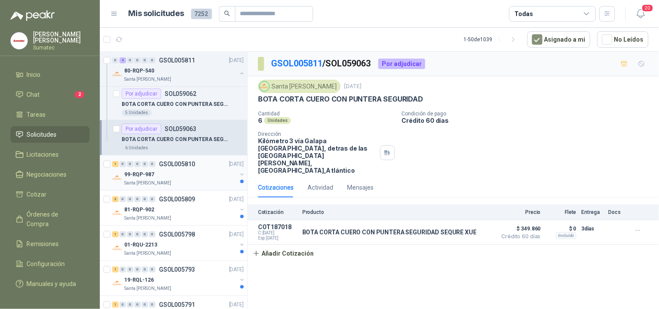
click at [196, 168] on div "1 0 0 0 0 0 GSOL005810 [DATE]" at bounding box center [178, 164] width 133 height 10
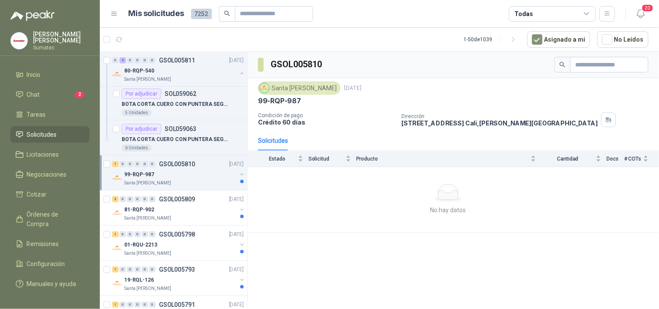
click at [194, 173] on div "99-RQP-987" at bounding box center [180, 174] width 113 height 10
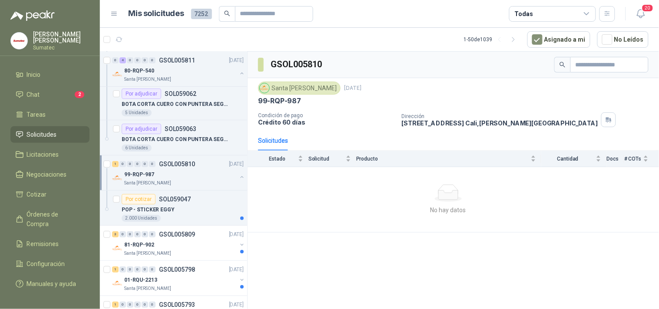
click at [194, 173] on div "99-RQP-987" at bounding box center [180, 174] width 113 height 10
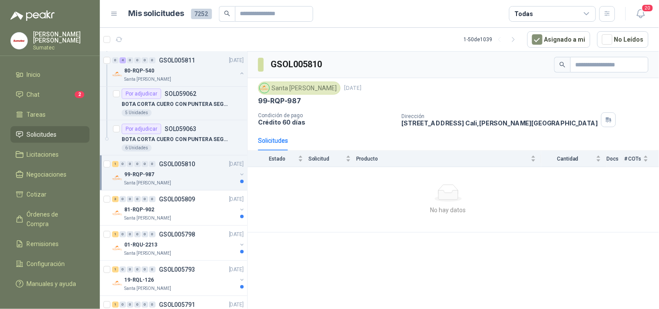
click at [194, 173] on div "99-RQP-987" at bounding box center [180, 174] width 113 height 10
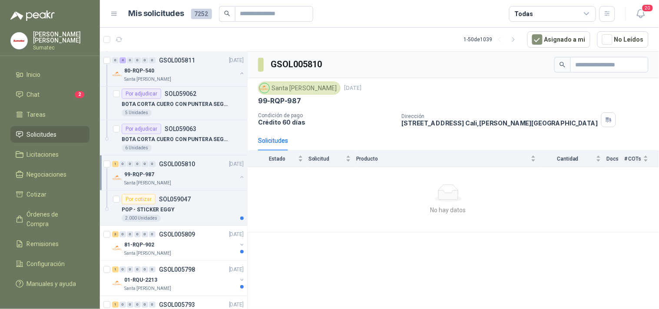
click at [194, 173] on div "99-RQP-987" at bounding box center [180, 174] width 113 height 10
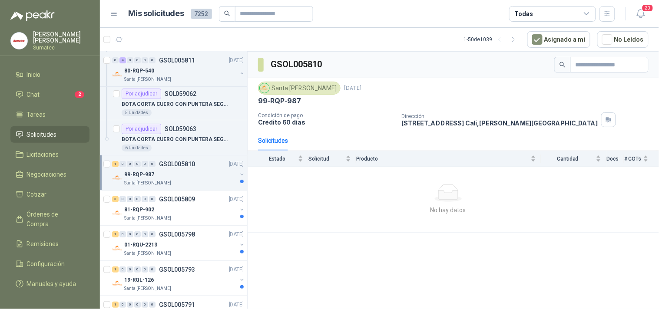
click at [194, 173] on div "99-RQP-987" at bounding box center [180, 174] width 113 height 10
click at [192, 210] on div "POP - STICKER EGGY" at bounding box center [183, 210] width 122 height 10
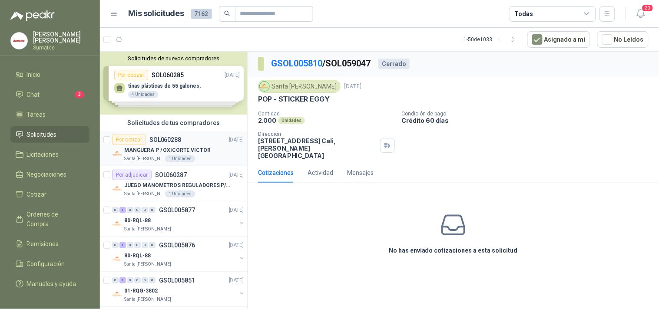
click at [183, 149] on p "MANGUERA P / OXICORTE VICTOR" at bounding box center [167, 150] width 86 height 8
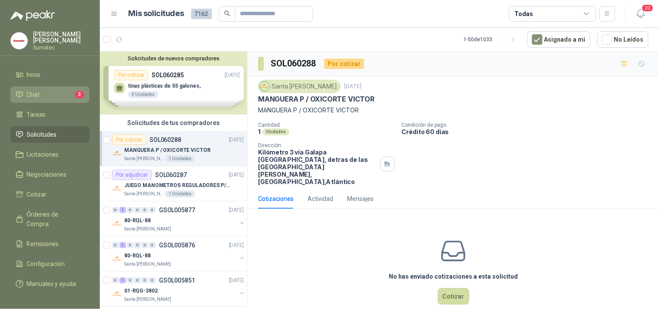
click at [33, 98] on span "Chat" at bounding box center [33, 95] width 13 height 10
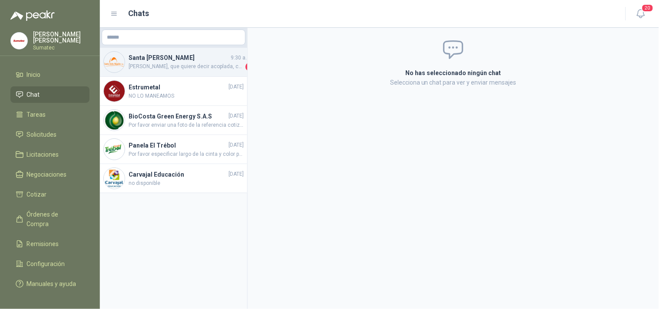
click at [178, 66] on span "Peron, que quiere decir acoplada, completo?" at bounding box center [186, 67] width 115 height 9
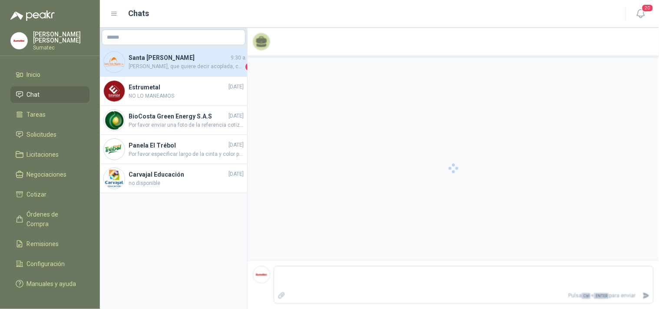
scroll to position [220, 0]
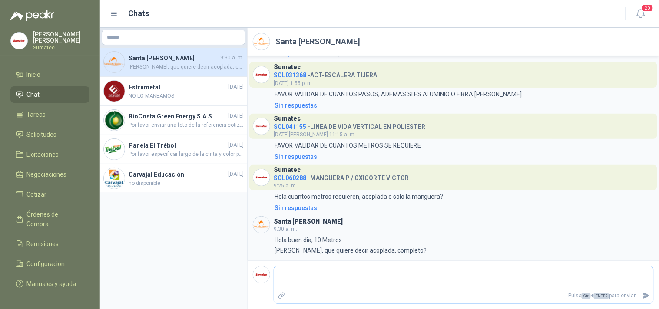
click at [382, 274] on textarea at bounding box center [463, 279] width 379 height 20
type textarea "*"
type textarea "***"
type textarea "****"
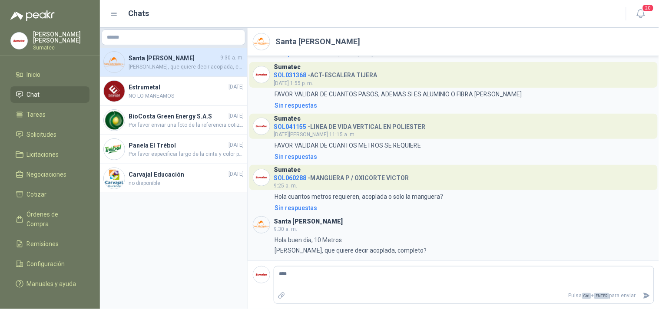
type textarea "****"
type textarea "******"
type textarea "*******"
type textarea "********"
type textarea "*********"
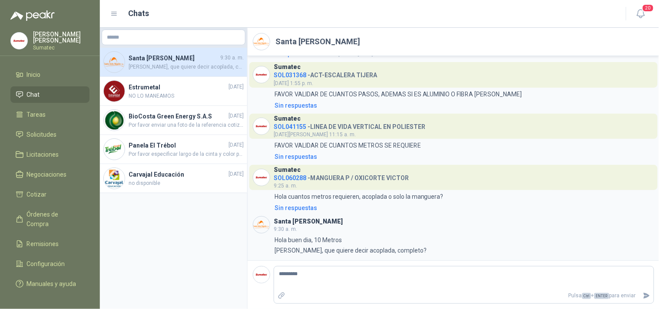
type textarea "*********"
type textarea "**********"
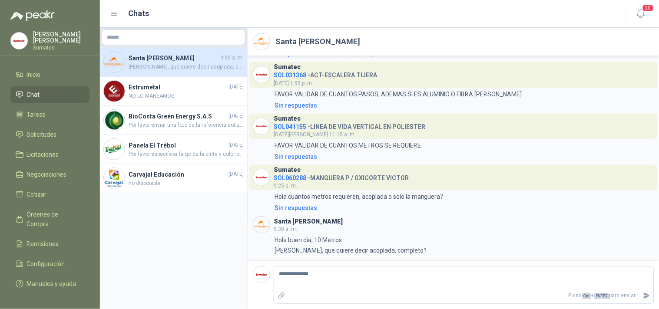
type textarea "**********"
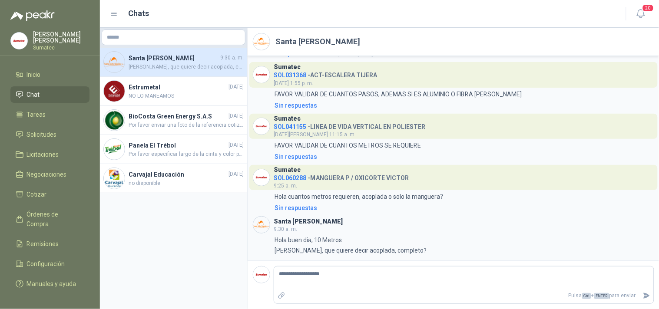
type textarea "**********"
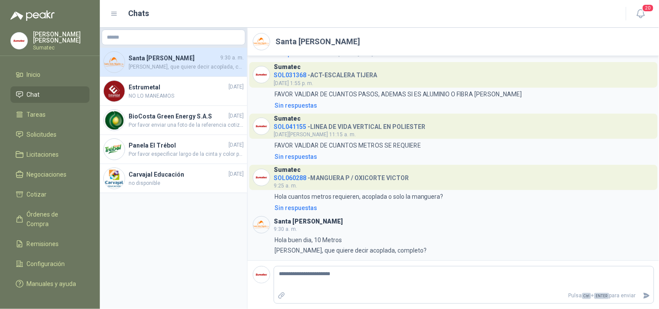
type textarea "**********"
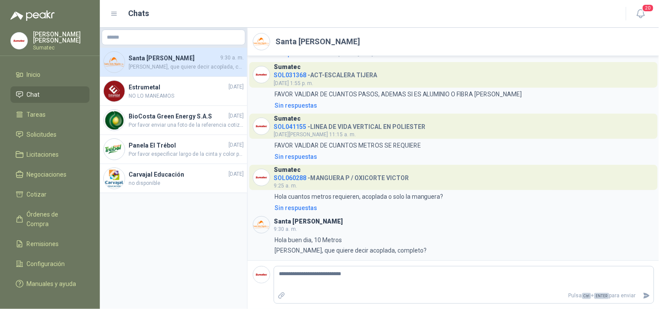
type textarea "**********"
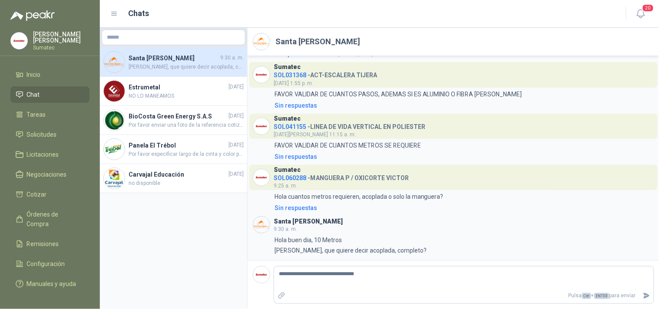
type textarea "**********"
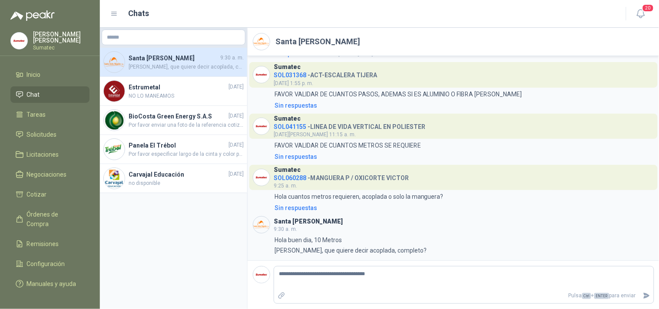
type textarea "**********"
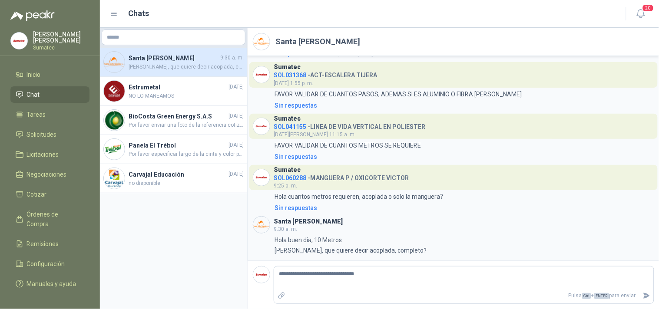
type textarea "**********"
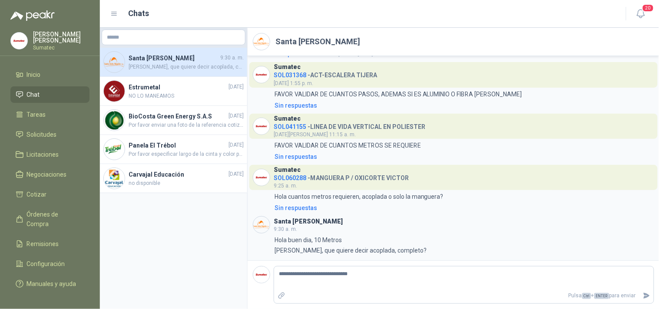
type textarea "**********"
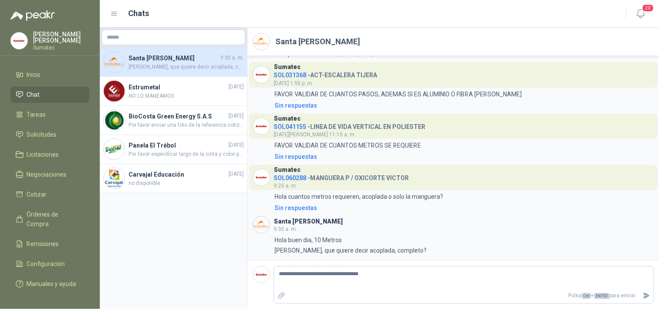
type textarea "**********"
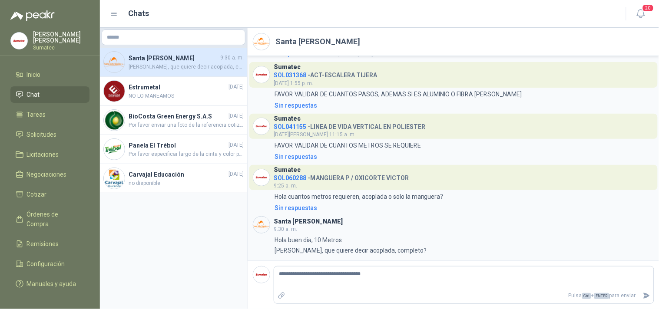
type textarea "**********"
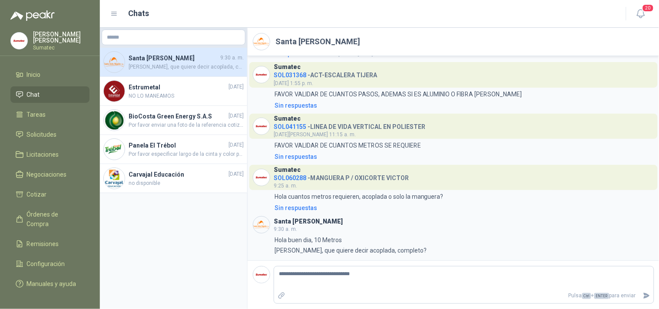
type textarea "**********"
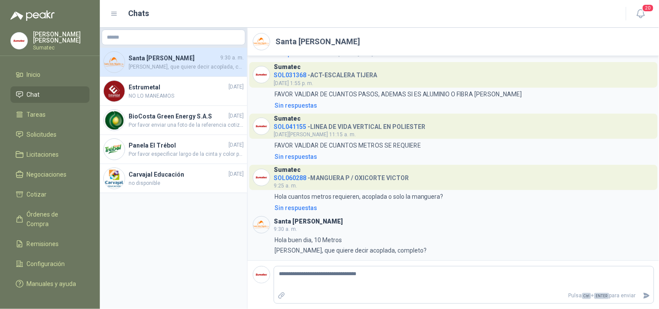
type textarea "**********"
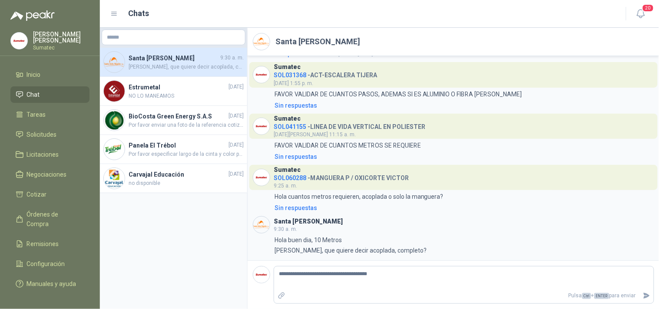
type textarea "**********"
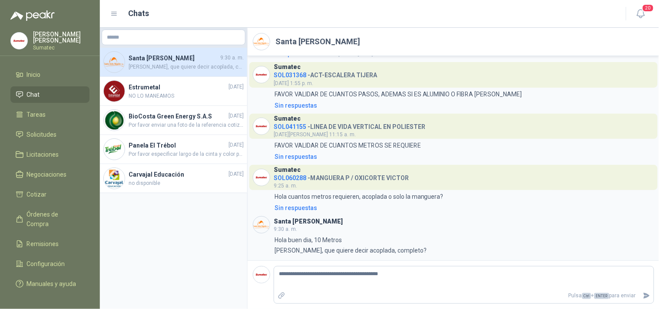
type textarea "**********"
click at [647, 296] on icon "Enviar" at bounding box center [647, 296] width 6 height 6
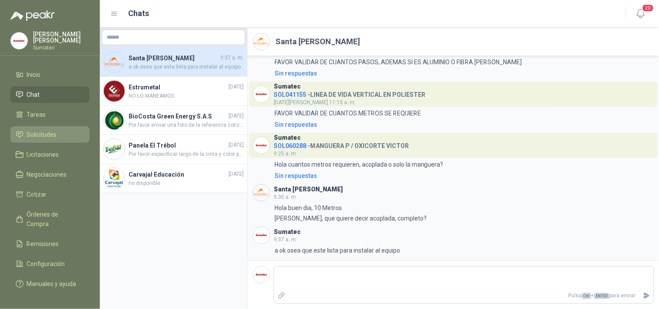
click at [58, 139] on li "Solicitudes" at bounding box center [50, 135] width 69 height 10
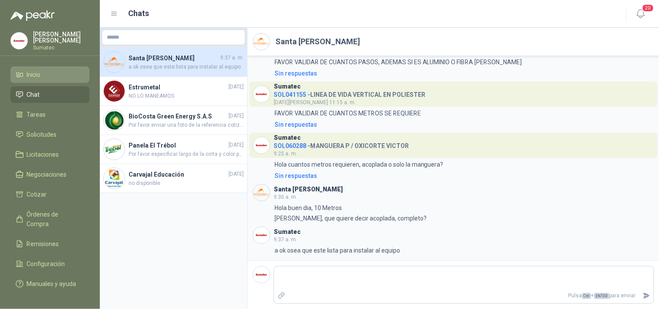
click at [48, 80] on li "Inicio" at bounding box center [50, 75] width 69 height 10
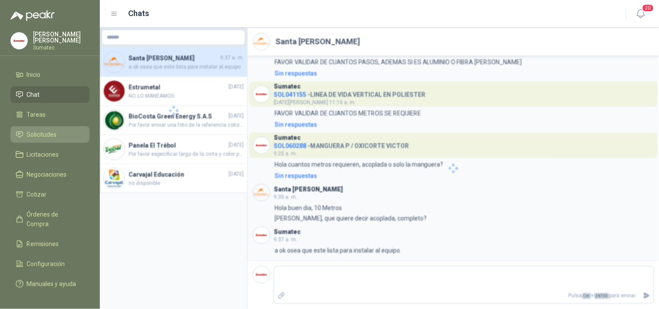
click at [42, 139] on span "Solicitudes" at bounding box center [42, 135] width 30 height 10
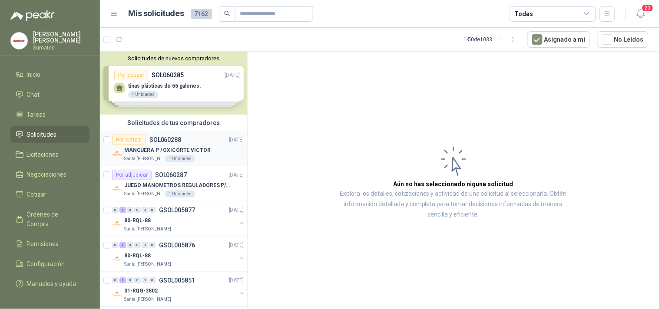
click at [175, 158] on div "1 Unidades" at bounding box center [180, 159] width 30 height 7
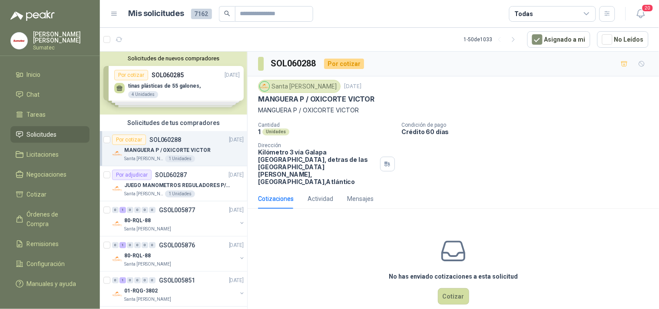
click at [323, 109] on p "MANGUERA P / OXICORTE VICTOR" at bounding box center [453, 111] width 391 height 10
copy p "MANGUERA P / OXICORTE VICTOR"
click at [452, 289] on button "Cotizar" at bounding box center [453, 297] width 31 height 17
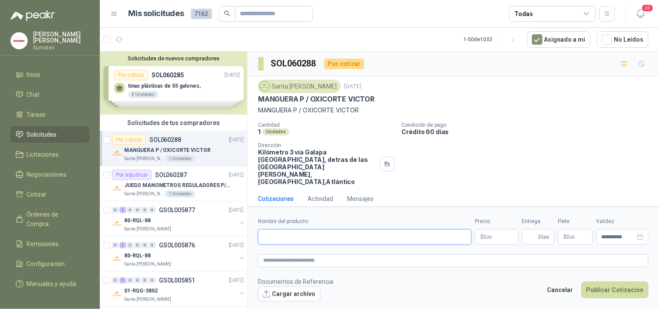
click at [400, 239] on input "Nombre del producto" at bounding box center [365, 237] width 214 height 16
paste input "**********"
type input "**********"
click at [498, 249] on form "**********" at bounding box center [454, 260] width 412 height 106
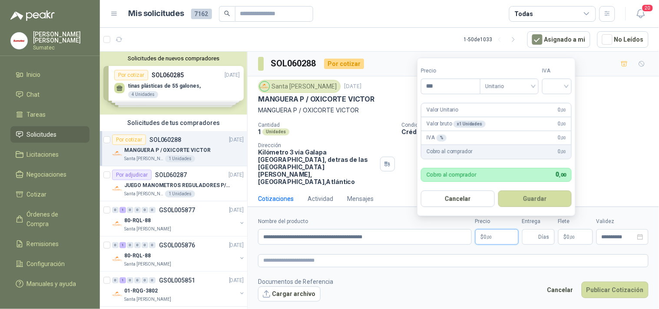
click at [497, 242] on p "$ 0 ,00" at bounding box center [496, 237] width 43 height 16
type input "********"
click at [552, 79] on input "search" at bounding box center [557, 85] width 19 height 13
click at [556, 101] on div "19%" at bounding box center [559, 104] width 16 height 10
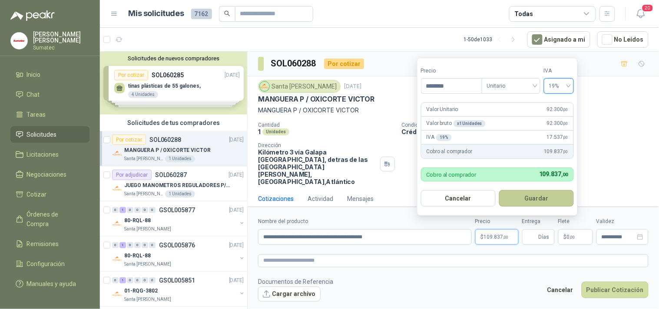
click at [543, 197] on button "Guardar" at bounding box center [536, 198] width 75 height 17
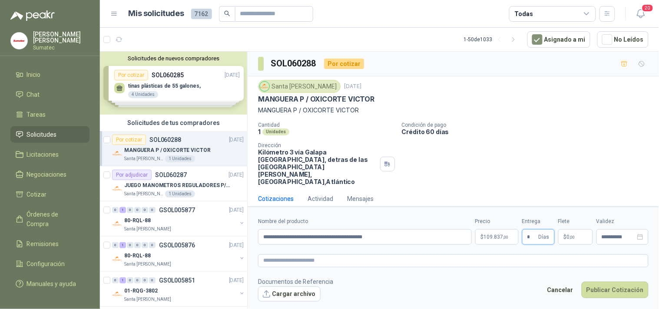
type input "*"
click at [578, 233] on p "$ 0 ,00" at bounding box center [575, 237] width 35 height 16
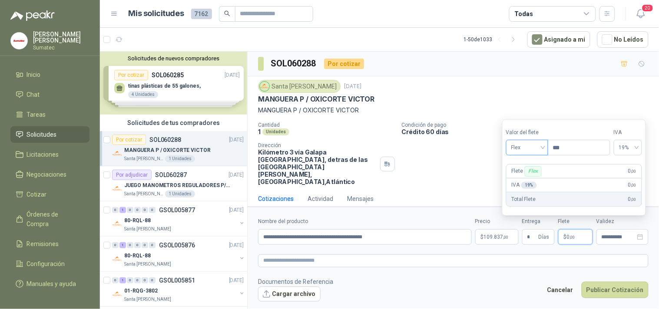
click at [520, 151] on span "Flex" at bounding box center [527, 147] width 32 height 13
click at [520, 176] on div "Incluido" at bounding box center [528, 180] width 30 height 10
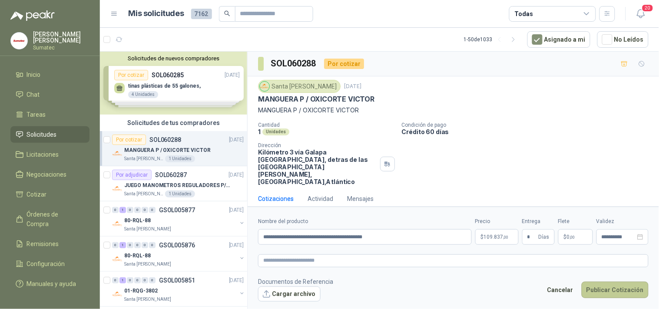
click at [610, 290] on button "Publicar Cotización" at bounding box center [615, 290] width 67 height 17
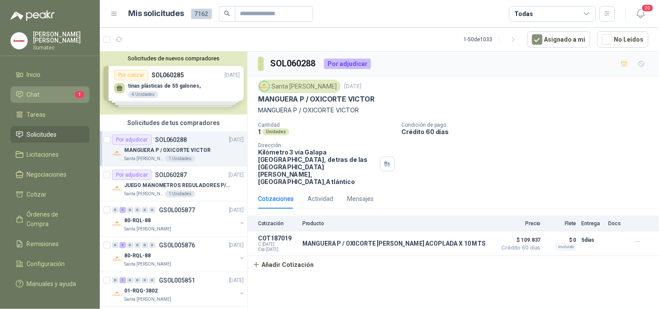
click at [53, 96] on li "Chat 1" at bounding box center [50, 95] width 69 height 10
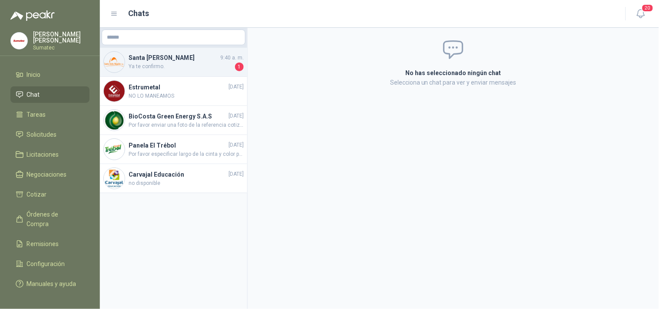
click at [174, 63] on span "Ya te confirmo." at bounding box center [181, 67] width 105 height 9
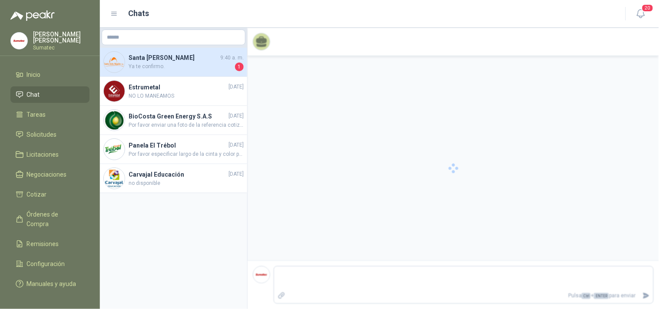
scroll to position [285, 0]
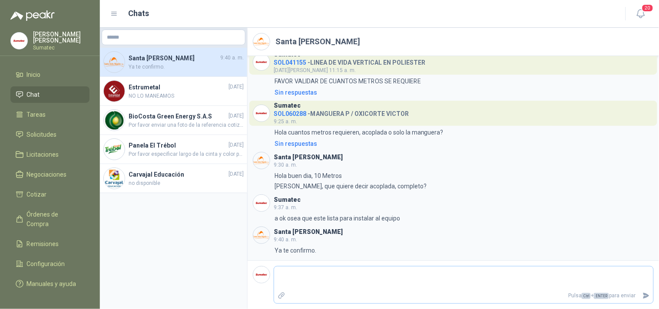
click at [395, 274] on textarea at bounding box center [463, 279] width 379 height 20
click at [50, 143] on link "Solicitudes" at bounding box center [49, 134] width 79 height 17
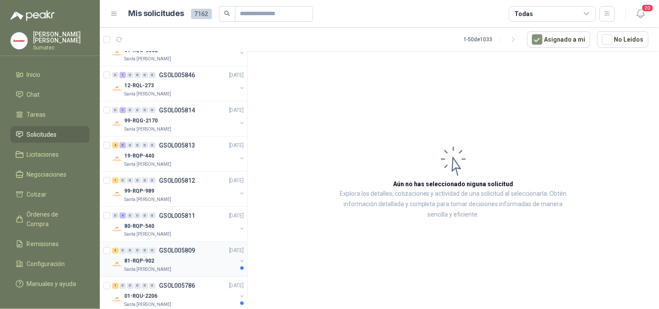
scroll to position [338, 0]
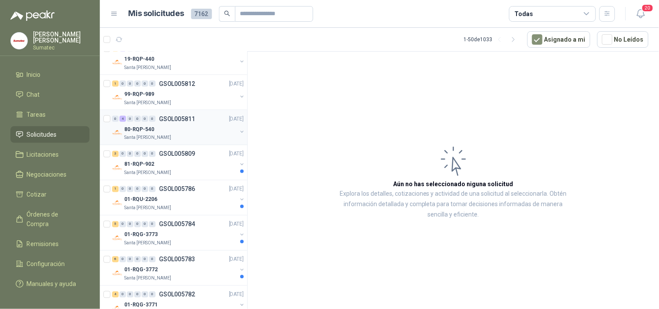
click at [175, 135] on div "Santa [PERSON_NAME]" at bounding box center [180, 138] width 113 height 7
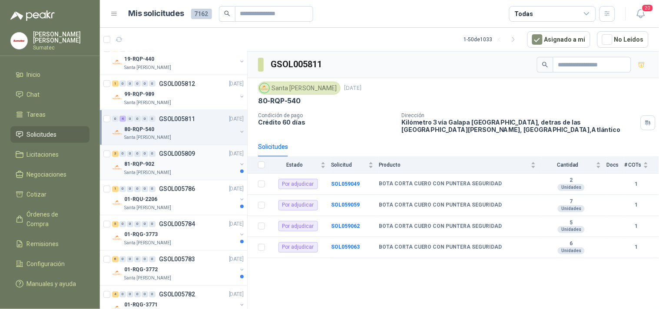
click at [169, 164] on div "81-RQP-902" at bounding box center [180, 164] width 113 height 10
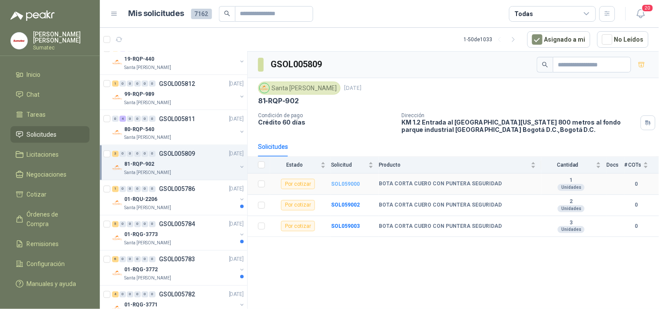
click at [355, 185] on b "SOL059000" at bounding box center [345, 184] width 29 height 6
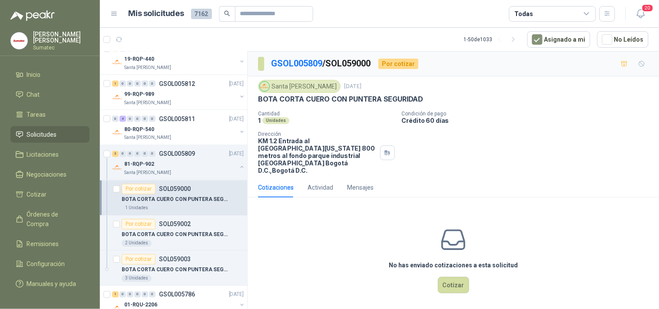
click at [345, 99] on p "BOTA CORTA CUERO CON PUNTERA SEGURIDAD" at bounding box center [340, 99] width 165 height 9
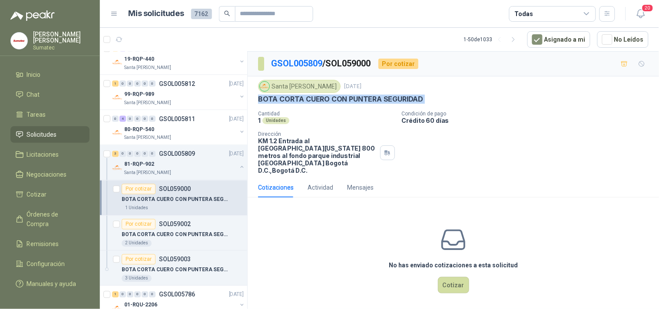
click at [345, 99] on p "BOTA CORTA CUERO CON PUNTERA SEGURIDAD" at bounding box center [340, 99] width 165 height 9
copy p "BOTA CORTA CUERO CON PUNTERA SEGURIDAD"
click at [455, 277] on button "Cotizar" at bounding box center [453, 285] width 31 height 17
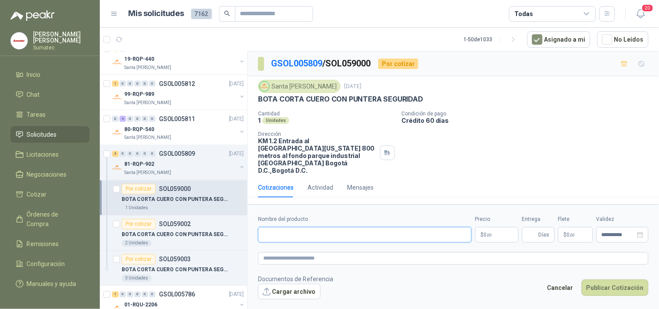
click at [371, 229] on input "Nombre del producto" at bounding box center [365, 235] width 214 height 16
paste input "**********"
type input "**********"
click at [496, 227] on p "$ 0 ,00" at bounding box center [496, 235] width 43 height 16
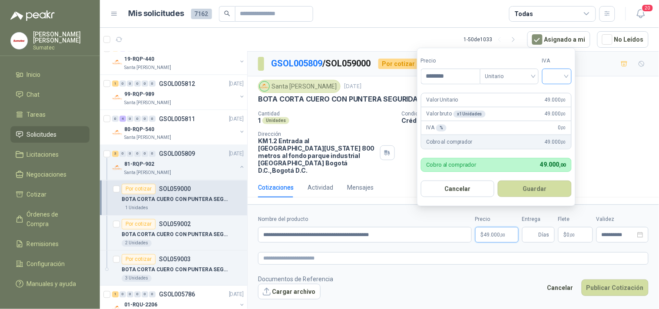
click at [558, 82] on span at bounding box center [557, 76] width 19 height 15
type input "********"
click at [558, 95] on div "19%" at bounding box center [559, 95] width 16 height 10
click at [546, 183] on button "Guardar" at bounding box center [536, 189] width 75 height 17
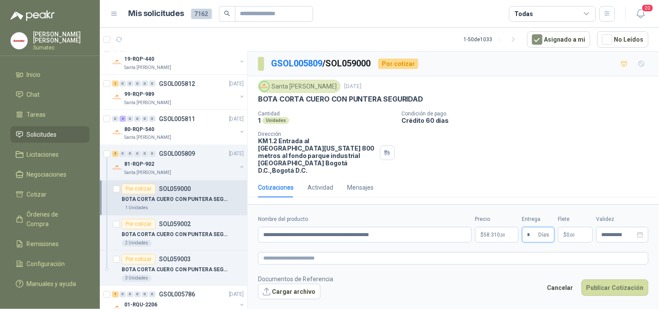
type input "*"
click at [577, 229] on p "$ 0 ,00" at bounding box center [575, 235] width 35 height 16
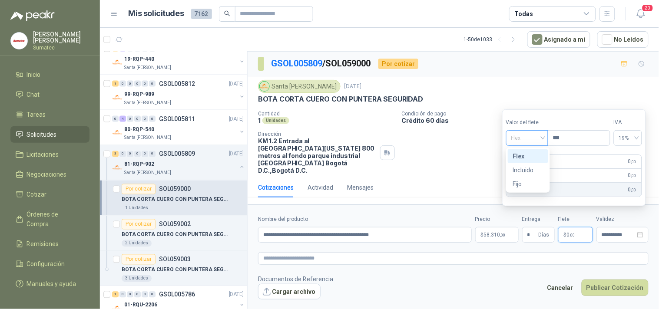
click at [531, 133] on span "Flex" at bounding box center [527, 138] width 32 height 13
click at [528, 168] on div "Incluido" at bounding box center [528, 171] width 30 height 10
click at [606, 280] on button "Publicar Cotización" at bounding box center [615, 288] width 67 height 17
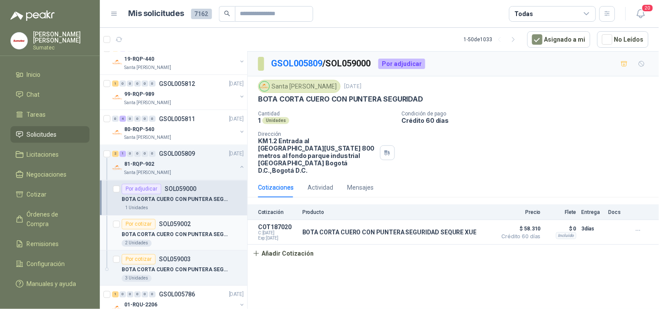
click at [200, 227] on div "Por cotizar SOL059002" at bounding box center [183, 224] width 122 height 10
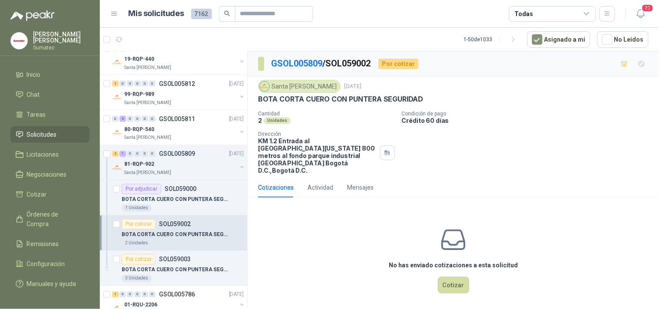
click at [374, 99] on p "BOTA CORTA CUERO CON PUNTERA SEGURIDAD" at bounding box center [340, 99] width 165 height 9
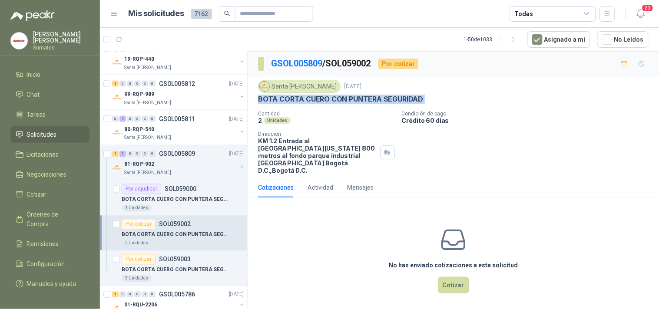
click at [374, 99] on p "BOTA CORTA CUERO CON PUNTERA SEGURIDAD" at bounding box center [340, 99] width 165 height 9
copy p "BOTA CORTA CUERO CON PUNTERA SEGURIDAD"
click at [452, 277] on button "Cotizar" at bounding box center [453, 285] width 31 height 17
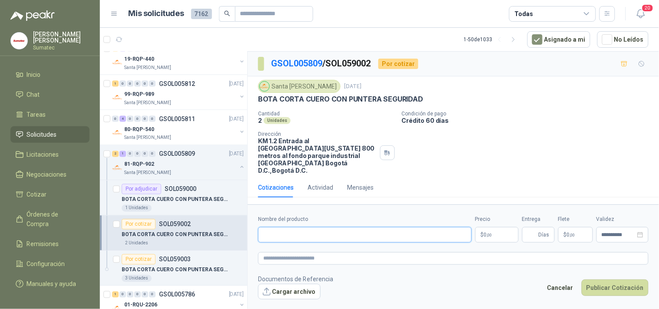
click at [387, 231] on input "Nombre del producto" at bounding box center [365, 235] width 214 height 16
paste input "**********"
type input "**********"
click at [505, 231] on p "$ 0 ,00" at bounding box center [496, 235] width 43 height 16
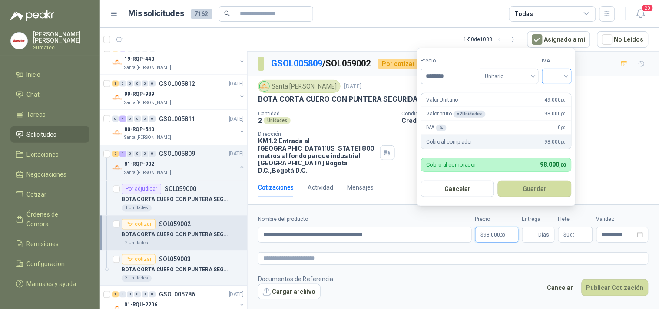
type input "********"
click at [562, 73] on input "search" at bounding box center [557, 75] width 19 height 13
click at [559, 87] on div "19%" at bounding box center [559, 94] width 27 height 14
click at [540, 188] on button "Guardar" at bounding box center [536, 189] width 75 height 17
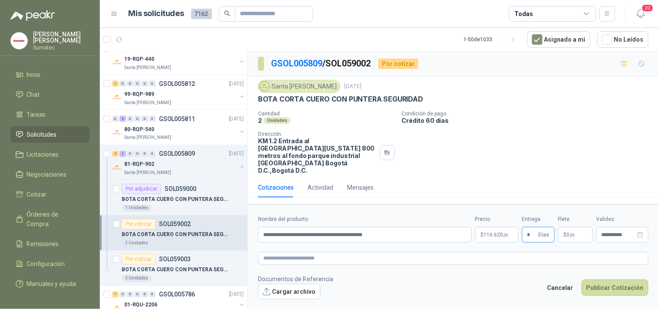
type input "*"
click at [577, 227] on p "$ 0 ,00" at bounding box center [575, 235] width 35 height 16
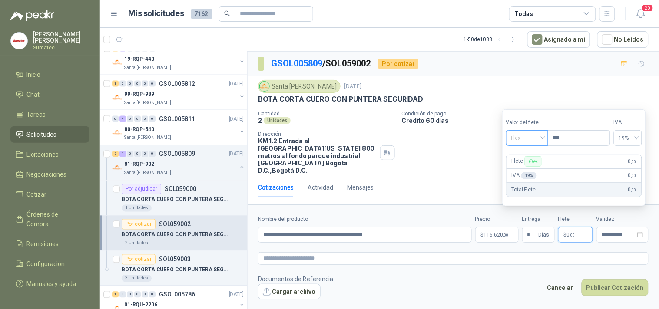
click at [531, 137] on span "Flex" at bounding box center [527, 138] width 32 height 13
click at [532, 166] on div "Incluido" at bounding box center [528, 171] width 30 height 10
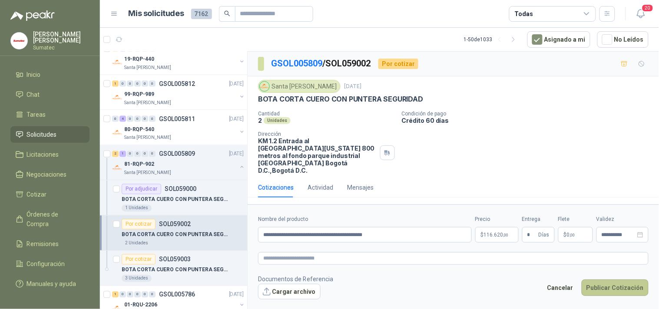
click at [611, 286] on button "Publicar Cotización" at bounding box center [615, 288] width 67 height 17
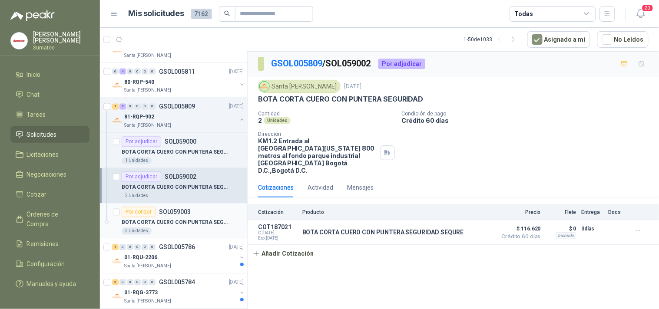
scroll to position [435, 0]
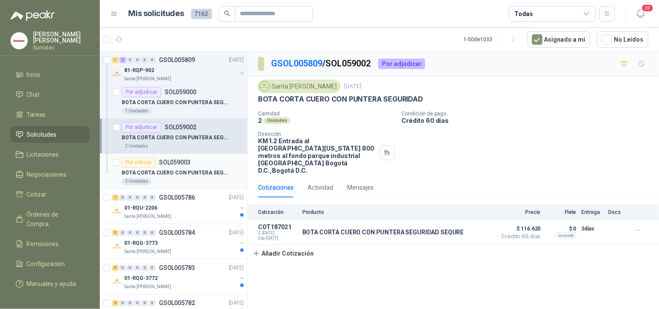
click at [194, 183] on div "3 Unidades" at bounding box center [183, 182] width 122 height 7
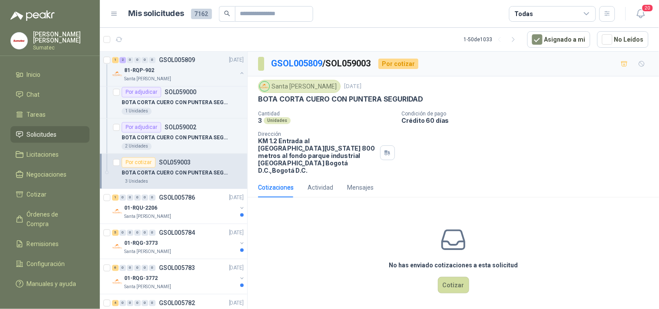
click at [361, 102] on p "BOTA CORTA CUERO CON PUNTERA SEGURIDAD" at bounding box center [340, 99] width 165 height 9
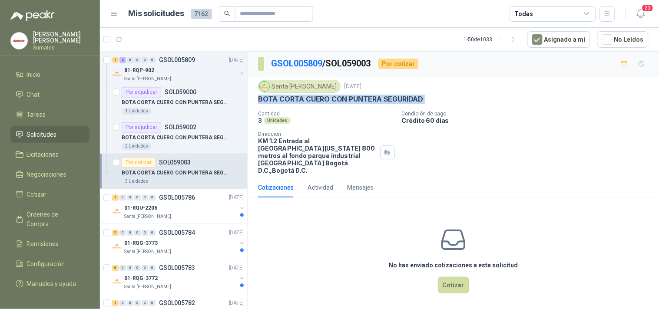
click at [361, 102] on p "BOTA CORTA CUERO CON PUNTERA SEGURIDAD" at bounding box center [340, 99] width 165 height 9
copy p "BOTA CORTA CUERO CON PUNTERA SEGURIDAD"
click at [453, 277] on button "Cotizar" at bounding box center [453, 285] width 31 height 17
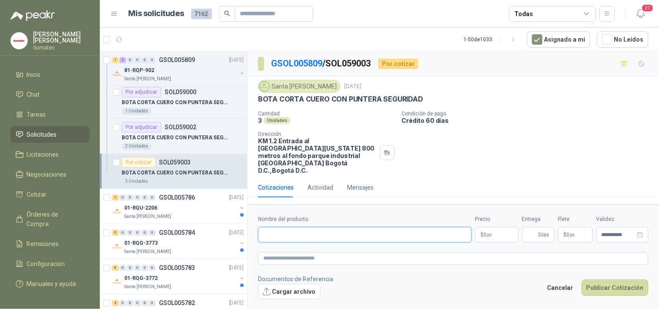
click at [426, 227] on input "Nombre del producto" at bounding box center [365, 235] width 214 height 16
paste input "**********"
type input "**********"
click at [491, 235] on p "$ 0 ,00" at bounding box center [496, 235] width 43 height 16
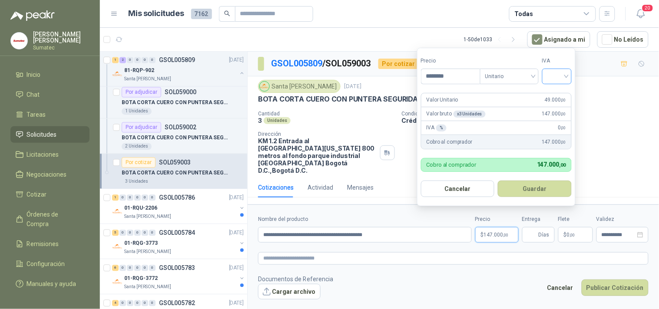
type input "********"
click at [552, 75] on input "search" at bounding box center [557, 75] width 19 height 13
click at [552, 93] on div "19%" at bounding box center [559, 95] width 16 height 10
click at [538, 186] on button "Guardar" at bounding box center [536, 189] width 75 height 17
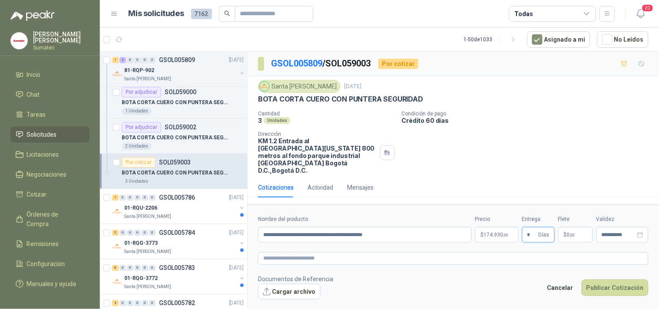
type input "*"
click at [568, 232] on span "0 ,00" at bounding box center [571, 234] width 8 height 5
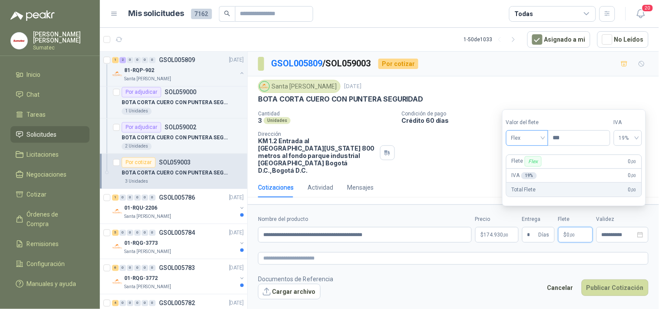
click at [531, 143] on span "Flex" at bounding box center [527, 138] width 32 height 13
click at [530, 172] on div "Incluido" at bounding box center [528, 171] width 30 height 10
click at [602, 280] on button "Publicar Cotización" at bounding box center [615, 288] width 67 height 17
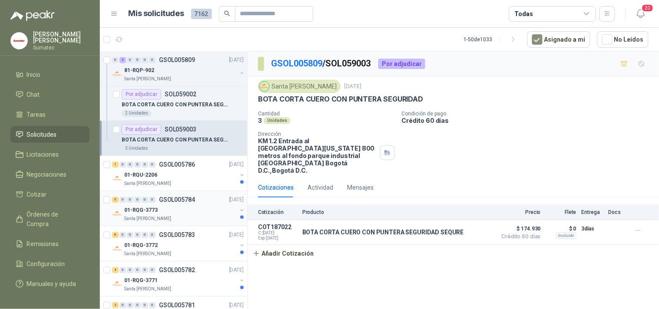
scroll to position [483, 0]
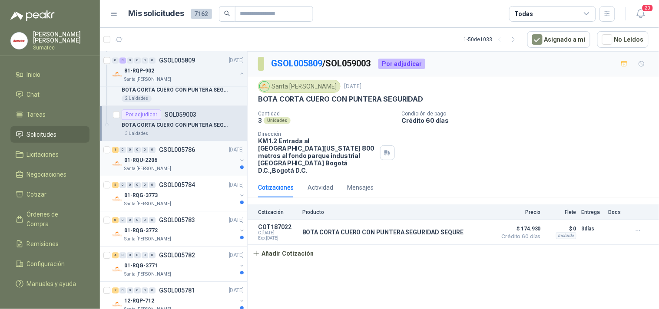
click at [181, 166] on div "Santa [PERSON_NAME]" at bounding box center [180, 169] width 113 height 7
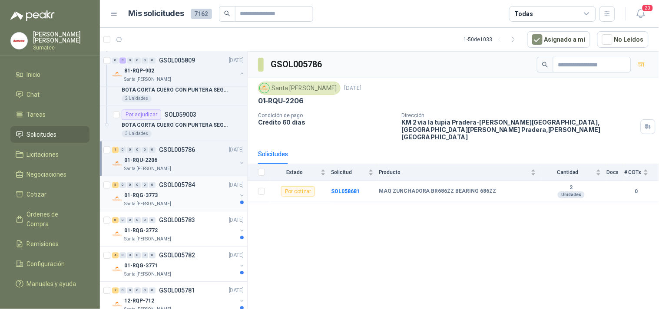
click at [146, 196] on p "01-RQG-3773" at bounding box center [140, 196] width 33 height 8
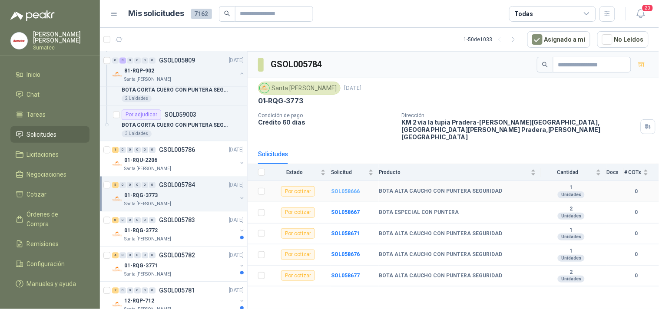
click at [344, 189] on b "SOL058666" at bounding box center [345, 192] width 29 height 6
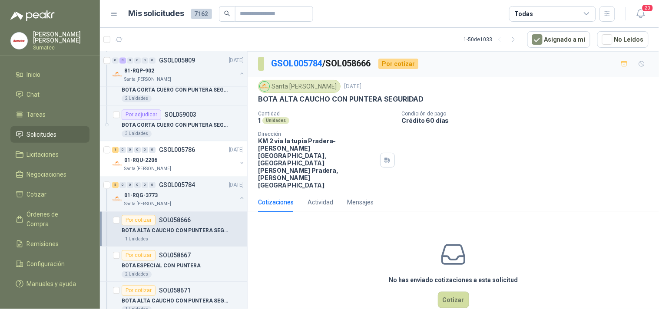
click at [344, 99] on p "BOTA ALTA CAUCHO CON PUNTERA SEGURIDAD" at bounding box center [341, 99] width 166 height 9
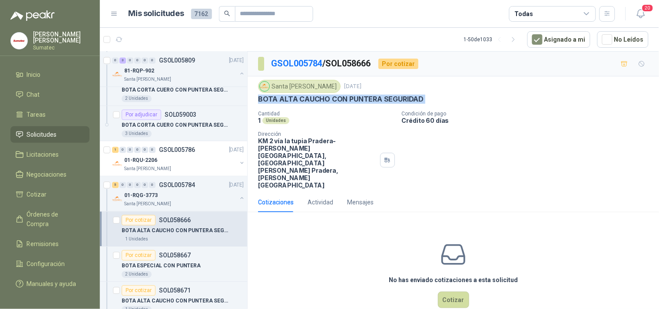
click at [344, 98] on p "BOTA ALTA CAUCHO CON PUNTERA SEGURIDAD" at bounding box center [341, 99] width 166 height 9
copy p "BOTA ALTA CAUCHO CON PUNTERA SEGURIDAD"
click at [461, 292] on button "Cotizar" at bounding box center [453, 300] width 31 height 17
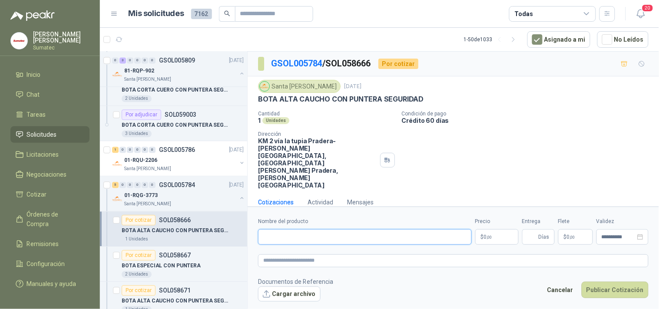
click at [409, 229] on input "Nombre del producto" at bounding box center [365, 237] width 214 height 16
paste input "**********"
type input "**********"
click at [496, 229] on p "$ 0 ,00" at bounding box center [496, 237] width 43 height 16
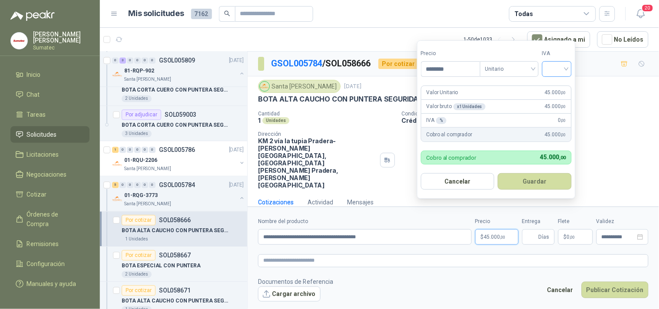
type input "********"
click at [564, 70] on input "search" at bounding box center [557, 68] width 19 height 13
click at [562, 82] on div "19%" at bounding box center [559, 87] width 16 height 10
click at [549, 188] on button "Guardar" at bounding box center [536, 181] width 75 height 17
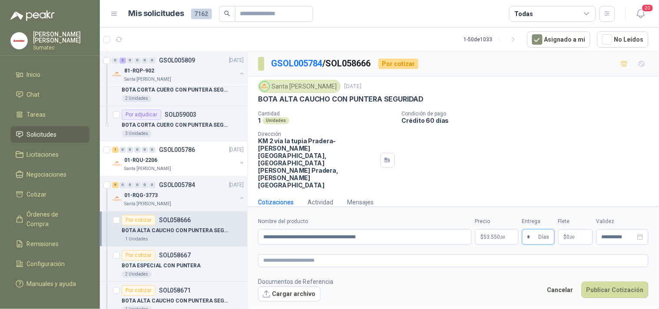
type input "*"
click at [585, 229] on p "$ 0 ,00" at bounding box center [575, 237] width 35 height 16
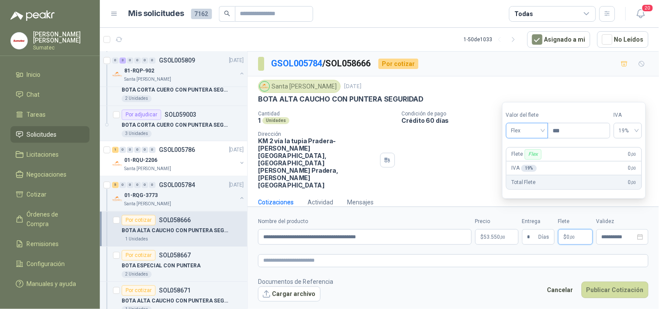
click at [535, 134] on span "Flex" at bounding box center [527, 130] width 32 height 13
click at [523, 161] on div "Incluido" at bounding box center [528, 163] width 30 height 10
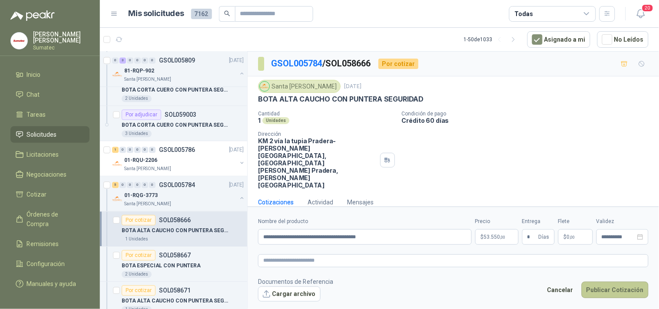
click at [613, 282] on button "Publicar Cotización" at bounding box center [615, 290] width 67 height 17
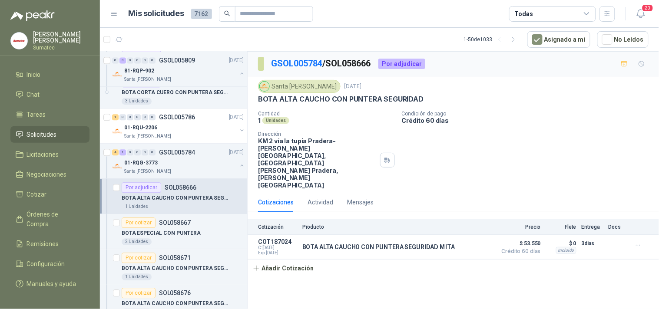
scroll to position [531, 0]
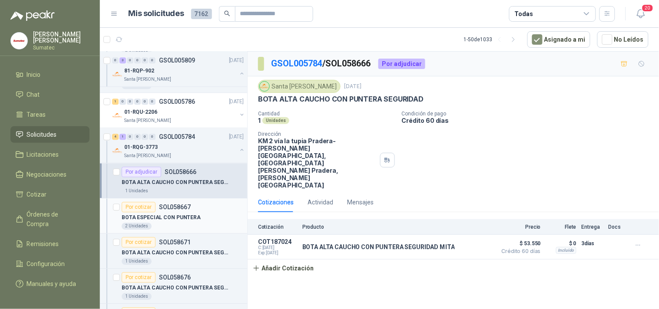
click at [192, 213] on div "BOTA ESPECIAL CON PUNTERA" at bounding box center [183, 218] width 122 height 10
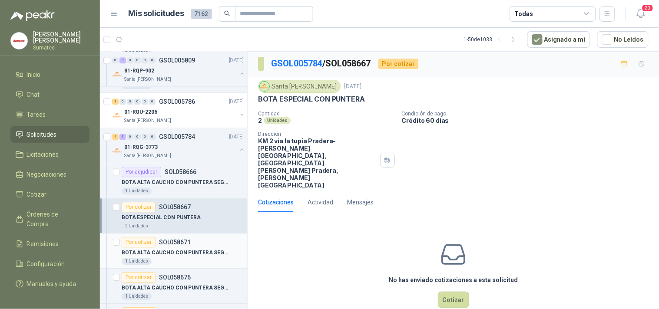
click at [189, 241] on p "SOL058671" at bounding box center [175, 242] width 32 height 6
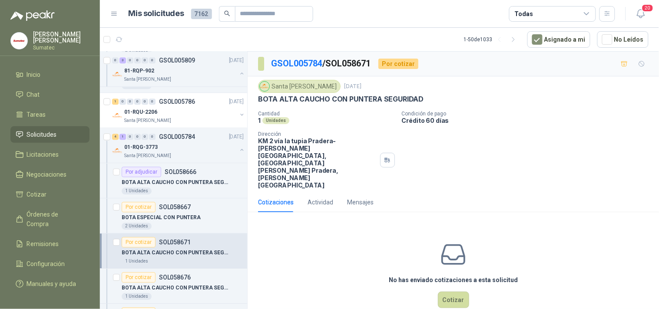
click at [335, 97] on p "BOTA ALTA CAUCHO CON PUNTERA SEGURIDAD" at bounding box center [341, 99] width 166 height 9
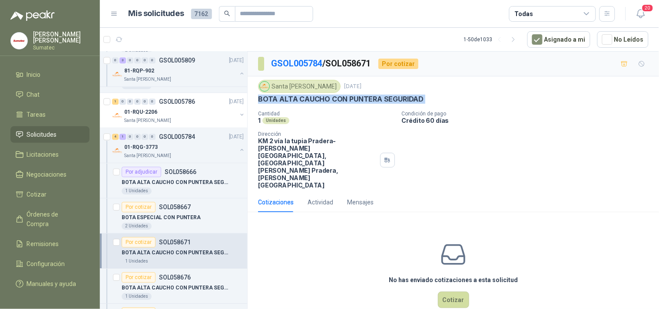
click at [335, 97] on p "BOTA ALTA CAUCHO CON PUNTERA SEGURIDAD" at bounding box center [341, 99] width 166 height 9
copy p "BOTA ALTA CAUCHO CON PUNTERA SEGURIDAD"
click at [454, 292] on button "Cotizar" at bounding box center [453, 300] width 31 height 17
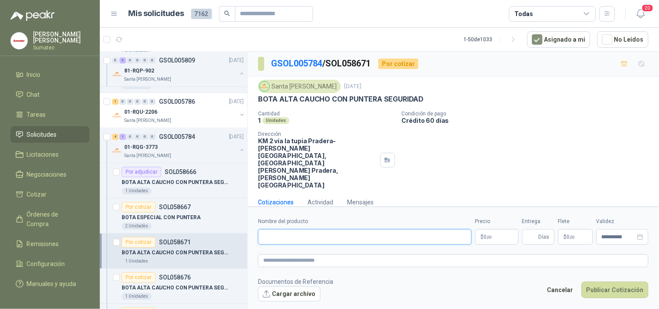
click at [401, 229] on input "Nombre del producto" at bounding box center [365, 237] width 214 height 16
paste input "**********"
type input "**********"
click at [480, 229] on p "$ 0 ,00" at bounding box center [496, 237] width 43 height 16
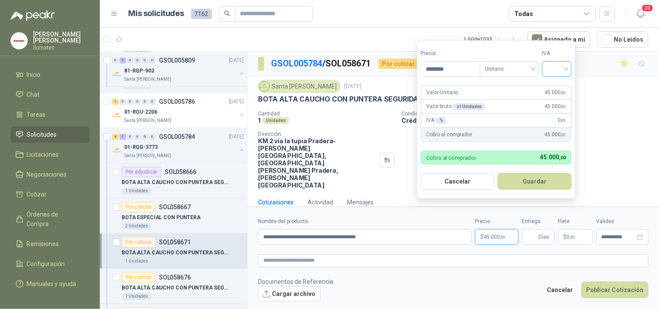
type input "********"
click at [554, 66] on input "search" at bounding box center [557, 68] width 19 height 13
click at [554, 85] on div "19%" at bounding box center [559, 87] width 16 height 10
click at [535, 189] on button "Guardar" at bounding box center [536, 181] width 75 height 17
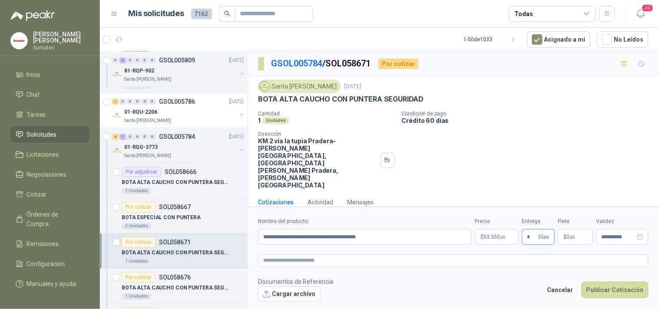
type input "*"
click at [580, 229] on p "$ 0 ,00" at bounding box center [575, 237] width 35 height 16
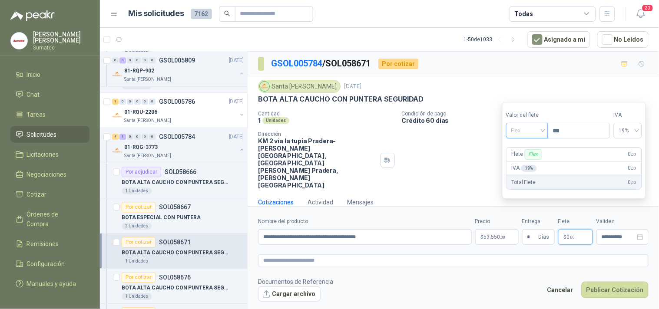
click at [528, 133] on span "Flex" at bounding box center [527, 130] width 32 height 13
click at [531, 159] on div "Incluido" at bounding box center [528, 163] width 30 height 10
click at [608, 282] on button "Publicar Cotización" at bounding box center [615, 290] width 67 height 17
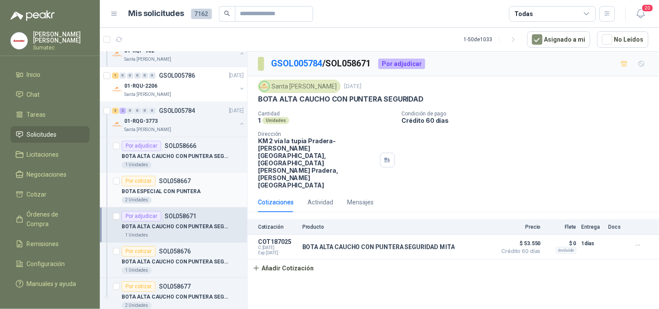
scroll to position [579, 0]
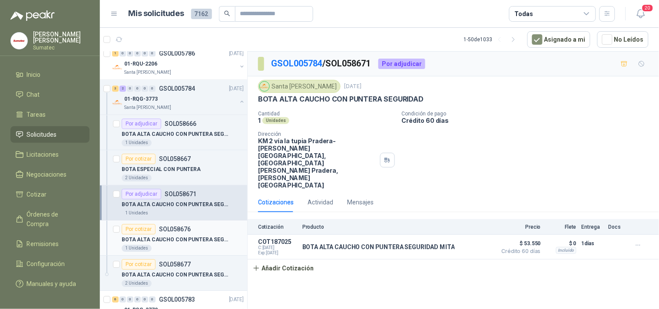
click at [205, 233] on div "Por cotizar SOL058676" at bounding box center [183, 229] width 122 height 10
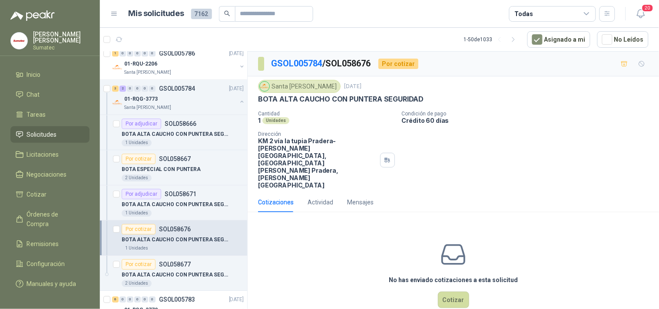
click at [344, 99] on p "BOTA ALTA CAUCHO CON PUNTERA SEGURIDAD" at bounding box center [341, 99] width 166 height 9
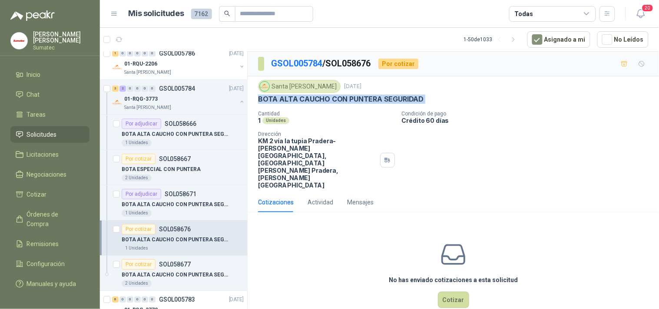
click at [344, 99] on p "BOTA ALTA CAUCHO CON PUNTERA SEGURIDAD" at bounding box center [341, 99] width 166 height 9
copy p "BOTA ALTA CAUCHO CON PUNTERA SEGURIDAD"
click at [460, 292] on button "Cotizar" at bounding box center [453, 300] width 31 height 17
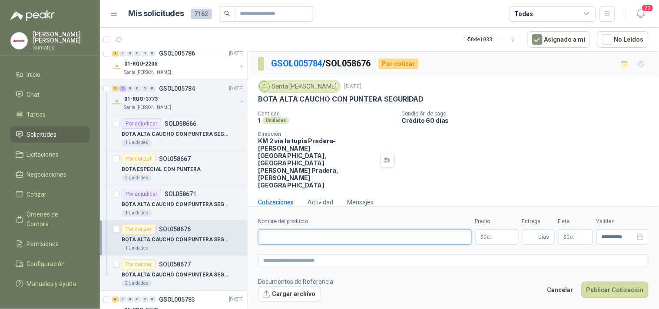
click at [412, 229] on input "Nombre del producto" at bounding box center [365, 237] width 214 height 16
paste input "**********"
type input "**********"
click at [481, 229] on p "$ 0 ,00" at bounding box center [496, 237] width 43 height 16
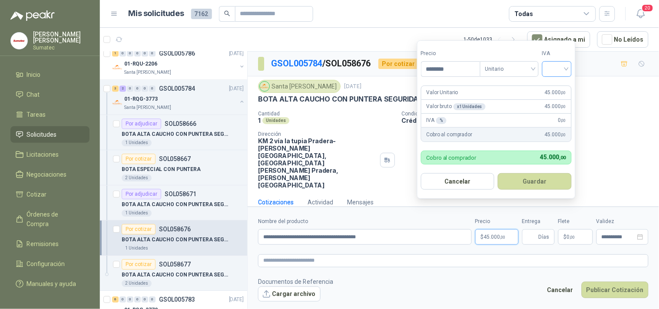
type input "********"
click at [559, 70] on input "search" at bounding box center [557, 68] width 19 height 13
click at [557, 85] on div "19%" at bounding box center [559, 87] width 16 height 10
click at [537, 187] on button "Guardar" at bounding box center [536, 181] width 75 height 17
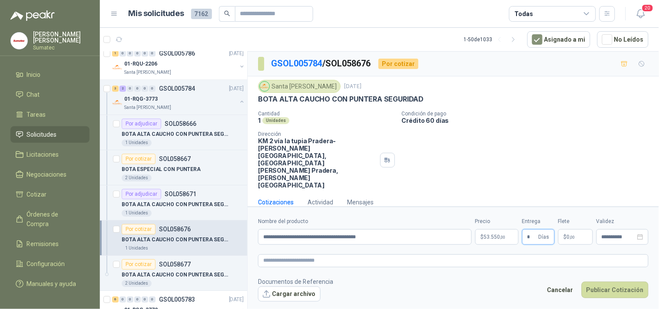
type input "*"
click at [576, 229] on p "$ 0 ,00" at bounding box center [575, 237] width 35 height 16
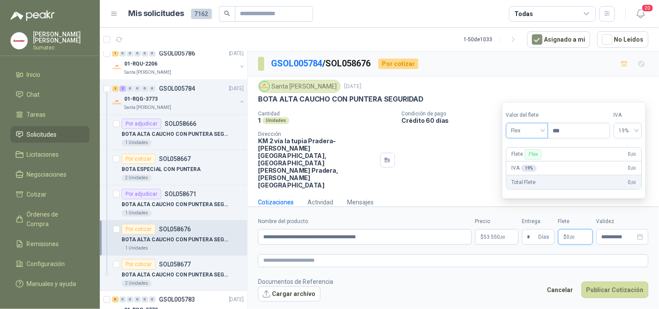
click at [524, 137] on span at bounding box center [527, 130] width 32 height 15
click at [530, 163] on div "Incluido" at bounding box center [528, 163] width 30 height 10
click at [615, 282] on button "Publicar Cotización" at bounding box center [615, 290] width 67 height 17
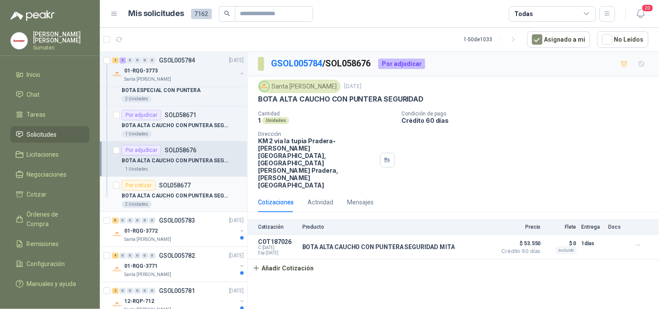
scroll to position [676, 0]
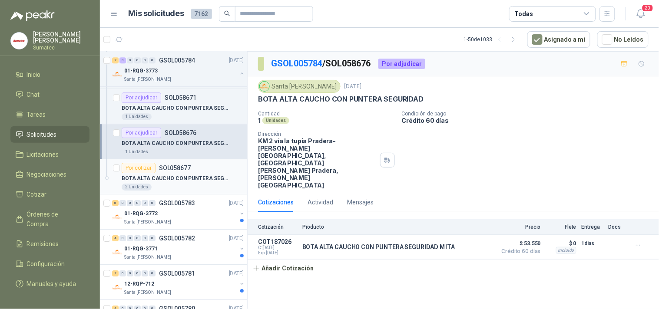
click at [177, 171] on p "SOL058677" at bounding box center [175, 168] width 32 height 6
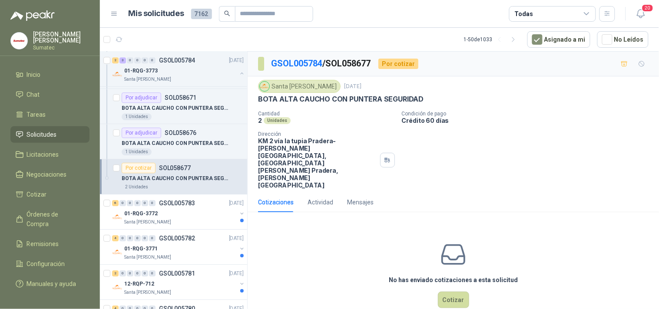
click at [333, 103] on p "BOTA ALTA CAUCHO CON PUNTERA SEGURIDAD" at bounding box center [341, 99] width 166 height 9
click at [333, 101] on p "BOTA ALTA CAUCHO CON PUNTERA SEGURIDAD" at bounding box center [341, 99] width 166 height 9
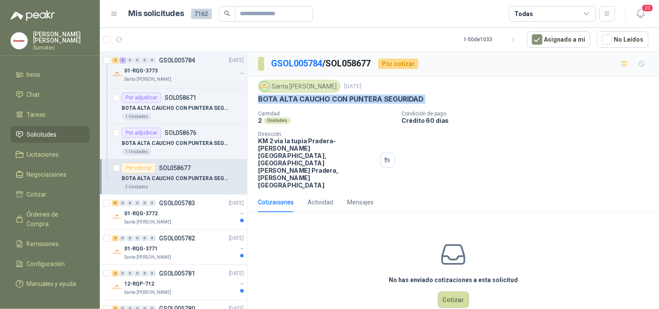
click at [333, 101] on p "BOTA ALTA CAUCHO CON PUNTERA SEGURIDAD" at bounding box center [341, 99] width 166 height 9
copy p "BOTA ALTA CAUCHO CON PUNTERA SEGURIDAD"
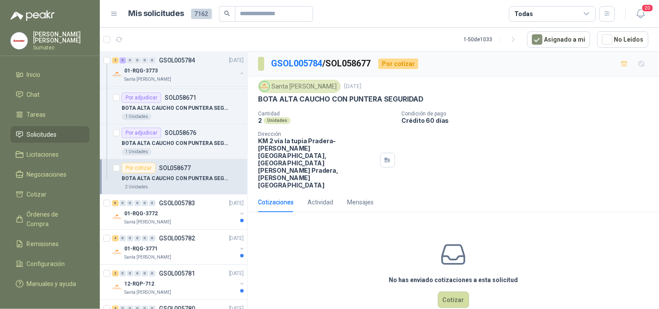
click at [440, 261] on div "No has enviado cotizaciones a esta solicitud Cotizar" at bounding box center [454, 274] width 412 height 111
click at [444, 292] on button "Cotizar" at bounding box center [453, 300] width 31 height 17
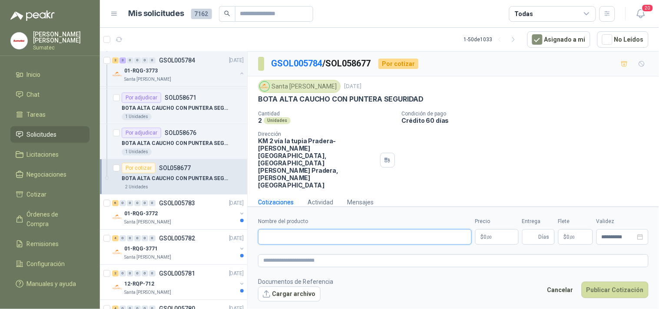
click at [403, 229] on input "Nombre del producto" at bounding box center [365, 237] width 214 height 16
paste input "**********"
type input "**********"
drag, startPoint x: 490, startPoint y: 223, endPoint x: 485, endPoint y: 220, distance: 6.4
click at [490, 235] on span "0 ,00" at bounding box center [488, 237] width 8 height 5
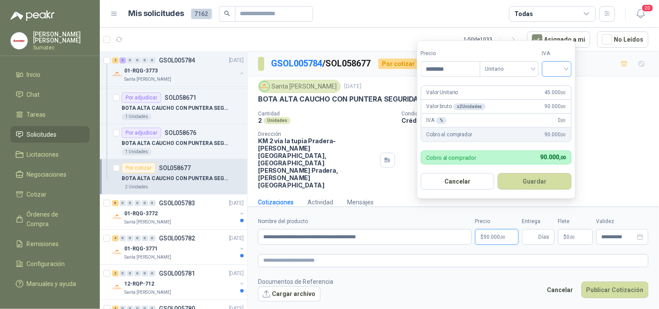
type input "********"
click at [559, 70] on input "search" at bounding box center [557, 68] width 19 height 13
click at [557, 84] on div "19%" at bounding box center [559, 87] width 16 height 10
click at [550, 183] on button "Guardar" at bounding box center [536, 181] width 75 height 17
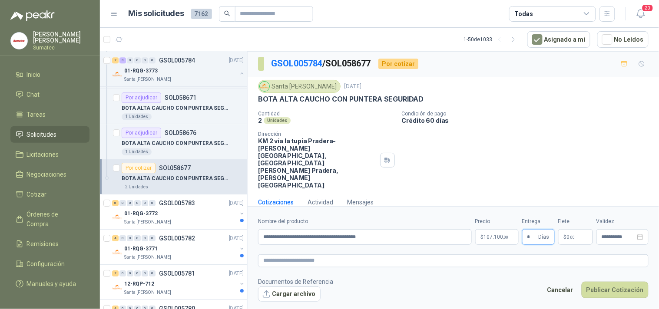
type input "*"
click at [575, 235] on span ",00" at bounding box center [572, 237] width 5 height 5
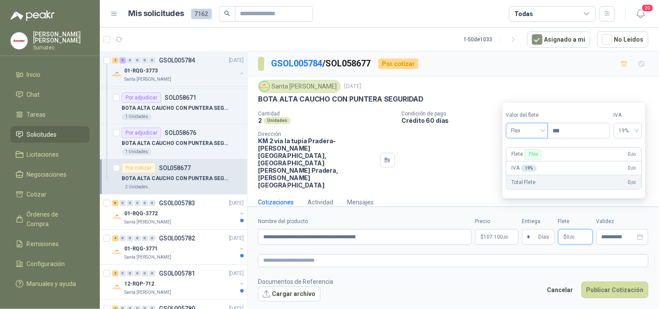
click at [531, 132] on span "Flex" at bounding box center [527, 130] width 32 height 13
click at [526, 163] on div "Incluido" at bounding box center [528, 163] width 30 height 10
click at [610, 282] on button "Publicar Cotización" at bounding box center [615, 290] width 67 height 17
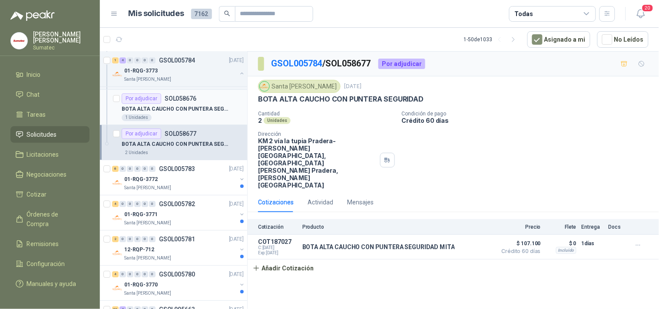
scroll to position [724, 0]
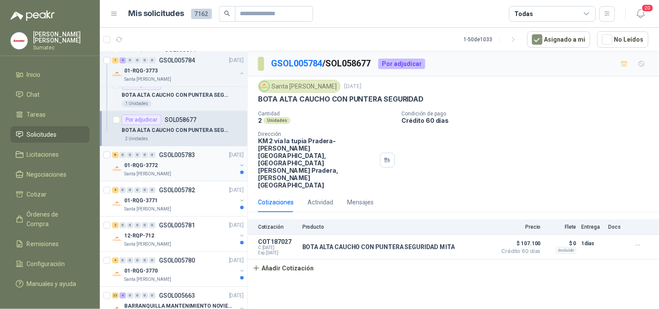
click at [211, 156] on div "6 0 0 0 0 0 GSOL005783 06/10/25" at bounding box center [178, 155] width 133 height 10
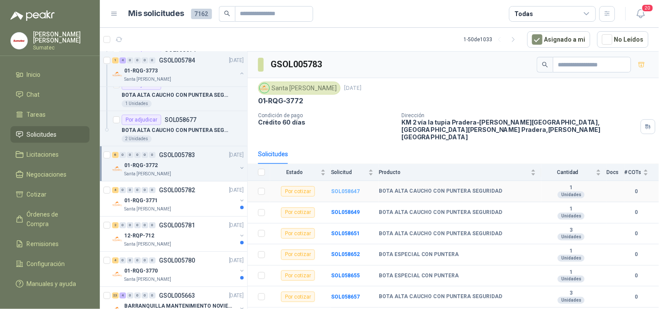
click at [346, 189] on b "SOL058647" at bounding box center [345, 192] width 29 height 6
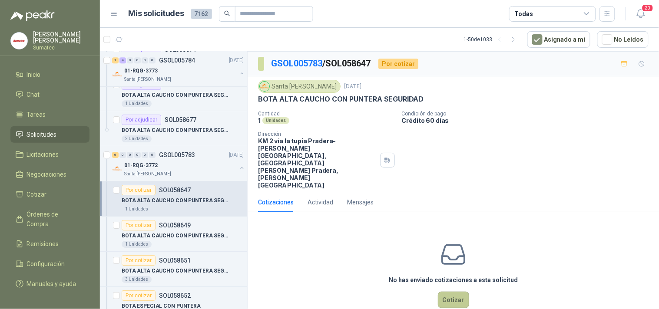
click at [458, 292] on button "Cotizar" at bounding box center [453, 300] width 31 height 17
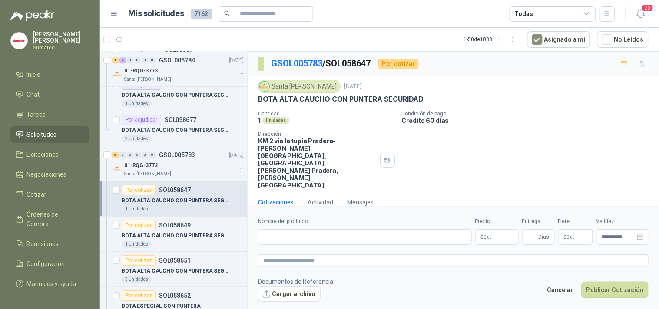
click at [362, 98] on p "BOTA ALTA CAUCHO CON PUNTERA SEGURIDAD" at bounding box center [341, 99] width 166 height 9
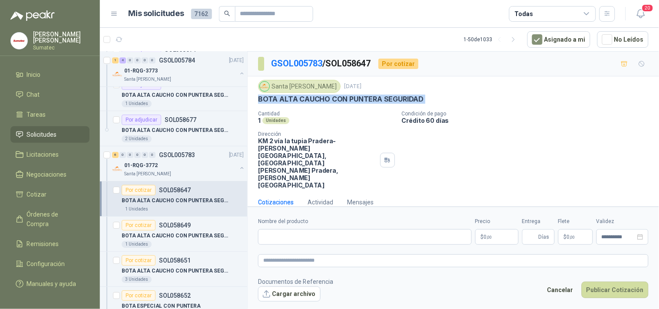
click at [362, 98] on p "BOTA ALTA CAUCHO CON PUNTERA SEGURIDAD" at bounding box center [341, 99] width 166 height 9
copy p "BOTA ALTA CAUCHO CON PUNTERA SEGURIDAD"
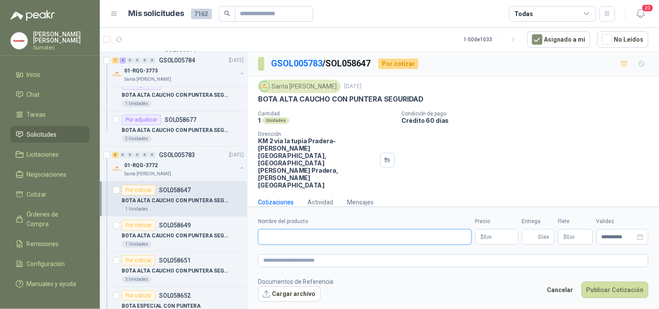
click at [376, 229] on input "Nombre del producto" at bounding box center [365, 237] width 214 height 16
paste input "**********"
type input "**********"
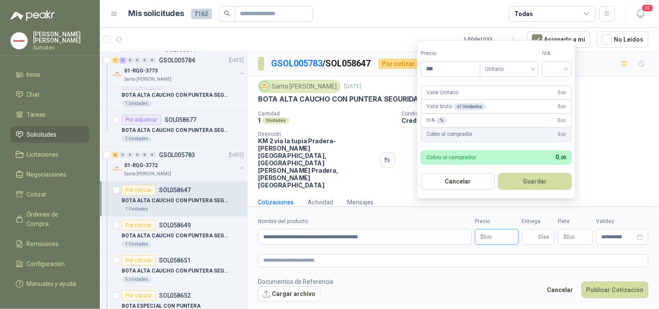
click at [492, 235] on span ",00" at bounding box center [489, 237] width 5 height 5
click at [547, 70] on div at bounding box center [557, 69] width 30 height 16
type input "********"
click at [546, 86] on div "19%" at bounding box center [559, 87] width 27 height 14
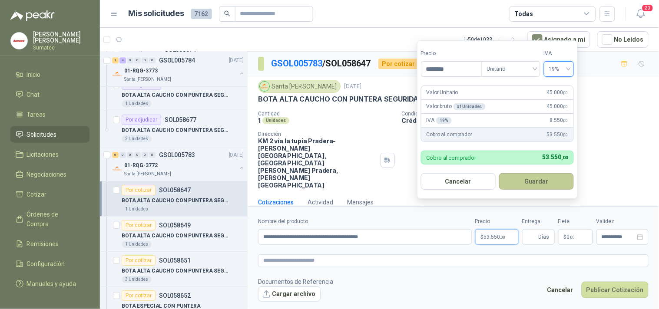
click at [551, 173] on button "Guardar" at bounding box center [536, 181] width 75 height 17
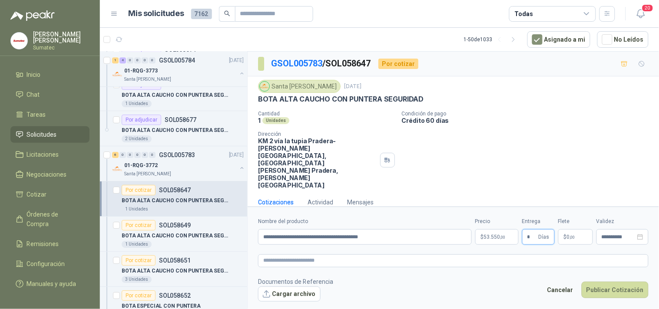
type input "*"
click at [568, 235] on span "0 ,00" at bounding box center [571, 237] width 8 height 5
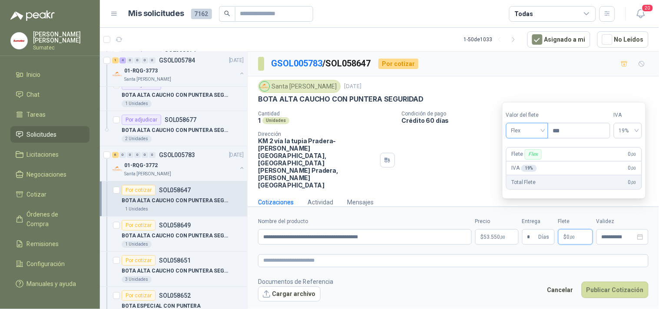
click at [528, 131] on span "Flex" at bounding box center [527, 130] width 32 height 13
click at [541, 159] on div "Incluido" at bounding box center [528, 163] width 30 height 10
click at [612, 282] on button "Publicar Cotización" at bounding box center [615, 290] width 67 height 17
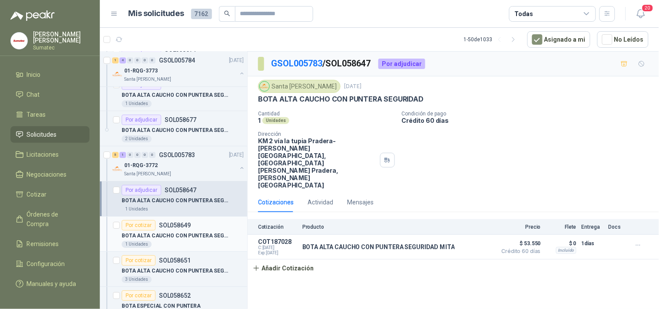
click at [219, 226] on div "Por cotizar SOL058649" at bounding box center [183, 225] width 122 height 10
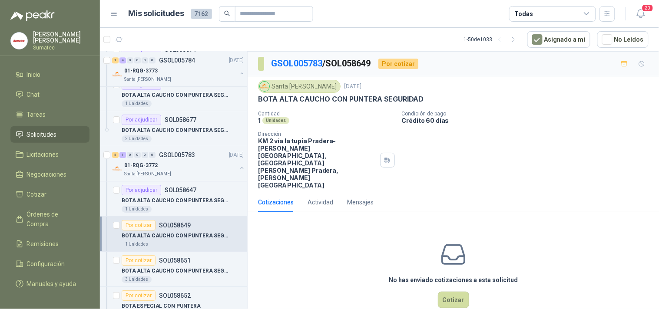
click at [356, 100] on p "BOTA ALTA CAUCHO CON PUNTERA SEGURIDAD" at bounding box center [341, 99] width 166 height 9
click at [356, 99] on p "BOTA ALTA CAUCHO CON PUNTERA SEGURIDAD" at bounding box center [341, 99] width 166 height 9
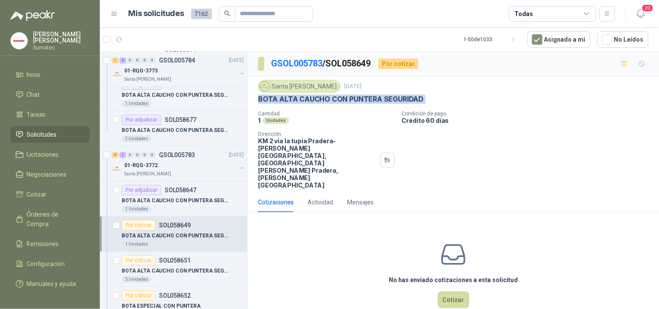
click at [356, 99] on p "BOTA ALTA CAUCHO CON PUNTERA SEGURIDAD" at bounding box center [341, 99] width 166 height 9
copy p "BOTA ALTA CAUCHO CON PUNTERA SEGURIDAD"
click at [457, 292] on button "Cotizar" at bounding box center [453, 300] width 31 height 17
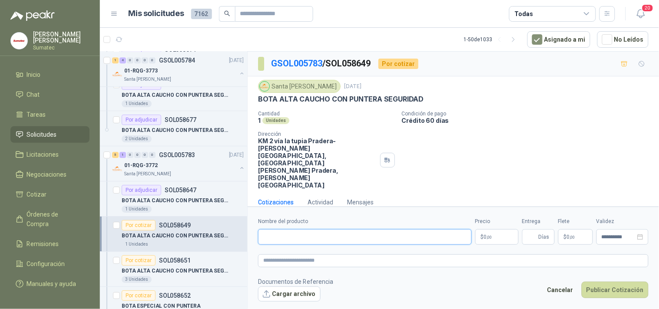
click at [402, 229] on input "Nombre del producto" at bounding box center [365, 237] width 214 height 16
paste input "**********"
click at [489, 235] on span ",00" at bounding box center [489, 237] width 5 height 5
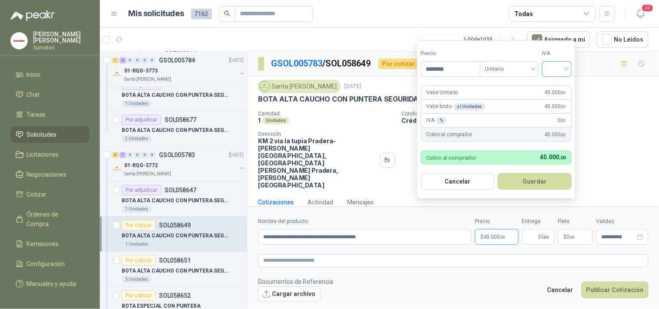
click at [559, 66] on input "search" at bounding box center [557, 68] width 19 height 13
click at [554, 83] on div "19%" at bounding box center [559, 87] width 16 height 10
click at [542, 175] on button "Guardar" at bounding box center [536, 181] width 75 height 17
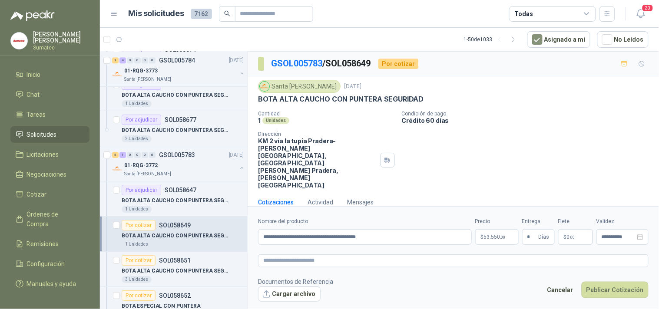
click at [571, 229] on p "$ 0 ,00" at bounding box center [575, 237] width 35 height 16
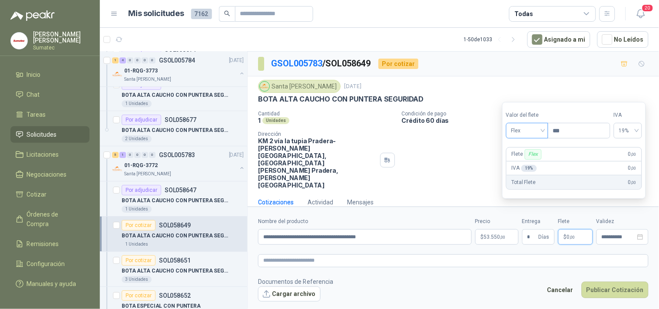
click at [533, 128] on span "Flex" at bounding box center [527, 130] width 32 height 13
click at [528, 166] on div "Incluido" at bounding box center [528, 163] width 30 height 10
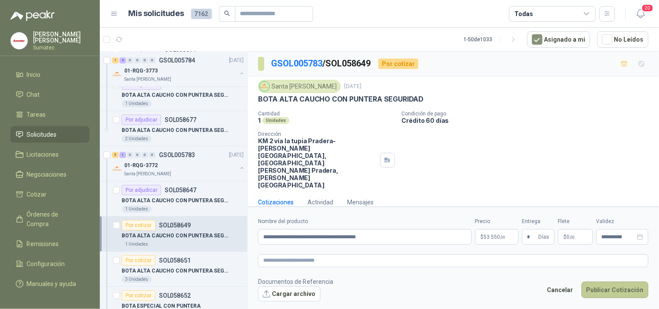
click at [629, 282] on button "Publicar Cotización" at bounding box center [615, 290] width 67 height 17
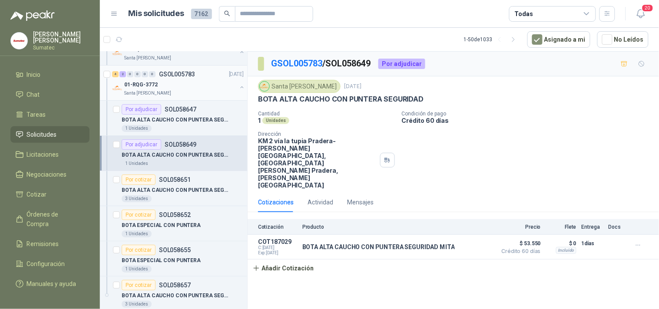
scroll to position [820, 0]
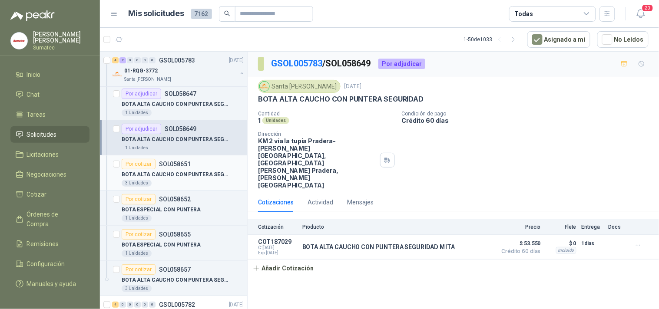
click at [194, 170] on div "BOTA ALTA CAUCHO CON PUNTERA SEGURIDAD" at bounding box center [183, 174] width 122 height 10
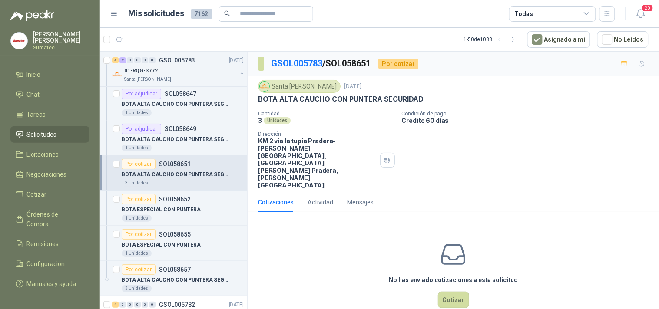
click at [315, 100] on p "BOTA ALTA CAUCHO CON PUNTERA SEGURIDAD" at bounding box center [341, 99] width 166 height 9
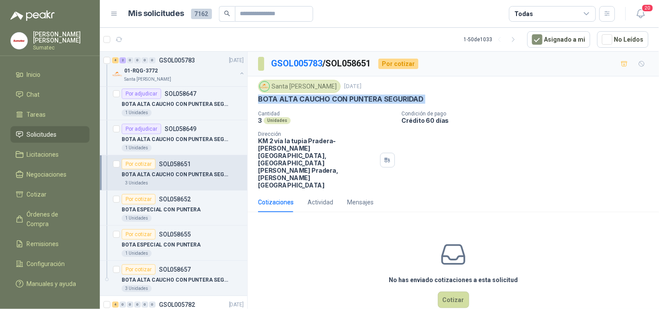
click at [315, 100] on p "BOTA ALTA CAUCHO CON PUNTERA SEGURIDAD" at bounding box center [341, 99] width 166 height 9
click at [456, 292] on button "Cotizar" at bounding box center [453, 300] width 31 height 17
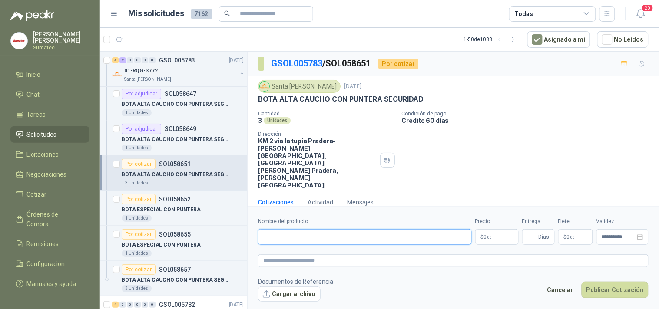
click at [440, 229] on input "Nombre del producto" at bounding box center [365, 237] width 214 height 16
paste input "**********"
click at [490, 229] on p "$ 0 ,00" at bounding box center [496, 237] width 43 height 16
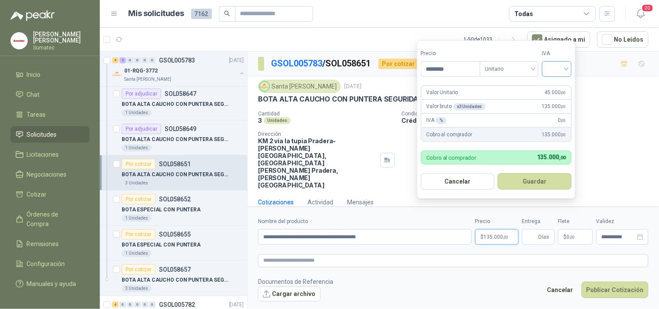
click at [557, 69] on input "search" at bounding box center [557, 68] width 19 height 13
click at [555, 86] on div "19%" at bounding box center [559, 87] width 16 height 10
click at [540, 177] on button "Guardar" at bounding box center [536, 181] width 75 height 17
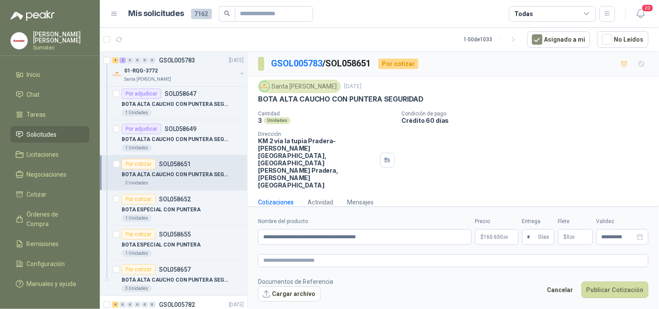
click at [572, 235] on span ",00" at bounding box center [572, 237] width 5 height 5
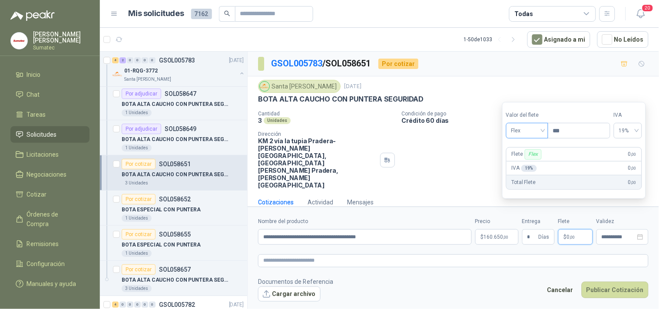
click at [525, 133] on span "Flex" at bounding box center [527, 130] width 32 height 13
click at [532, 163] on div "Incluido" at bounding box center [528, 163] width 30 height 10
click at [616, 282] on button "Publicar Cotización" at bounding box center [615, 290] width 67 height 17
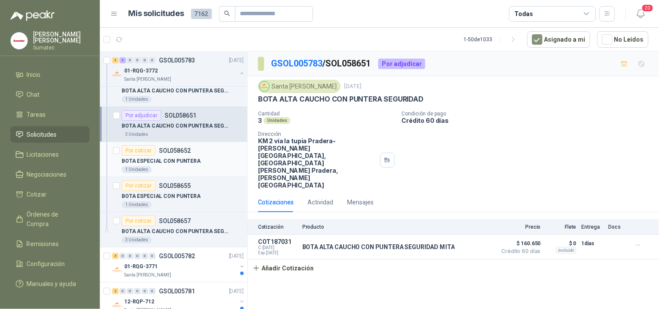
scroll to position [917, 0]
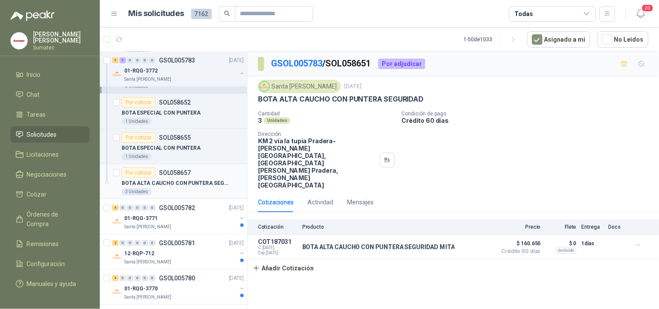
click at [187, 185] on p "BOTA ALTA CAUCHO CON PUNTERA SEGURIDAD" at bounding box center [176, 183] width 108 height 8
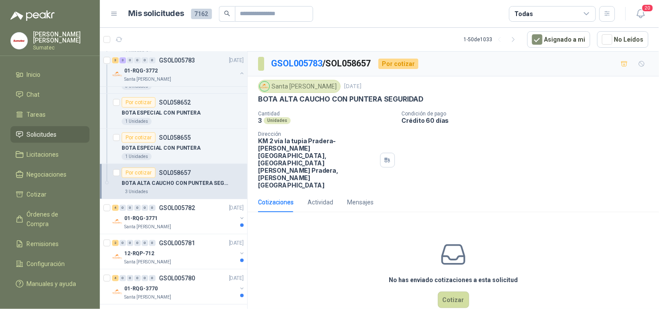
click at [357, 100] on p "BOTA ALTA CAUCHO CON PUNTERA SEGURIDAD" at bounding box center [341, 99] width 166 height 9
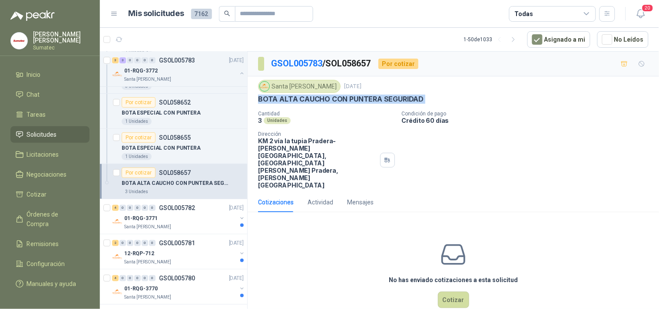
click at [357, 100] on p "BOTA ALTA CAUCHO CON PUNTERA SEGURIDAD" at bounding box center [341, 99] width 166 height 9
click at [454, 292] on button "Cotizar" at bounding box center [453, 300] width 31 height 17
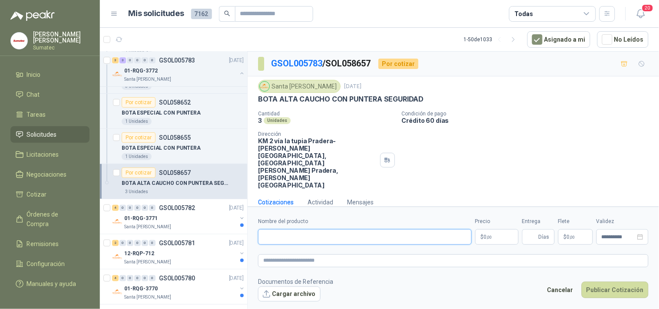
click at [387, 229] on input "Nombre del producto" at bounding box center [365, 237] width 214 height 16
paste input "**********"
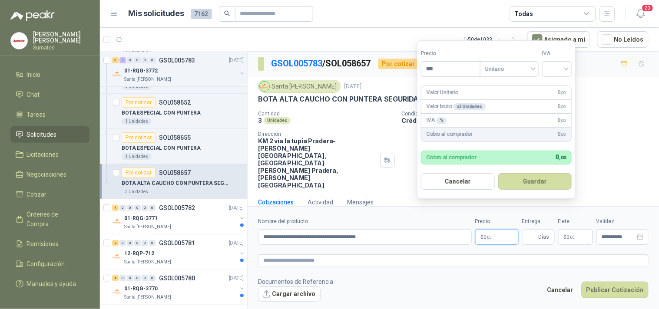
click at [490, 235] on span ",00" at bounding box center [489, 237] width 5 height 5
click at [569, 63] on div at bounding box center [557, 69] width 30 height 16
click at [555, 85] on div "19%" at bounding box center [559, 87] width 16 height 10
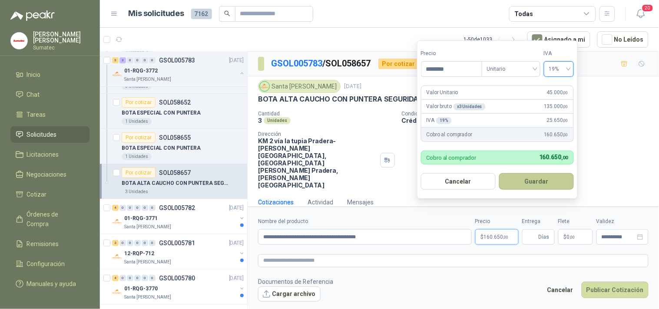
click at [544, 176] on button "Guardar" at bounding box center [536, 181] width 75 height 17
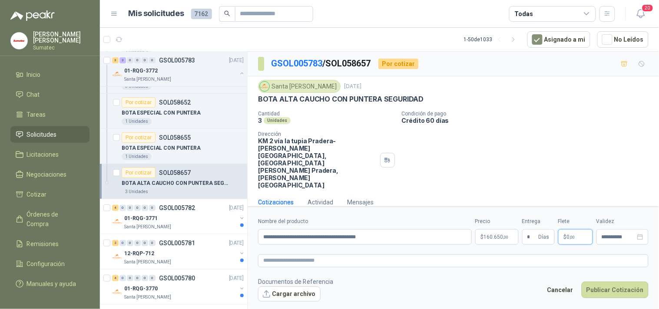
click at [566, 229] on p "$ 0 ,00" at bounding box center [575, 237] width 35 height 16
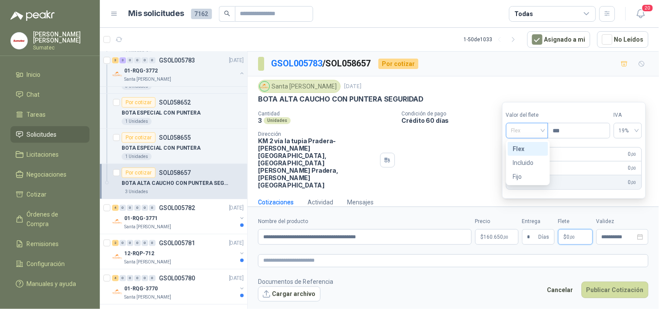
click at [532, 128] on span "Flex" at bounding box center [527, 130] width 32 height 13
click at [527, 163] on div "Incluido" at bounding box center [528, 163] width 30 height 10
click at [599, 282] on button "Publicar Cotización" at bounding box center [615, 290] width 67 height 17
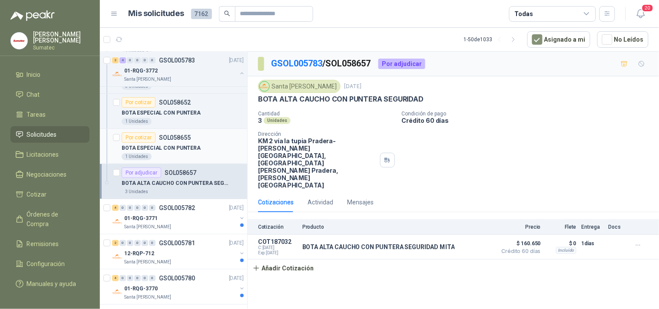
scroll to position [966, 0]
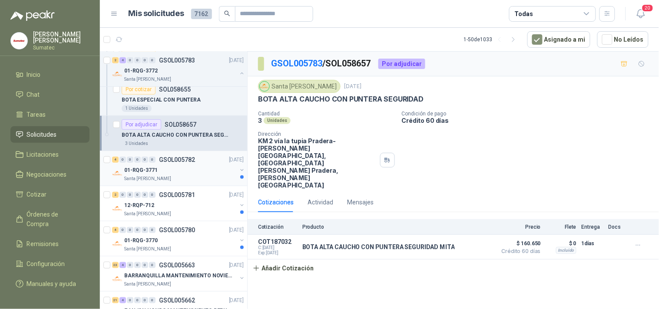
click at [194, 161] on div "4 0 0 0 0 0 GSOL005782 06/10/25" at bounding box center [178, 160] width 133 height 10
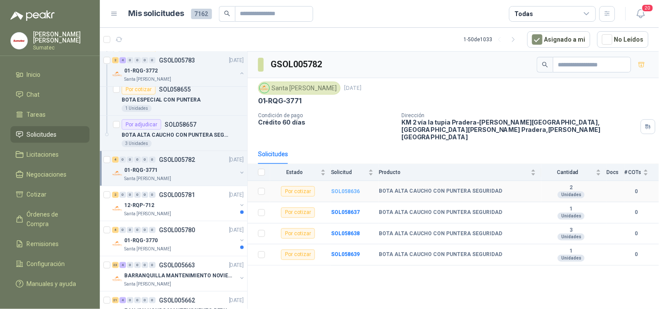
click at [347, 189] on b "SOL058636" at bounding box center [345, 192] width 29 height 6
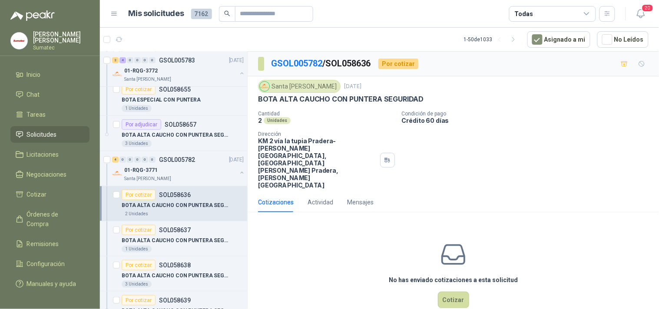
click at [338, 98] on p "BOTA ALTA CAUCHO CON PUNTERA SEGURIDAD" at bounding box center [341, 99] width 166 height 9
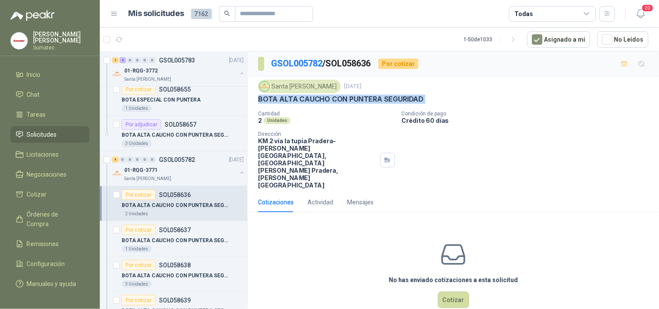
click at [338, 98] on p "BOTA ALTA CAUCHO CON PUNTERA SEGURIDAD" at bounding box center [341, 99] width 166 height 9
click at [456, 292] on button "Cotizar" at bounding box center [453, 300] width 31 height 17
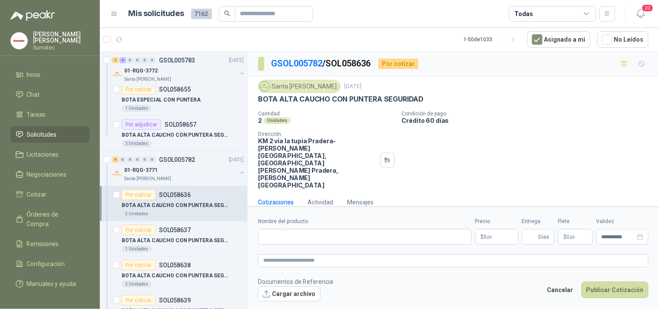
click at [401, 218] on div "Nombre del producto" at bounding box center [365, 231] width 214 height 27
click at [392, 229] on input "Nombre del producto" at bounding box center [365, 237] width 214 height 16
paste input "**********"
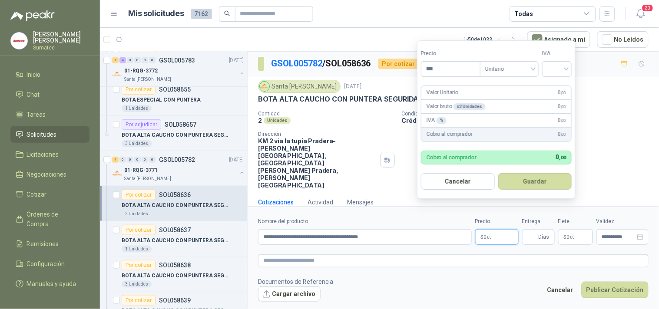
click at [492, 235] on span ",00" at bounding box center [489, 237] width 5 height 5
click at [551, 69] on input "search" at bounding box center [557, 68] width 19 height 13
click at [552, 85] on div "19%" at bounding box center [559, 87] width 16 height 10
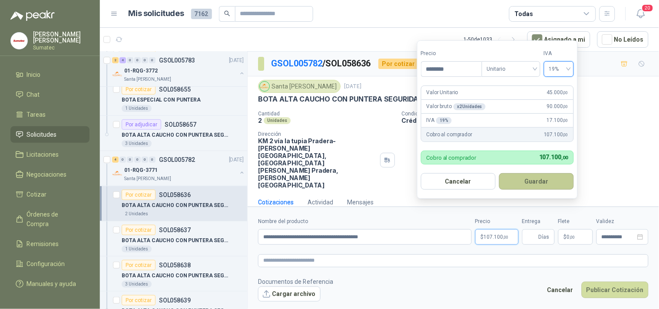
click at [545, 180] on button "Guardar" at bounding box center [536, 181] width 75 height 17
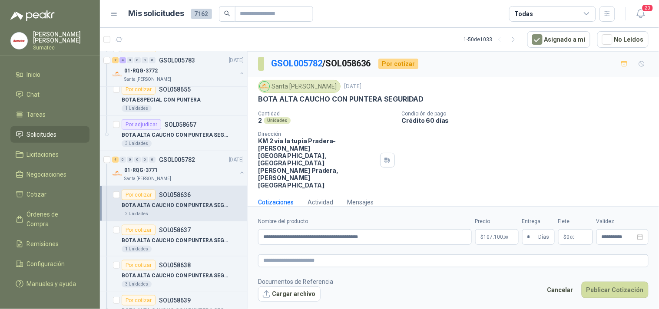
click at [568, 235] on span "0 ,00" at bounding box center [571, 237] width 8 height 5
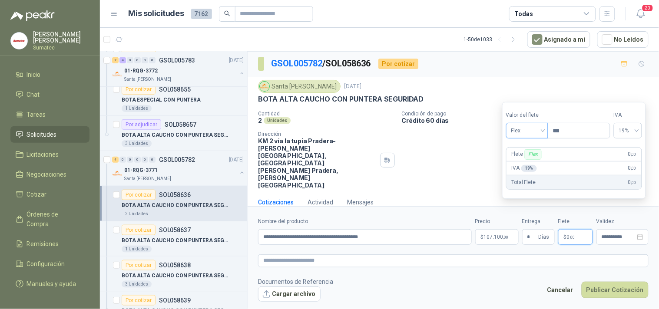
click at [538, 132] on span "Flex" at bounding box center [527, 130] width 32 height 13
click at [536, 159] on div "Incluido" at bounding box center [528, 163] width 30 height 10
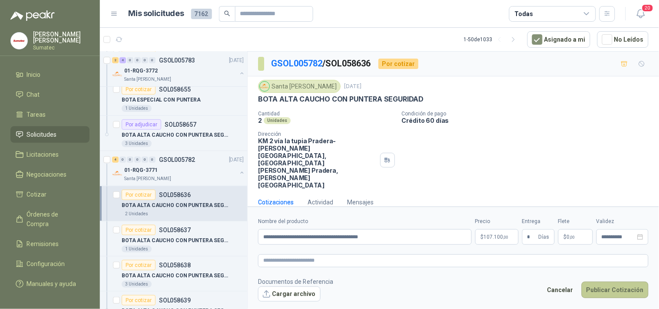
click at [608, 282] on button "Publicar Cotización" at bounding box center [615, 290] width 67 height 17
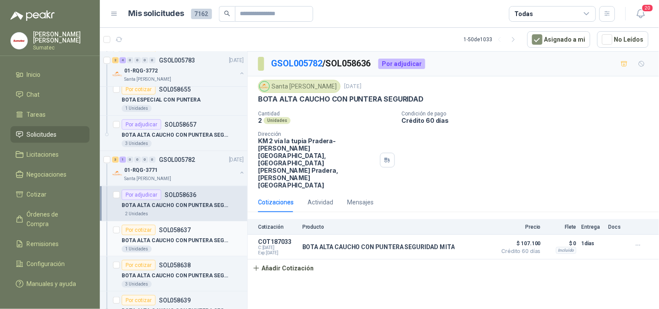
click at [203, 229] on div "Por cotizar SOL058637" at bounding box center [183, 230] width 122 height 10
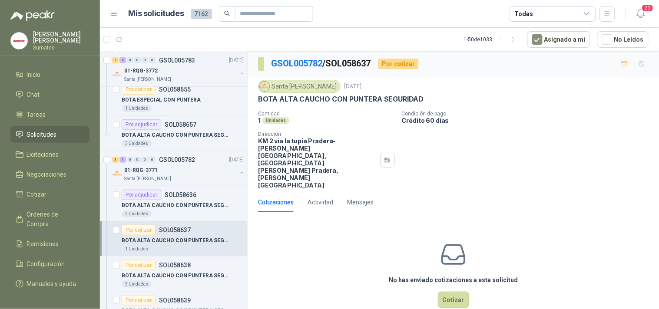
click at [351, 96] on p "BOTA ALTA CAUCHO CON PUNTERA SEGURIDAD" at bounding box center [341, 99] width 166 height 9
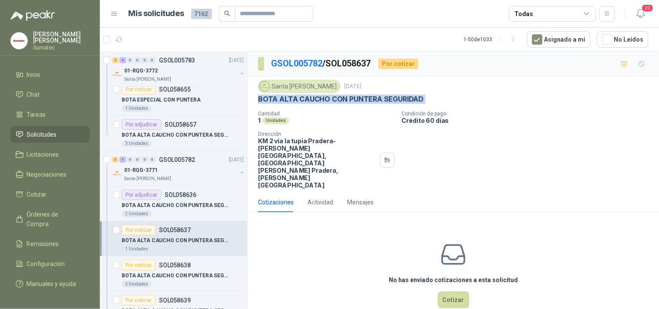
click at [351, 96] on p "BOTA ALTA CAUCHO CON PUNTERA SEGURIDAD" at bounding box center [341, 99] width 166 height 9
click at [458, 292] on button "Cotizar" at bounding box center [453, 300] width 31 height 17
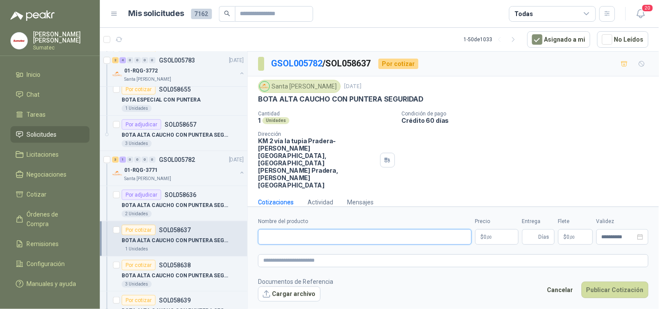
click at [409, 229] on input "Nombre del producto" at bounding box center [365, 237] width 214 height 16
paste input "**********"
click at [487, 235] on span ",00" at bounding box center [489, 237] width 5 height 5
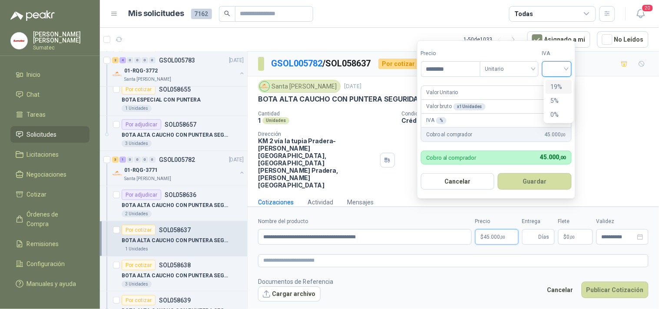
click at [552, 62] on input "search" at bounding box center [557, 68] width 19 height 13
click at [549, 88] on div "19%" at bounding box center [559, 87] width 27 height 14
click at [542, 177] on button "Guardar" at bounding box center [536, 181] width 75 height 17
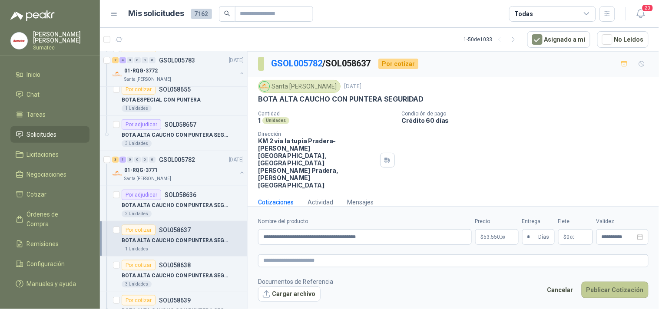
click at [603, 282] on button "Publicar Cotización" at bounding box center [615, 290] width 67 height 17
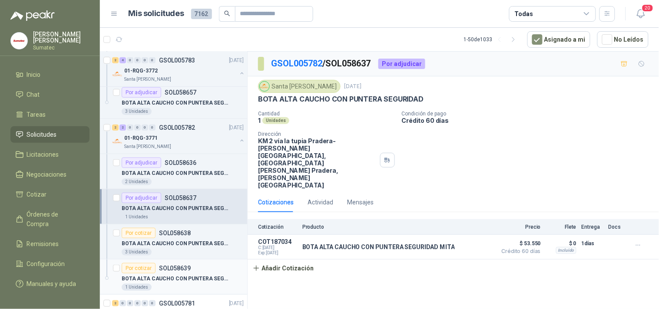
scroll to position [1014, 0]
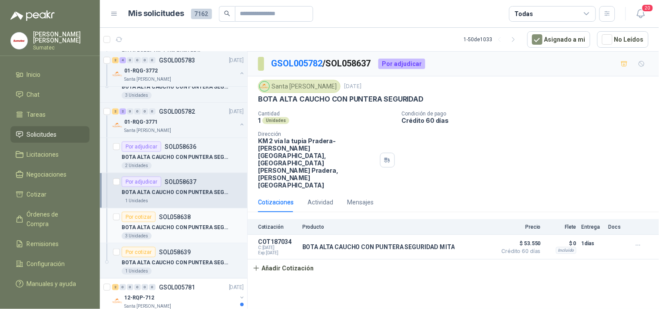
click at [189, 228] on p "BOTA ALTA CAUCHO CON PUNTERA SEGURIDAD" at bounding box center [176, 228] width 108 height 8
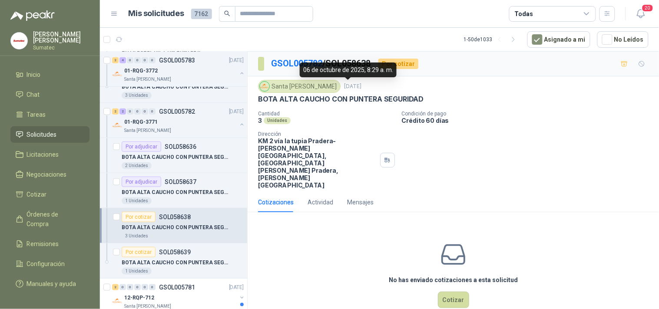
click at [354, 98] on p "BOTA ALTA CAUCHO CON PUNTERA SEGURIDAD" at bounding box center [341, 99] width 166 height 9
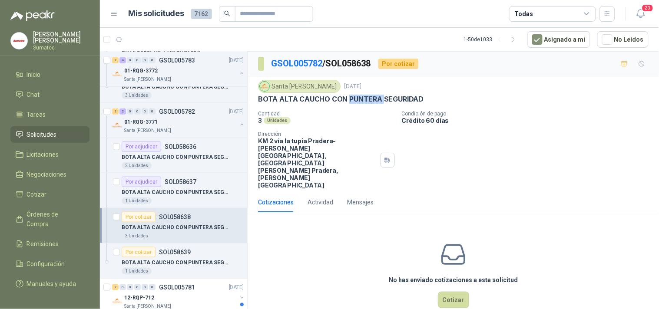
click at [354, 98] on p "BOTA ALTA CAUCHO CON PUNTERA SEGURIDAD" at bounding box center [341, 99] width 166 height 9
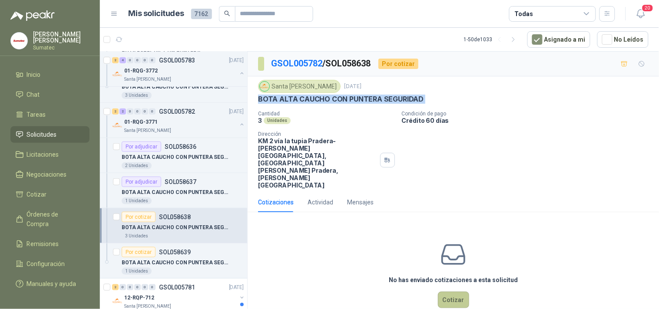
click at [450, 292] on button "Cotizar" at bounding box center [453, 300] width 31 height 17
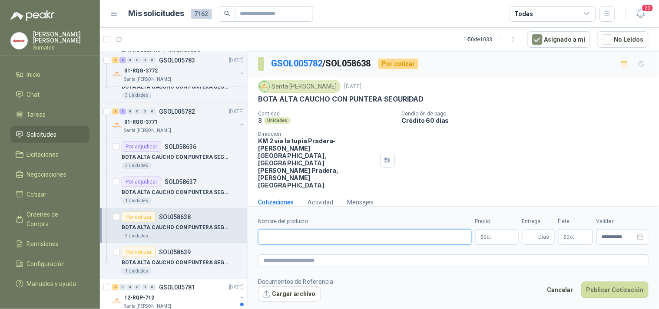
click at [401, 229] on input "Nombre del producto" at bounding box center [365, 237] width 214 height 16
paste input "**********"
click at [485, 235] on span "0 ,00" at bounding box center [488, 237] width 8 height 5
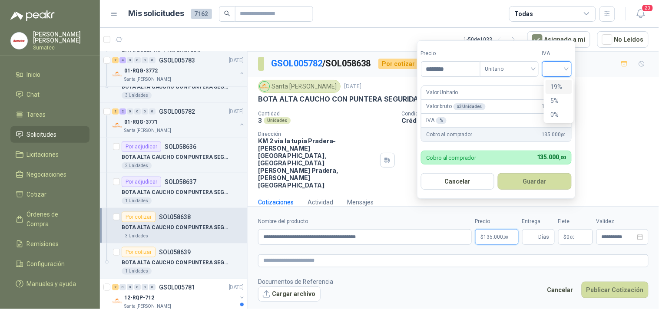
click at [551, 64] on input "search" at bounding box center [557, 68] width 19 height 13
click at [554, 84] on div "19%" at bounding box center [559, 87] width 16 height 10
click at [535, 181] on button "Guardar" at bounding box center [536, 181] width 75 height 17
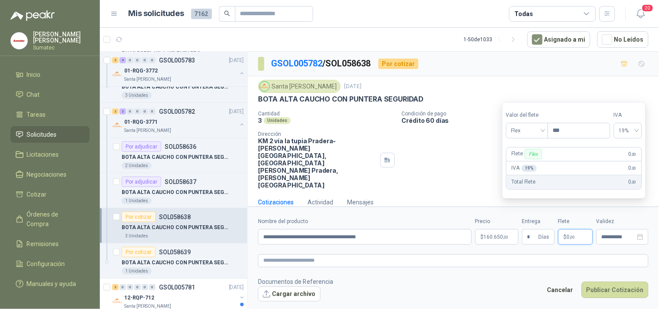
click at [568, 235] on span "0 ,00" at bounding box center [571, 237] width 8 height 5
click at [545, 133] on div "Flex" at bounding box center [527, 131] width 42 height 16
click at [535, 161] on div "Incluido" at bounding box center [528, 163] width 30 height 10
click at [614, 282] on button "Publicar Cotización" at bounding box center [615, 290] width 67 height 17
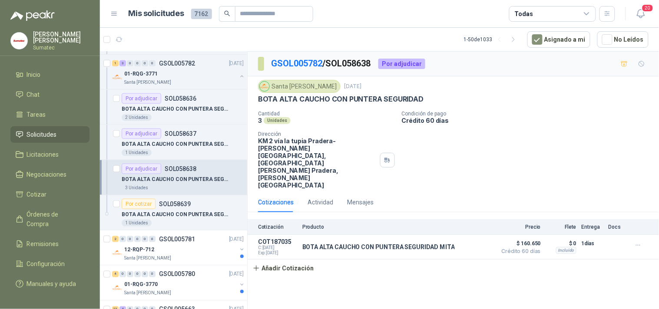
scroll to position [1110, 0]
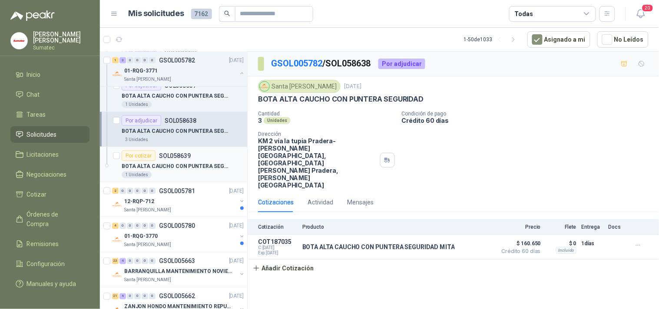
click at [183, 172] on div "1 Unidades" at bounding box center [183, 175] width 122 height 7
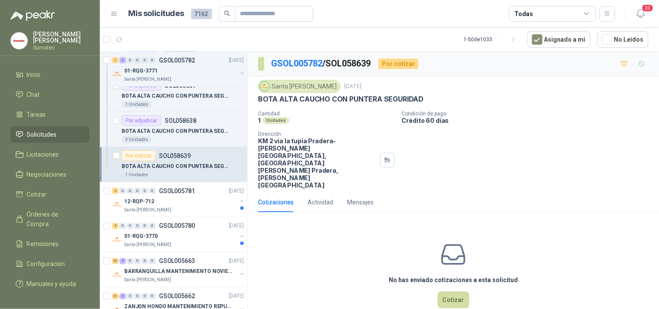
click at [344, 101] on p "BOTA ALTA CAUCHO CON PUNTERA SEGURIDAD" at bounding box center [341, 99] width 166 height 9
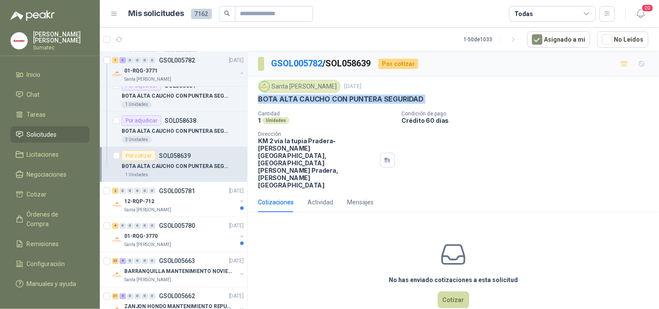
click at [344, 101] on p "BOTA ALTA CAUCHO CON PUNTERA SEGURIDAD" at bounding box center [341, 99] width 166 height 9
click at [454, 292] on button "Cotizar" at bounding box center [453, 300] width 31 height 17
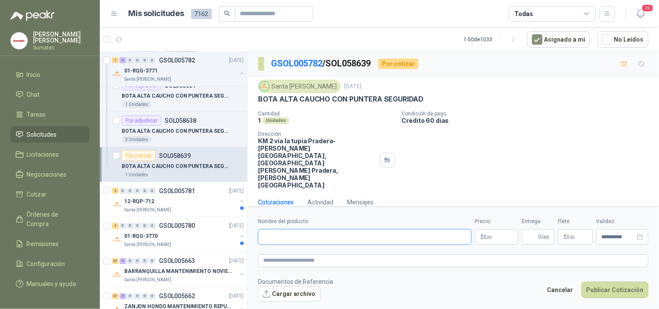
click at [419, 229] on input "Nombre del producto" at bounding box center [365, 237] width 214 height 16
paste input "**********"
click at [489, 235] on span ",00" at bounding box center [489, 237] width 5 height 5
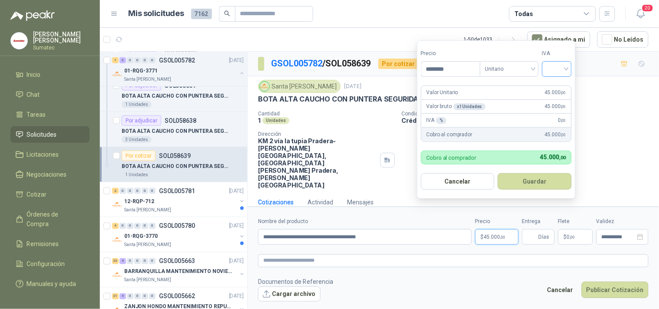
click at [556, 70] on input "search" at bounding box center [557, 68] width 19 height 13
click at [555, 87] on div "19%" at bounding box center [559, 87] width 16 height 10
click at [558, 179] on button "Guardar" at bounding box center [536, 181] width 75 height 17
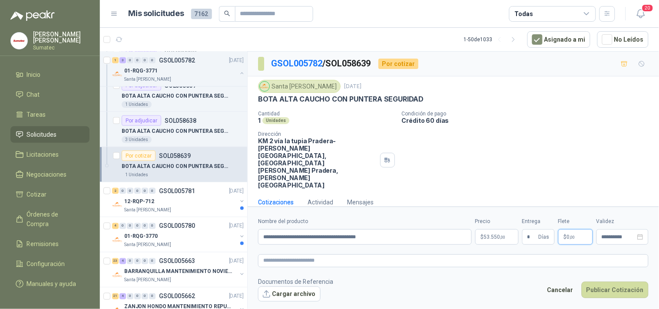
click at [567, 229] on p "$ 0 ,00" at bounding box center [575, 237] width 35 height 16
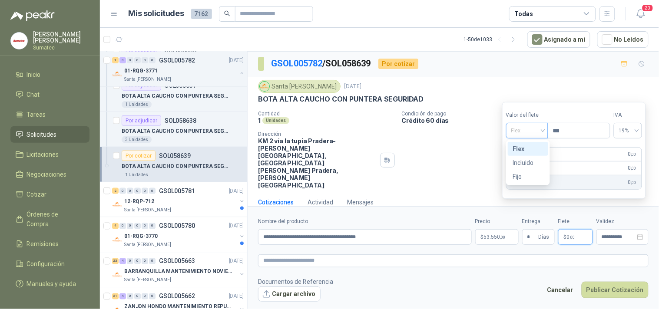
click at [526, 134] on span "Flex" at bounding box center [527, 130] width 32 height 13
click at [529, 162] on div "Incluido" at bounding box center [528, 163] width 30 height 10
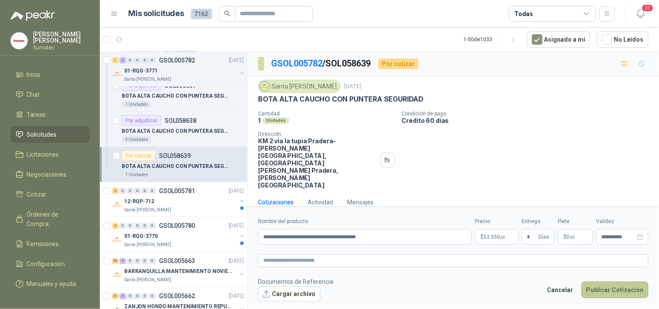
click at [604, 282] on button "Publicar Cotización" at bounding box center [615, 290] width 67 height 17
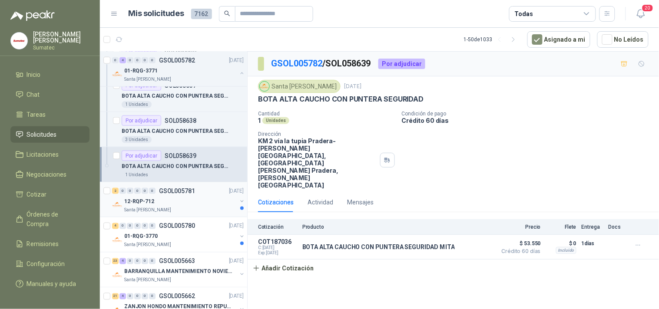
click at [194, 199] on div "12-RQP-712" at bounding box center [180, 201] width 113 height 10
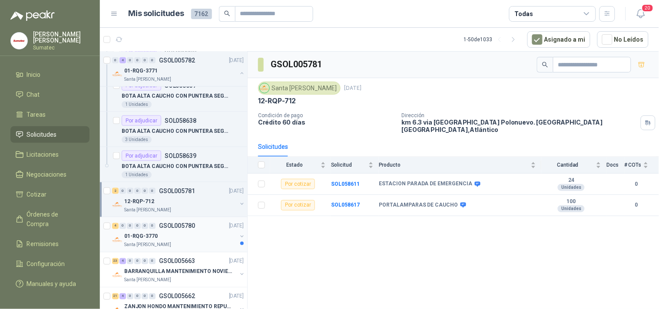
click at [183, 228] on p "GSOL005780" at bounding box center [177, 226] width 36 height 6
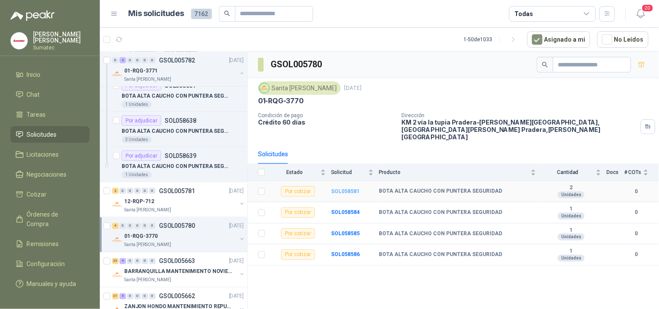
click at [342, 189] on b "SOL058581" at bounding box center [345, 192] width 29 height 6
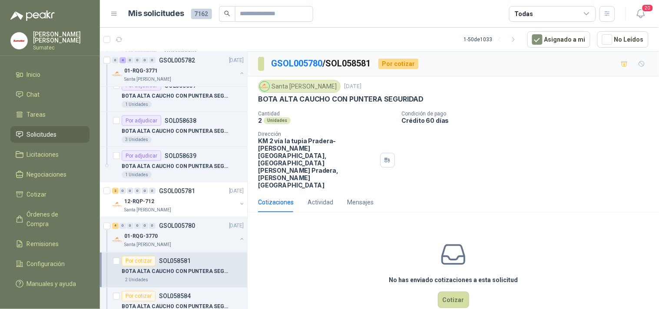
click at [329, 99] on p "BOTA ALTA CAUCHO CON PUNTERA SEGURIDAD" at bounding box center [341, 99] width 166 height 9
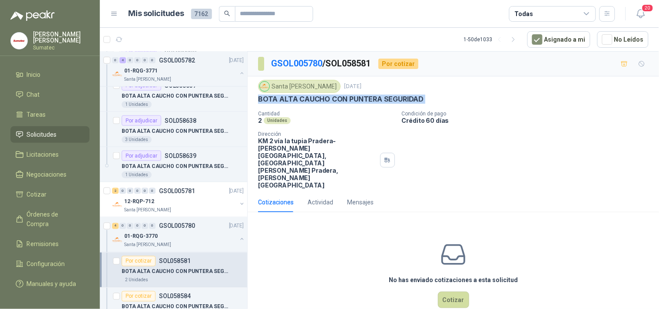
click at [329, 99] on p "BOTA ALTA CAUCHO CON PUNTERA SEGURIDAD" at bounding box center [341, 99] width 166 height 9
click at [444, 292] on button "Cotizar" at bounding box center [453, 300] width 31 height 17
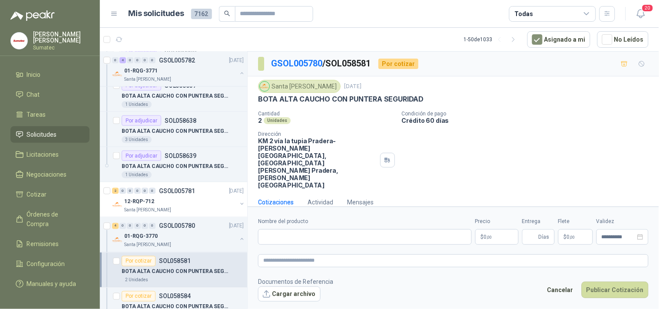
click at [366, 228] on form "**********" at bounding box center [454, 260] width 412 height 106
click at [367, 229] on input "Nombre del producto" at bounding box center [365, 237] width 214 height 16
paste input "**********"
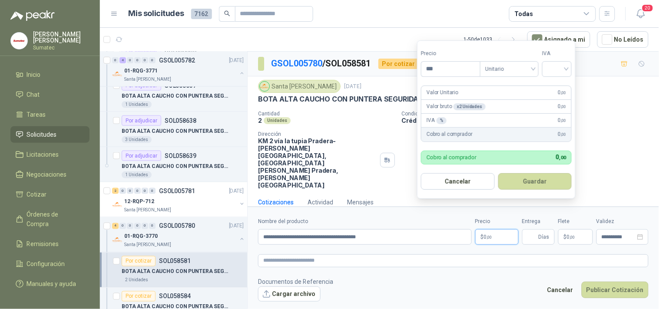
click at [495, 229] on p "$ 0 ,00" at bounding box center [496, 237] width 43 height 16
click at [562, 66] on input "search" at bounding box center [557, 68] width 19 height 13
click at [563, 87] on div "19%" at bounding box center [559, 87] width 16 height 10
click at [545, 188] on button "Guardar" at bounding box center [536, 181] width 75 height 17
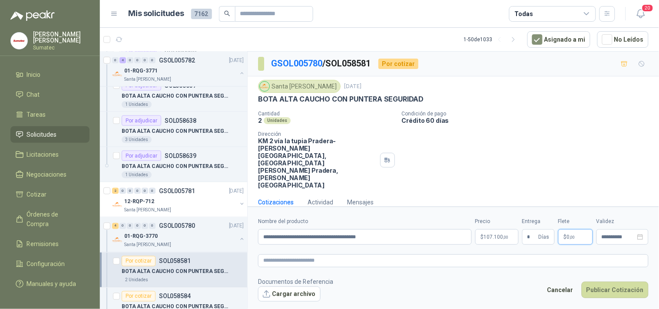
click at [580, 229] on p "$ 0 ,00" at bounding box center [575, 237] width 35 height 16
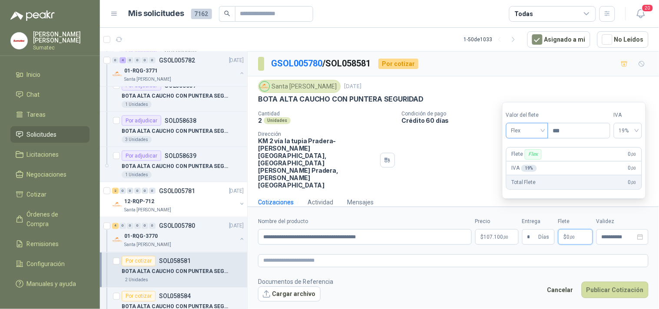
click at [529, 135] on span "Flex" at bounding box center [527, 130] width 32 height 13
click at [530, 159] on div "Incluido" at bounding box center [528, 163] width 30 height 10
click at [598, 282] on button "Publicar Cotización" at bounding box center [615, 290] width 67 height 17
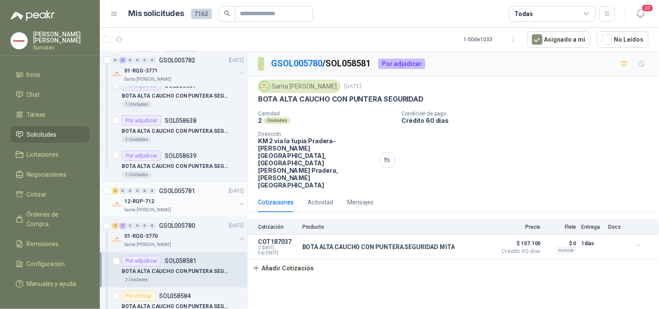
scroll to position [1159, 0]
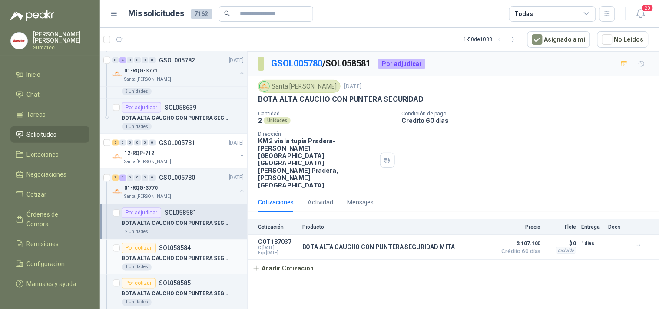
click at [193, 250] on div "Por cotizar SOL058584" at bounding box center [183, 248] width 122 height 10
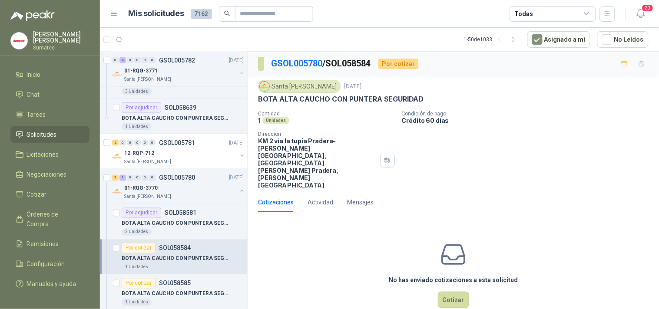
click at [321, 100] on p "BOTA ALTA CAUCHO CON PUNTERA SEGURIDAD" at bounding box center [341, 99] width 166 height 9
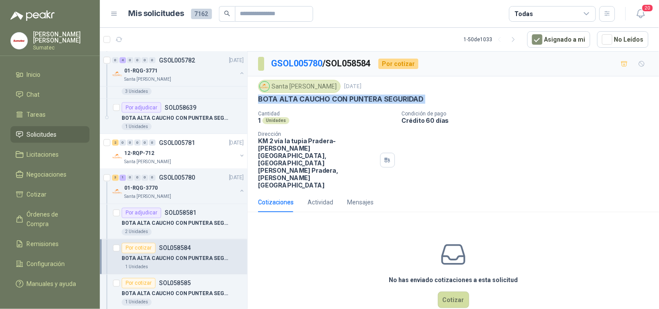
click at [321, 100] on p "BOTA ALTA CAUCHO CON PUNTERA SEGURIDAD" at bounding box center [341, 99] width 166 height 9
click at [455, 292] on button "Cotizar" at bounding box center [453, 300] width 31 height 17
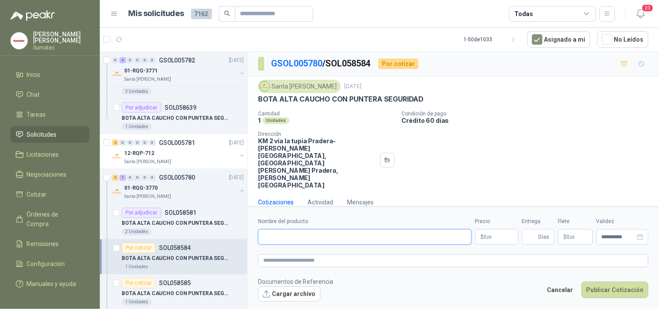
click at [407, 229] on input "Nombre del producto" at bounding box center [365, 237] width 214 height 16
paste input "**********"
click at [490, 235] on span ",00" at bounding box center [489, 237] width 5 height 5
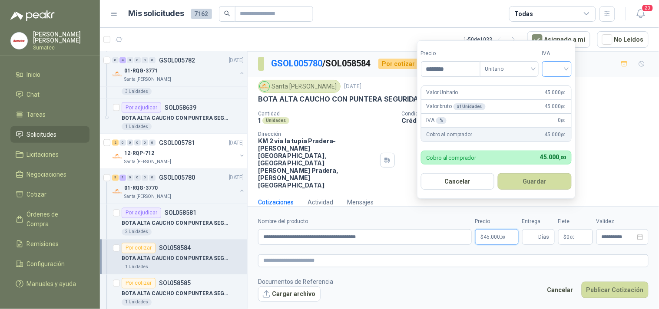
click at [562, 70] on input "search" at bounding box center [557, 68] width 19 height 13
click at [562, 88] on div "19%" at bounding box center [559, 87] width 16 height 10
click at [546, 186] on button "Guardar" at bounding box center [536, 181] width 75 height 17
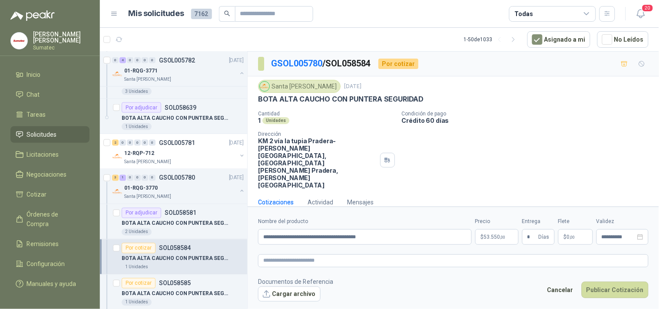
click at [574, 229] on p "$ 0 ,00" at bounding box center [575, 237] width 35 height 16
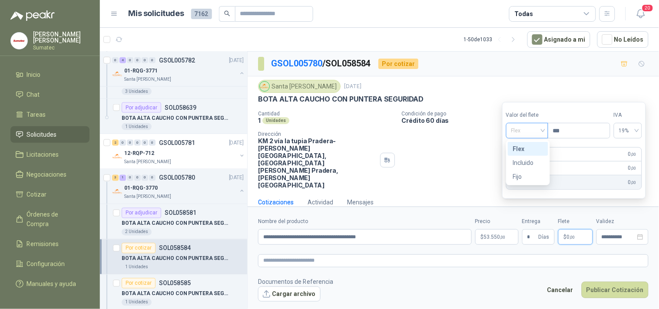
click at [527, 137] on span "Flex" at bounding box center [527, 130] width 32 height 13
click at [525, 167] on div "Incluido" at bounding box center [528, 163] width 30 height 10
click at [598, 282] on button "Publicar Cotización" at bounding box center [615, 290] width 67 height 17
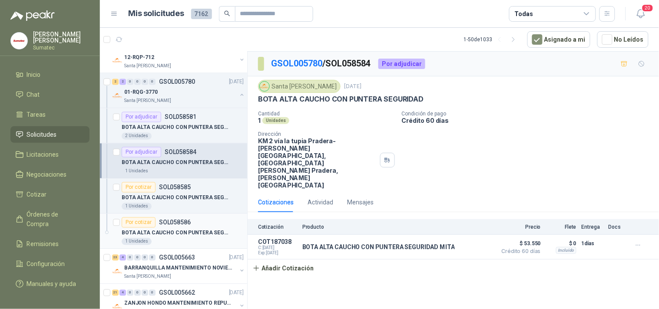
scroll to position [1255, 0]
click at [203, 201] on p "BOTA ALTA CAUCHO CON PUNTERA SEGURIDAD" at bounding box center [176, 198] width 108 height 8
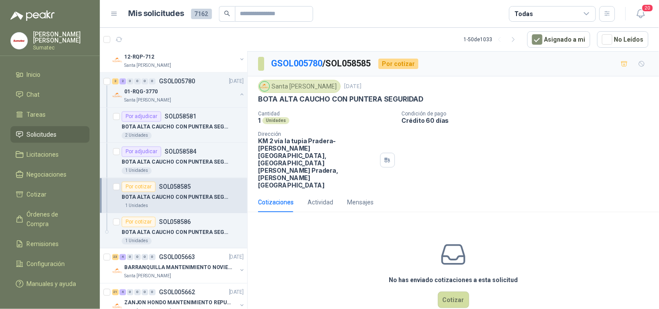
click at [363, 101] on p "BOTA ALTA CAUCHO CON PUNTERA SEGURIDAD" at bounding box center [341, 99] width 166 height 9
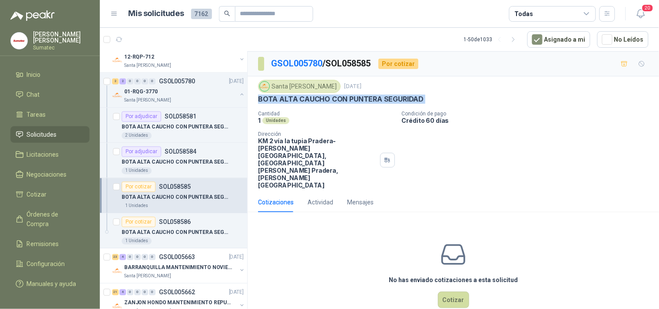
click at [363, 101] on p "BOTA ALTA CAUCHO CON PUNTERA SEGURIDAD" at bounding box center [341, 99] width 166 height 9
click at [453, 292] on button "Cotizar" at bounding box center [453, 300] width 31 height 17
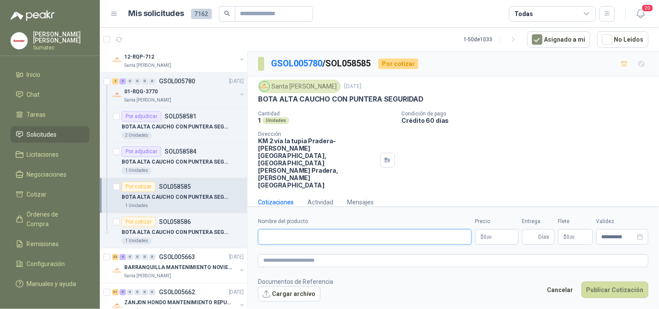
click at [371, 229] on input "Nombre del producto" at bounding box center [365, 237] width 214 height 16
paste input "**********"
click at [498, 218] on div "Precio $ 0 ,00" at bounding box center [496, 231] width 43 height 27
click at [492, 235] on span ",00" at bounding box center [489, 237] width 5 height 5
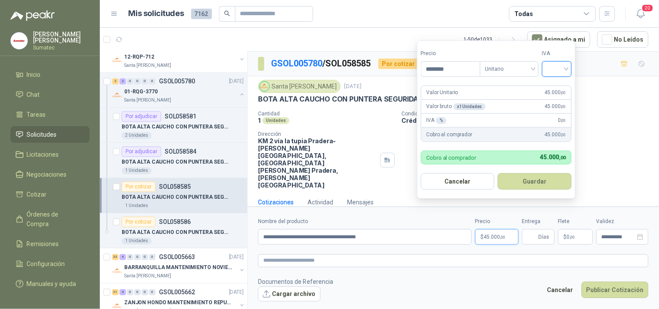
click at [559, 68] on input "search" at bounding box center [557, 68] width 19 height 13
click at [550, 85] on div "19%" at bounding box center [559, 87] width 27 height 14
click at [545, 185] on button "Guardar" at bounding box center [536, 181] width 75 height 17
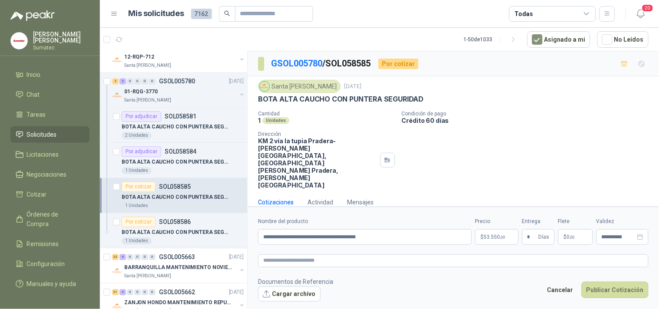
click at [592, 229] on p "$ 0 ,00" at bounding box center [575, 237] width 35 height 16
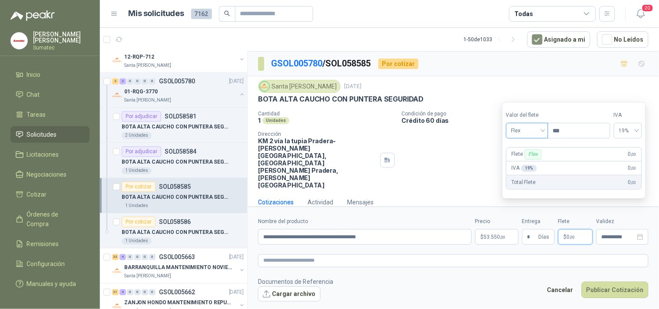
click at [535, 124] on span "Flex" at bounding box center [527, 130] width 32 height 13
click at [523, 158] on div "Incluido" at bounding box center [528, 163] width 30 height 10
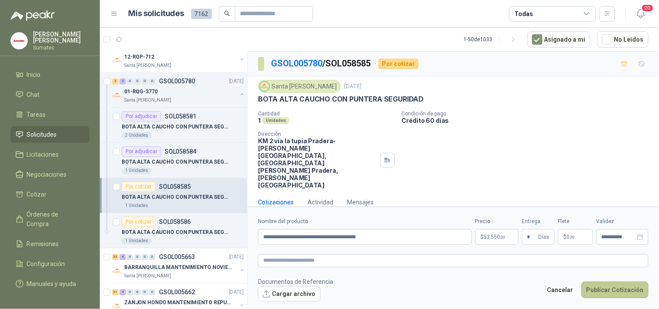
click at [622, 282] on button "Publicar Cotización" at bounding box center [615, 290] width 67 height 17
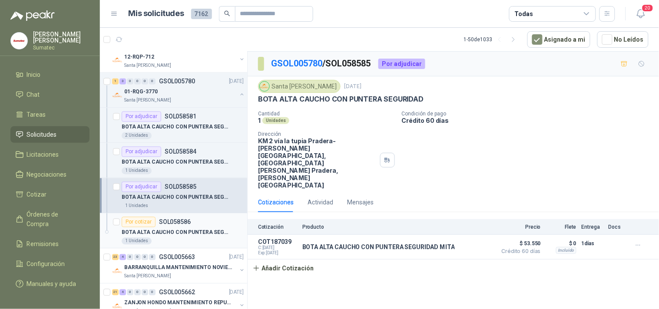
click at [195, 235] on p "BOTA ALTA CAUCHO CON PUNTERA SEGURIDAD" at bounding box center [176, 233] width 108 height 8
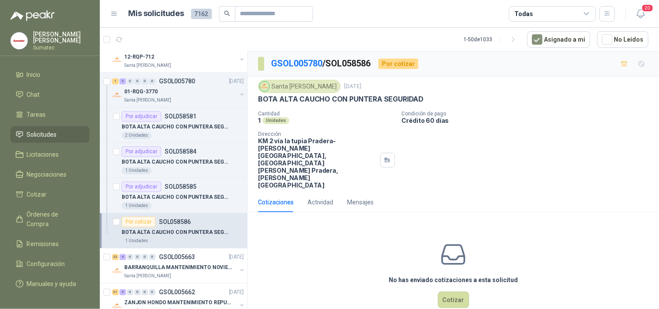
click at [367, 98] on p "BOTA ALTA CAUCHO CON PUNTERA SEGURIDAD" at bounding box center [341, 99] width 166 height 9
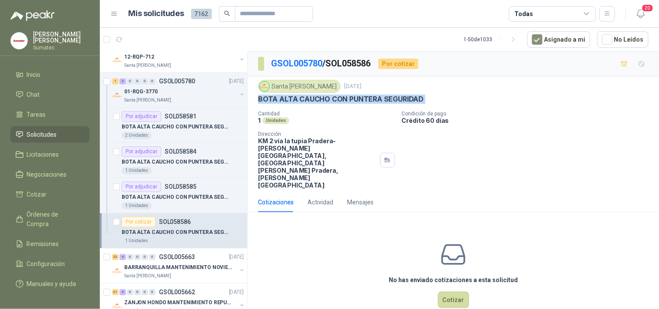
click at [367, 98] on p "BOTA ALTA CAUCHO CON PUNTERA SEGURIDAD" at bounding box center [341, 99] width 166 height 9
click at [447, 292] on button "Cotizar" at bounding box center [453, 300] width 31 height 17
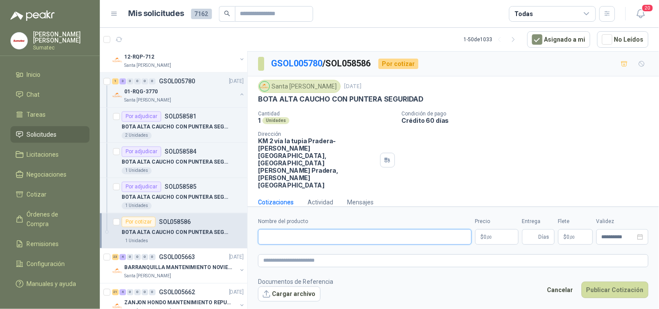
click at [388, 229] on input "Nombre del producto" at bounding box center [365, 237] width 214 height 16
paste input "**********"
click at [502, 229] on p "$ 0 ,00" at bounding box center [496, 237] width 43 height 16
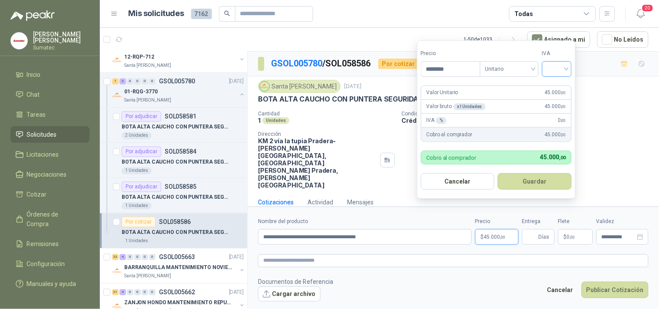
click at [560, 66] on input "search" at bounding box center [557, 68] width 19 height 13
click at [560, 83] on div "19%" at bounding box center [559, 87] width 16 height 10
click at [532, 188] on button "Guardar" at bounding box center [536, 181] width 75 height 17
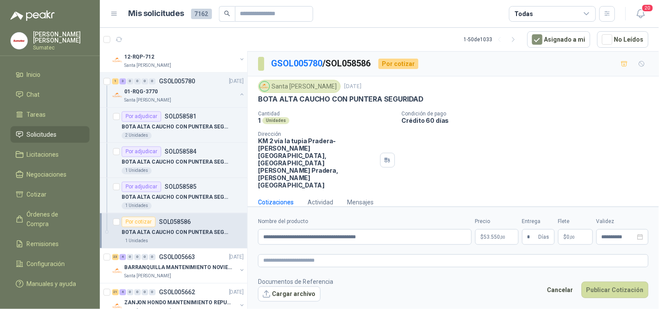
click at [573, 235] on span ",00" at bounding box center [572, 237] width 5 height 5
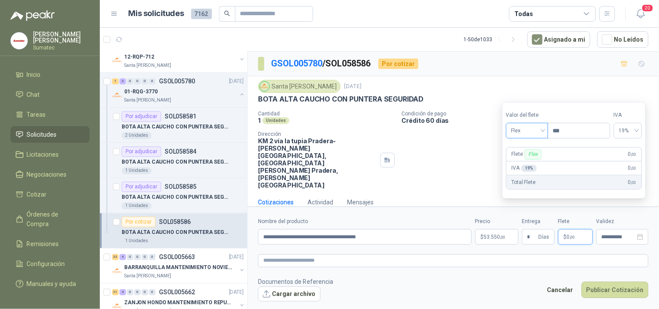
click at [541, 128] on span "Flex" at bounding box center [527, 130] width 32 height 13
click at [529, 162] on div "Incluido" at bounding box center [528, 163] width 30 height 10
click at [606, 282] on button "Publicar Cotización" at bounding box center [615, 290] width 67 height 17
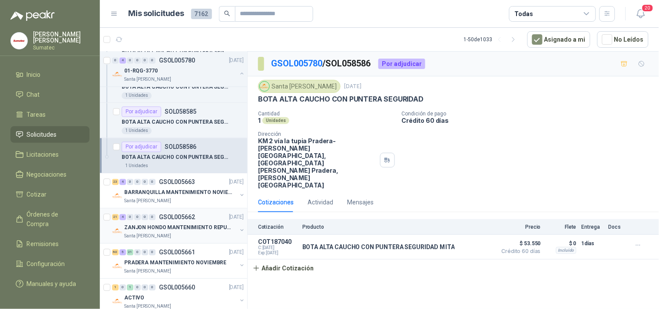
scroll to position [1352, 0]
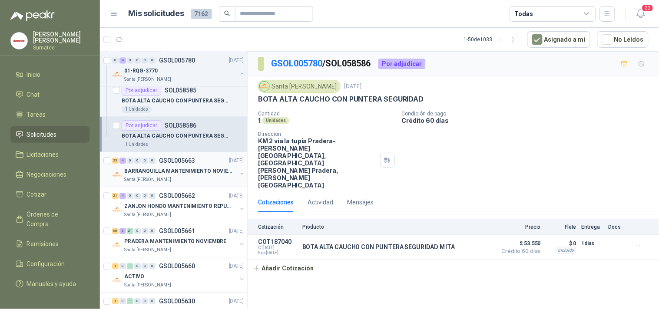
click at [174, 176] on div "BARRANQUILLA MANTENIMIENTO NOVIEMBRE" at bounding box center [180, 171] width 113 height 10
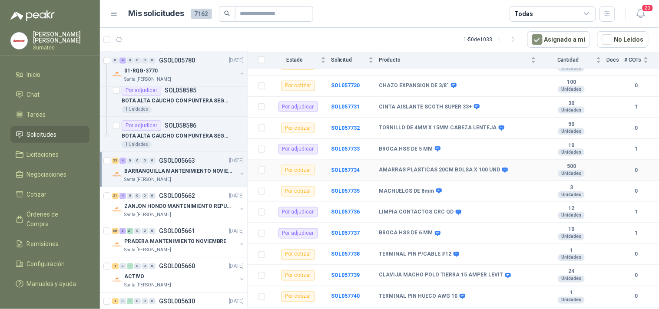
scroll to position [289, 0]
